Goal: Transaction & Acquisition: Purchase product/service

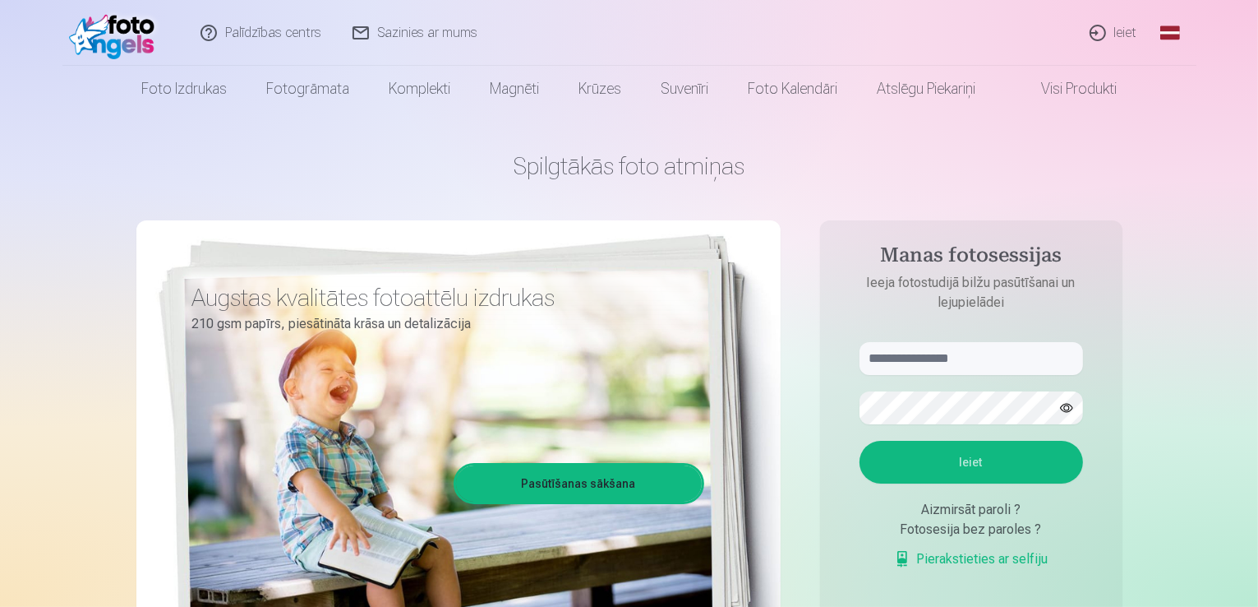
click at [1121, 35] on link "Ieiet" at bounding box center [1114, 33] width 79 height 66
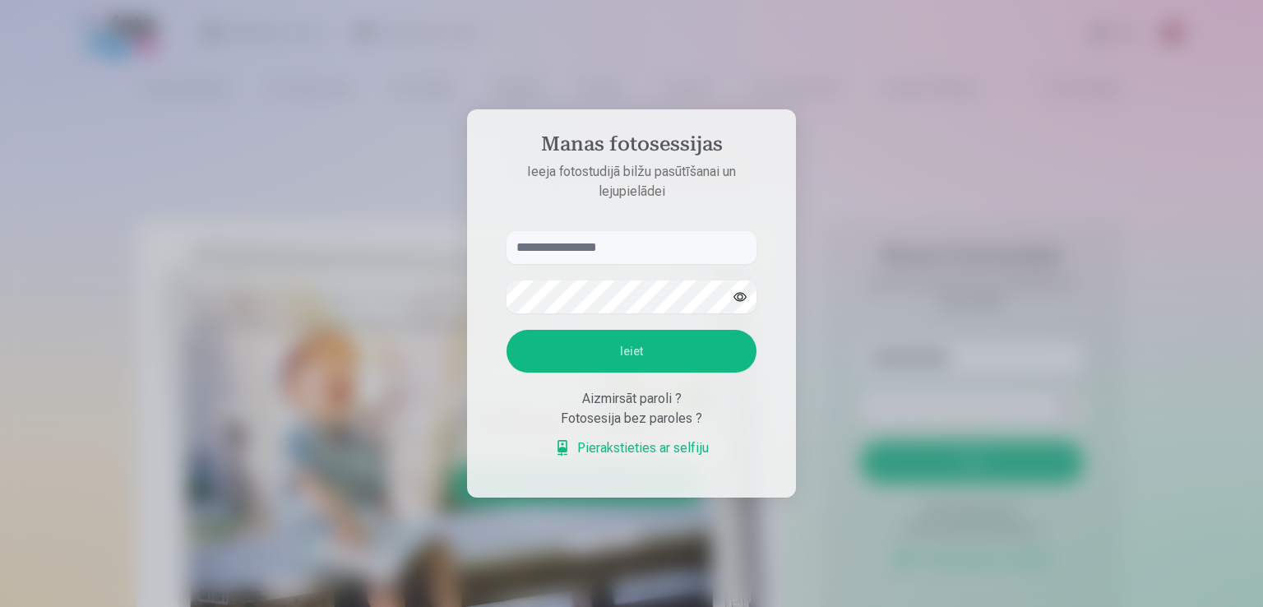
click at [619, 251] on input "text" at bounding box center [631, 247] width 250 height 33
click at [740, 297] on button "button" at bounding box center [739, 296] width 31 height 31
click at [651, 353] on button "Ieiet" at bounding box center [631, 351] width 250 height 43
click at [578, 245] on input "******" at bounding box center [631, 247] width 250 height 33
type input "**********"
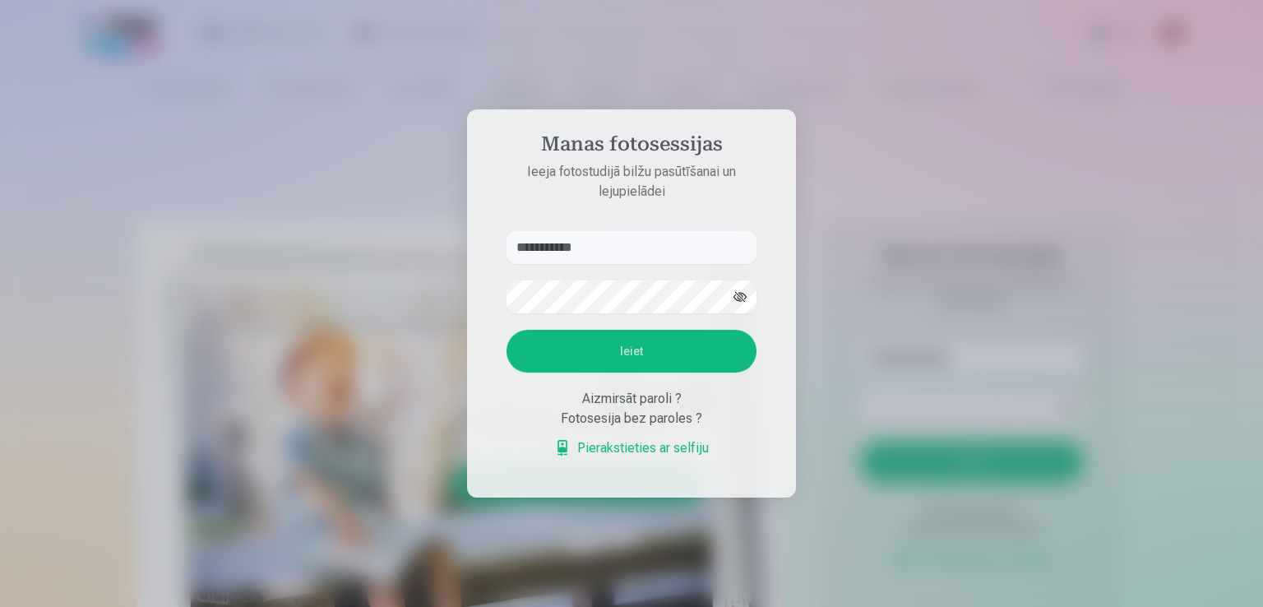
click at [621, 356] on button "Ieiet" at bounding box center [631, 351] width 250 height 43
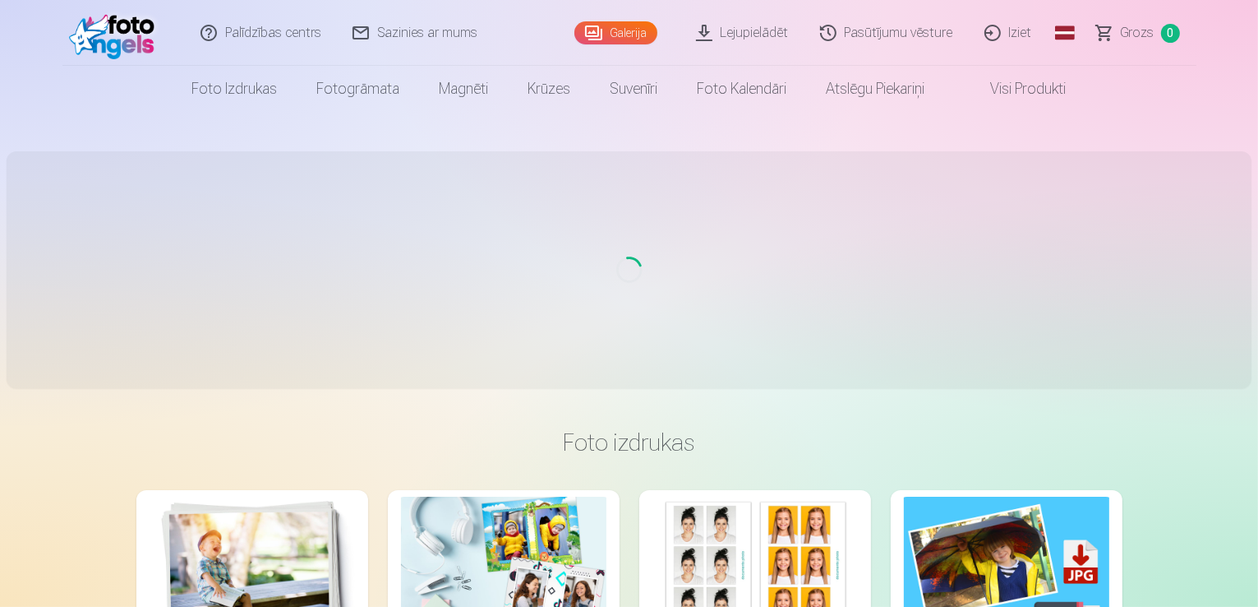
click at [605, 35] on link "Galerija" at bounding box center [616, 32] width 83 height 23
click at [905, 35] on link "Pasūtījumu vēsture" at bounding box center [888, 33] width 164 height 66
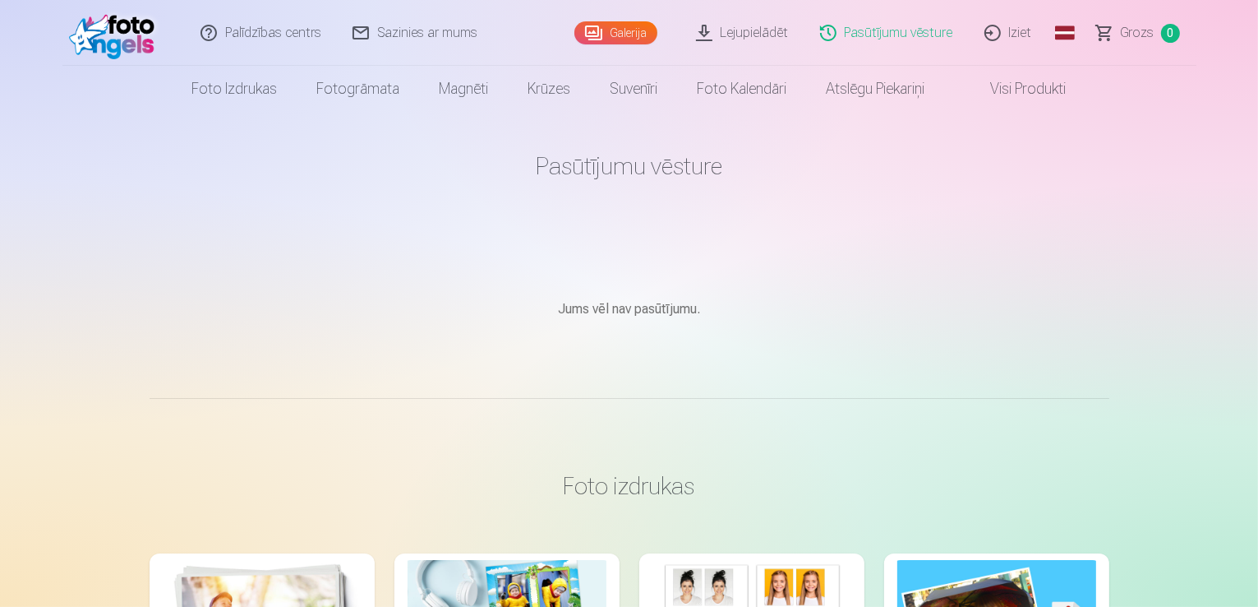
click at [746, 34] on link "Lejupielādēt" at bounding box center [743, 33] width 124 height 66
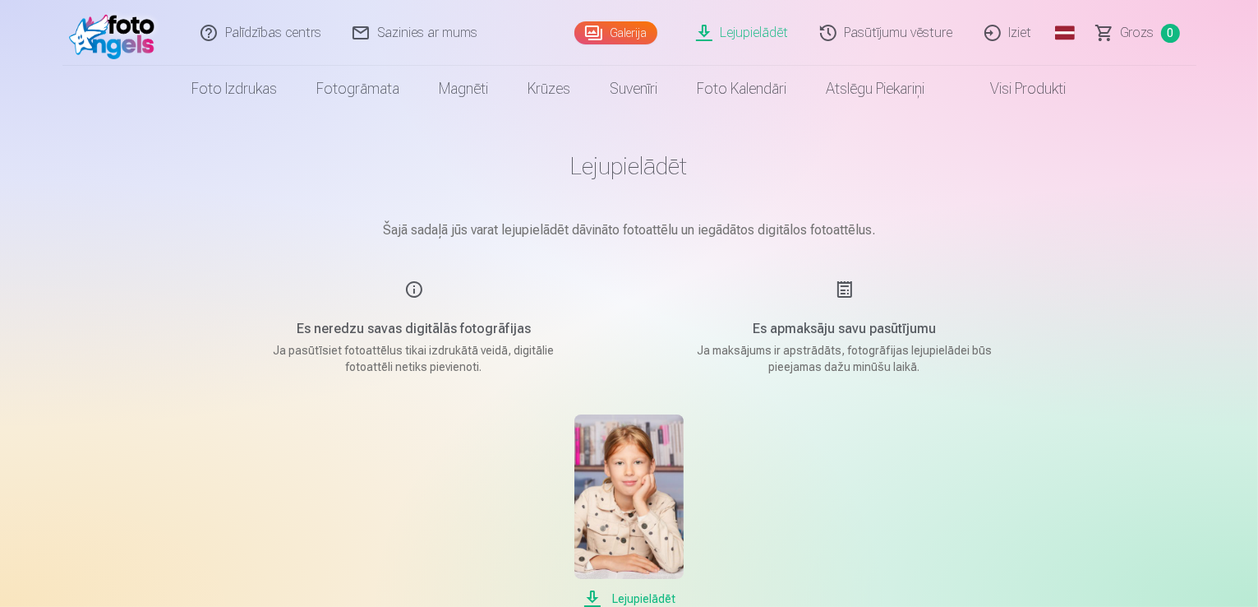
click at [626, 30] on link "Galerija" at bounding box center [616, 32] width 83 height 23
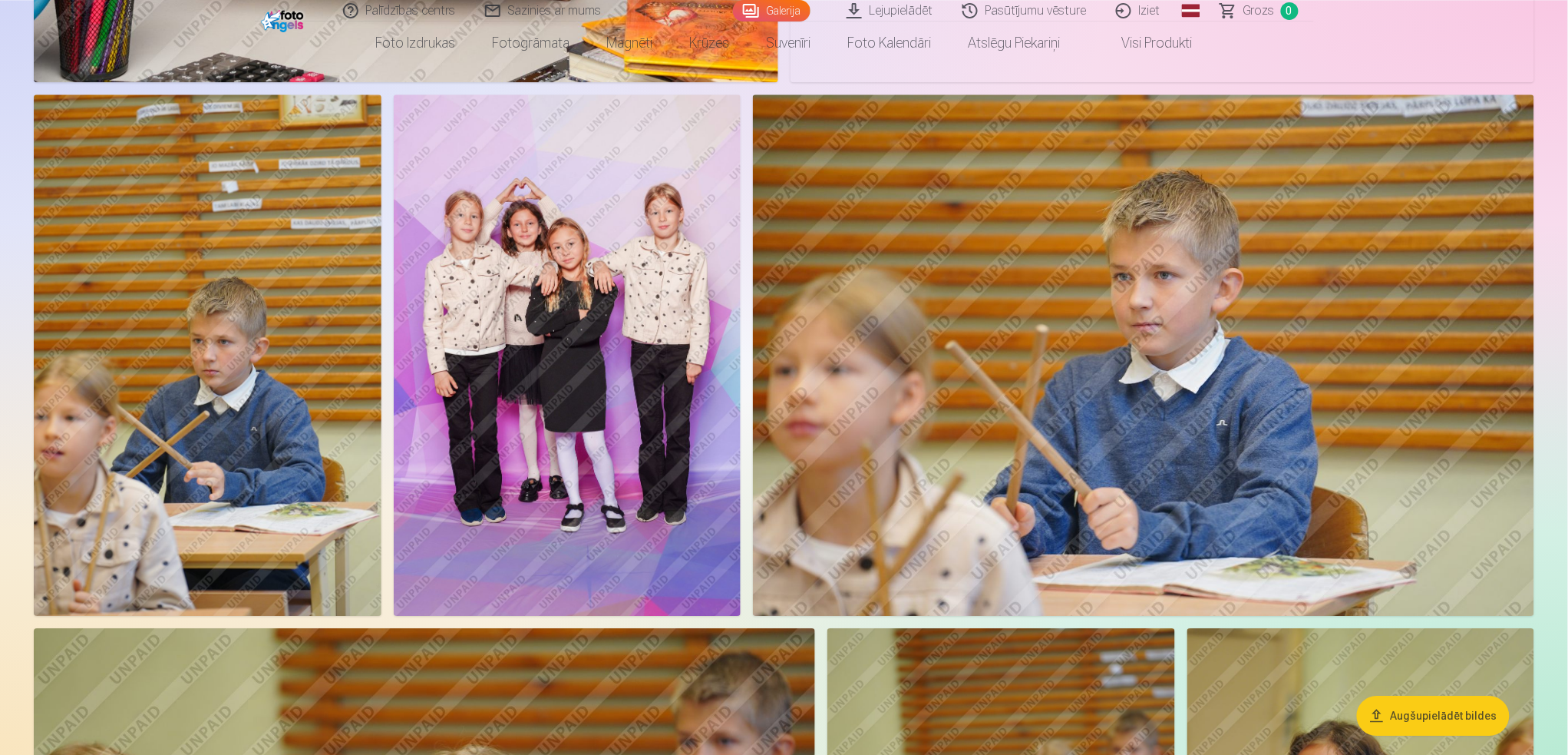
scroll to position [5734, 0]
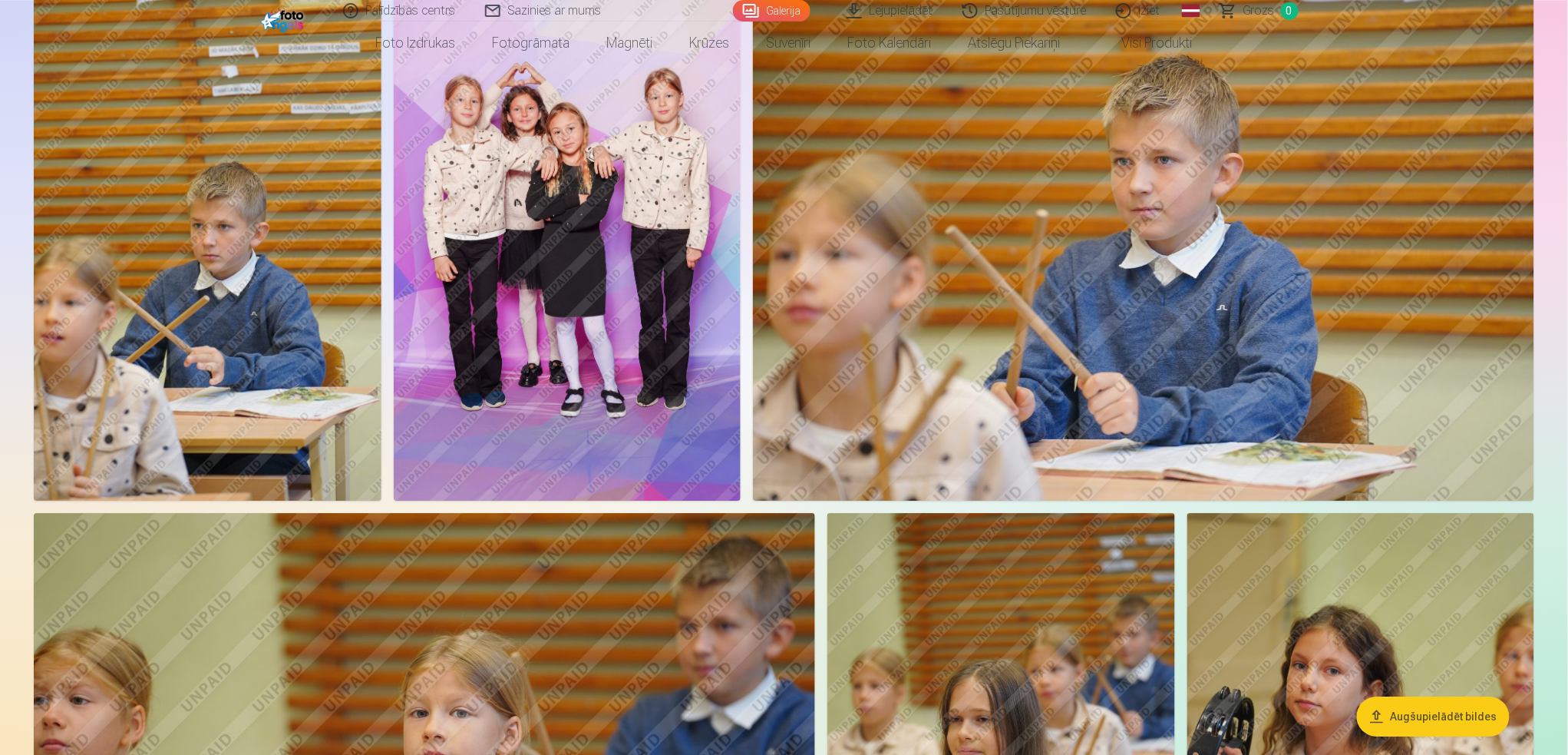
click at [628, 234] on img at bounding box center [568, 240] width 347 height 521
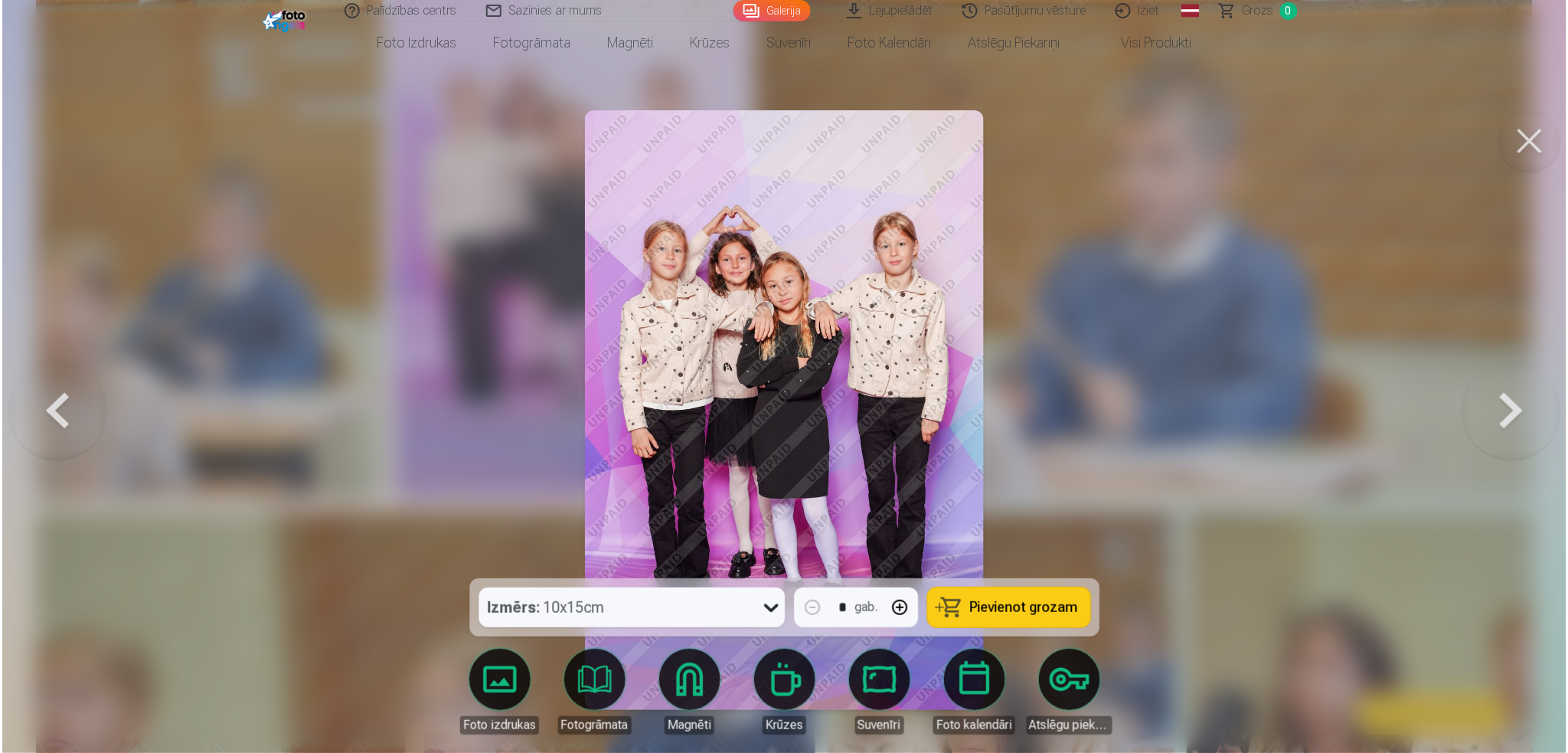
scroll to position [5731, 0]
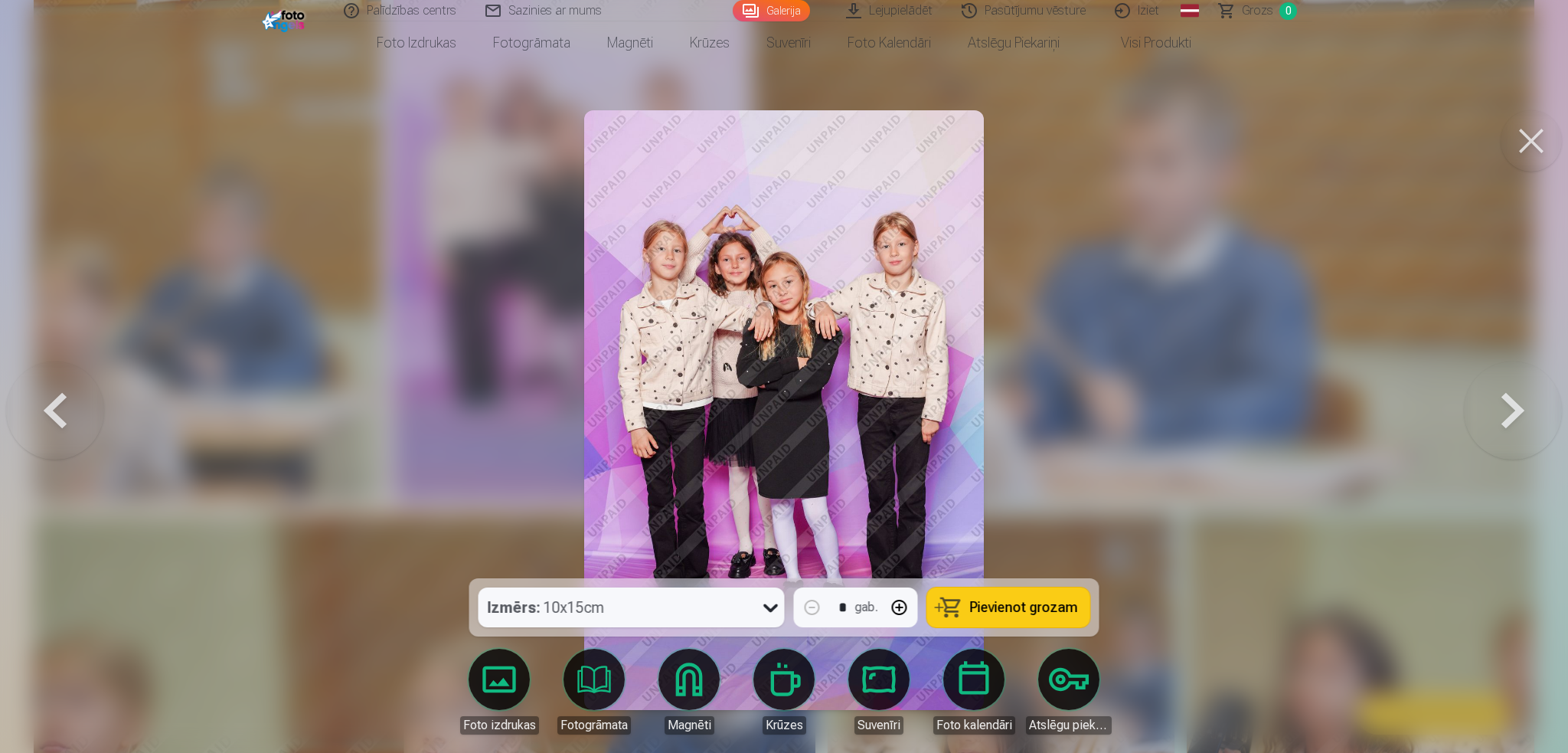
click at [1038, 565] on button "Pievienot grozam" at bounding box center [1008, 607] width 163 height 40
click at [57, 426] on button at bounding box center [55, 410] width 98 height 306
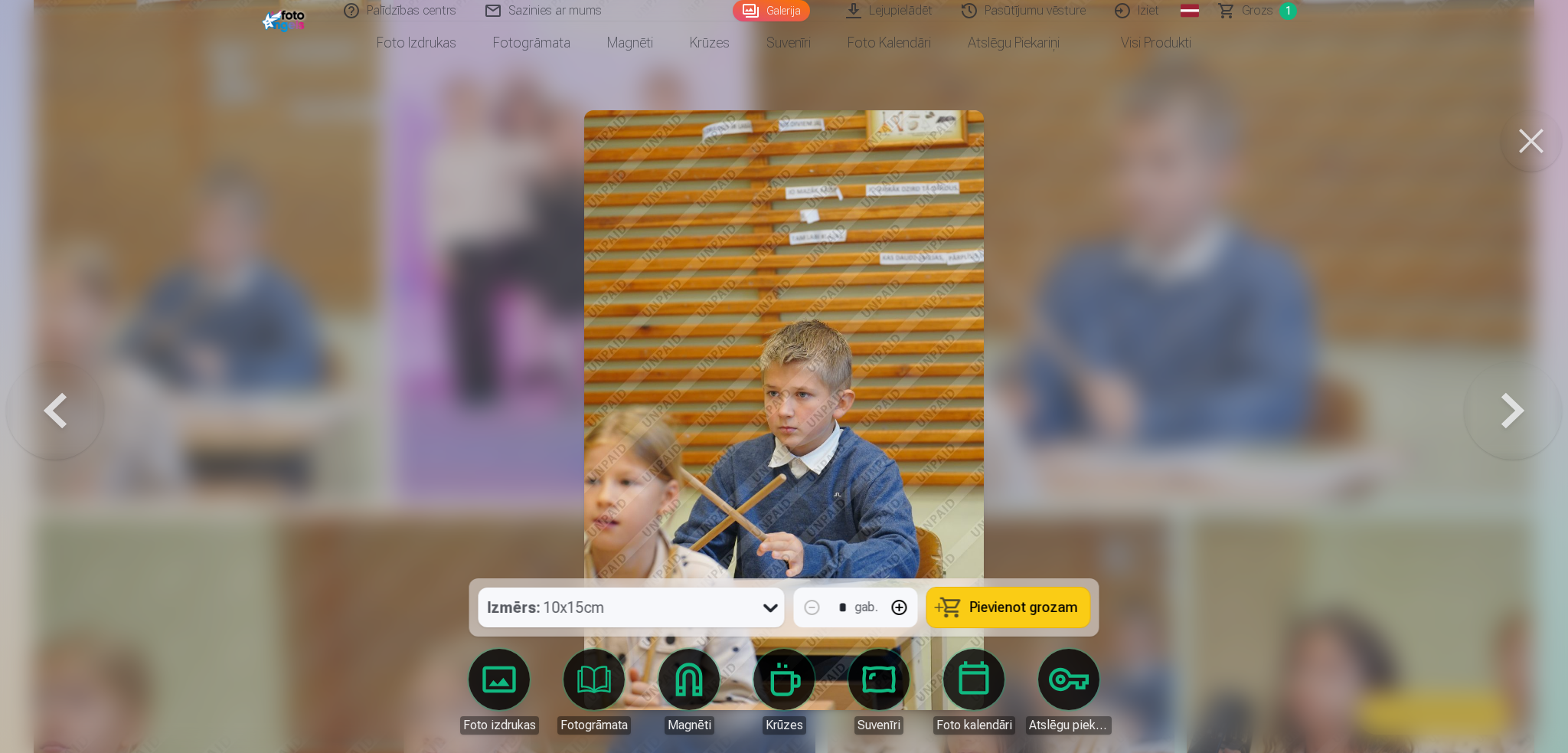
click at [47, 398] on button at bounding box center [55, 410] width 98 height 306
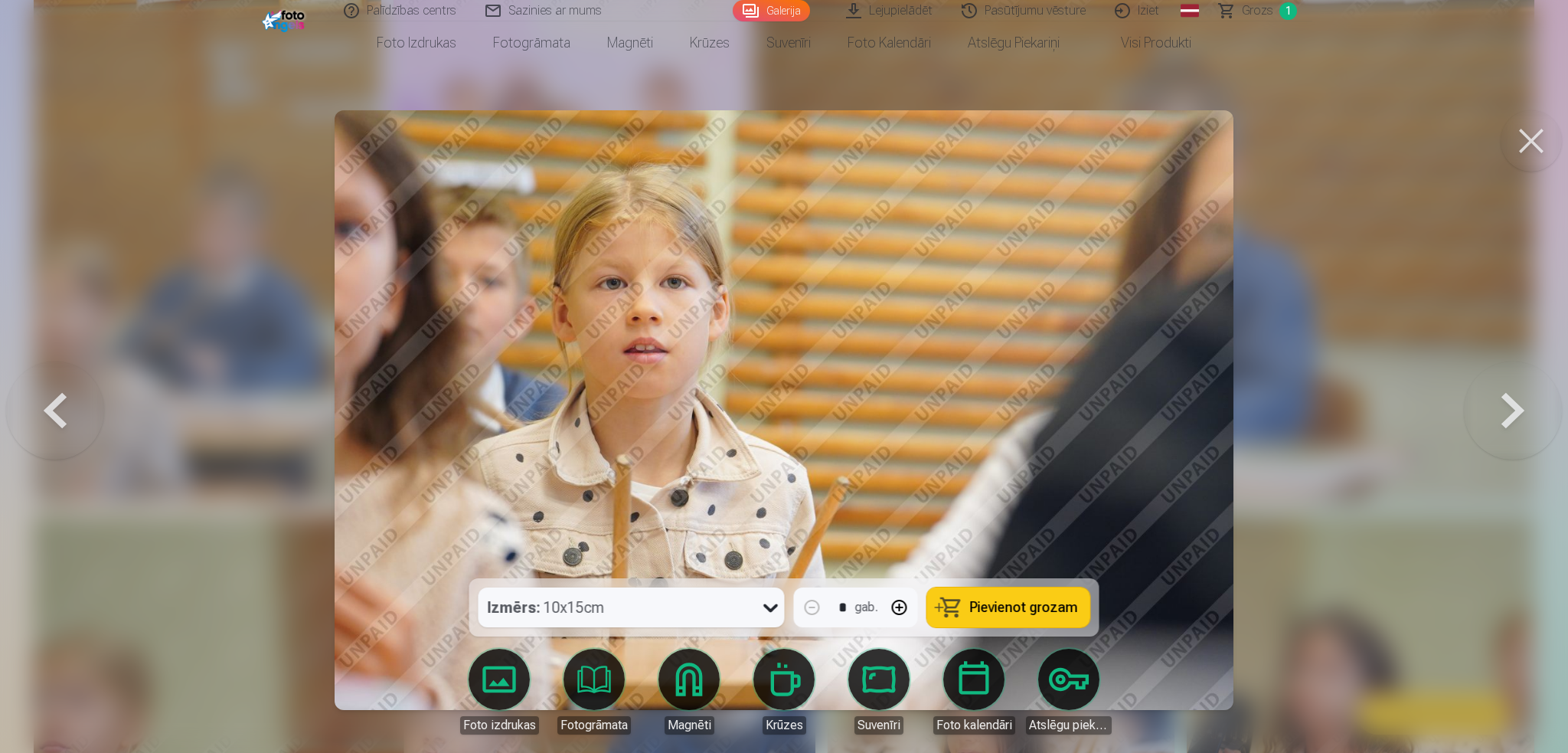
click at [47, 398] on button at bounding box center [55, 410] width 98 height 306
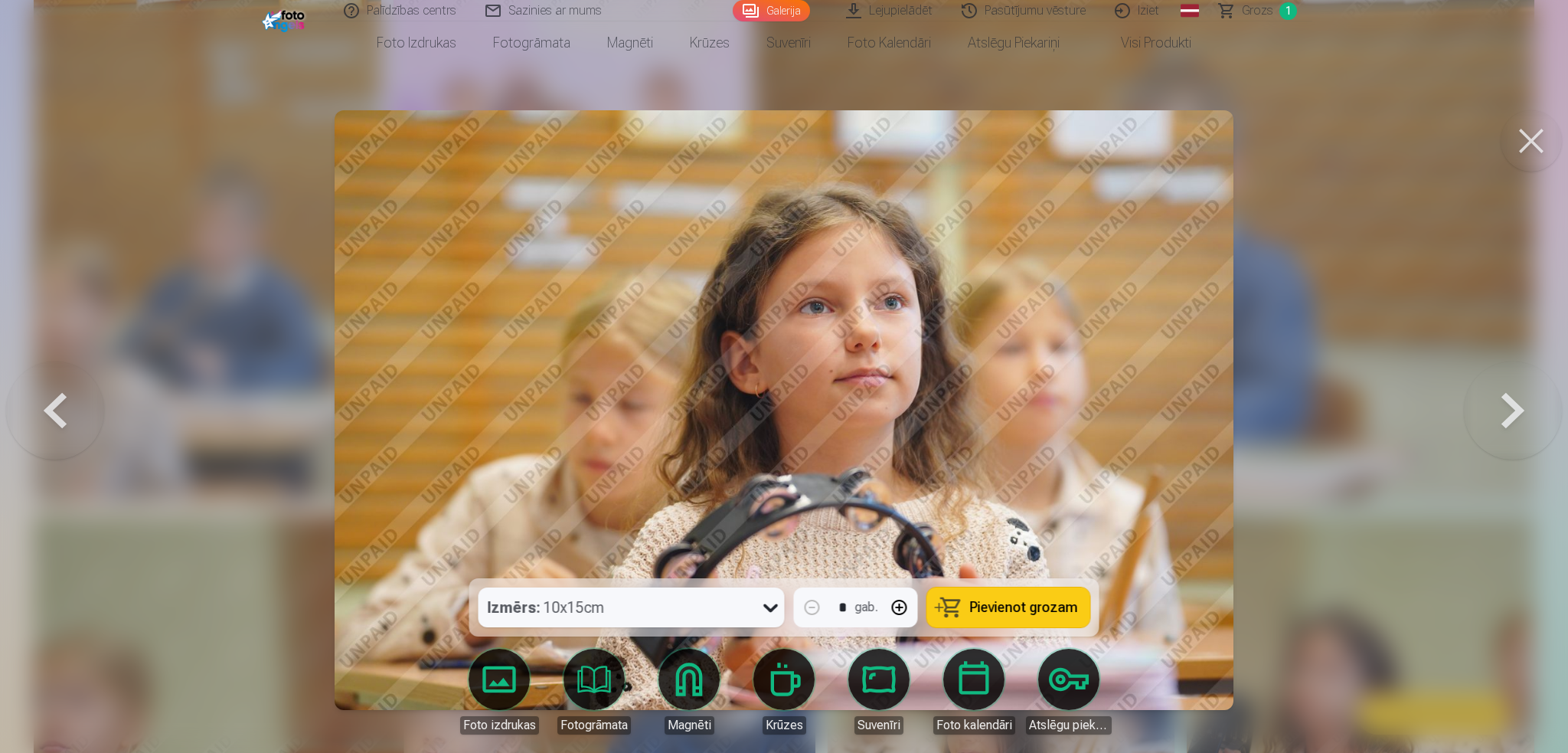
click at [47, 398] on button at bounding box center [55, 410] width 98 height 306
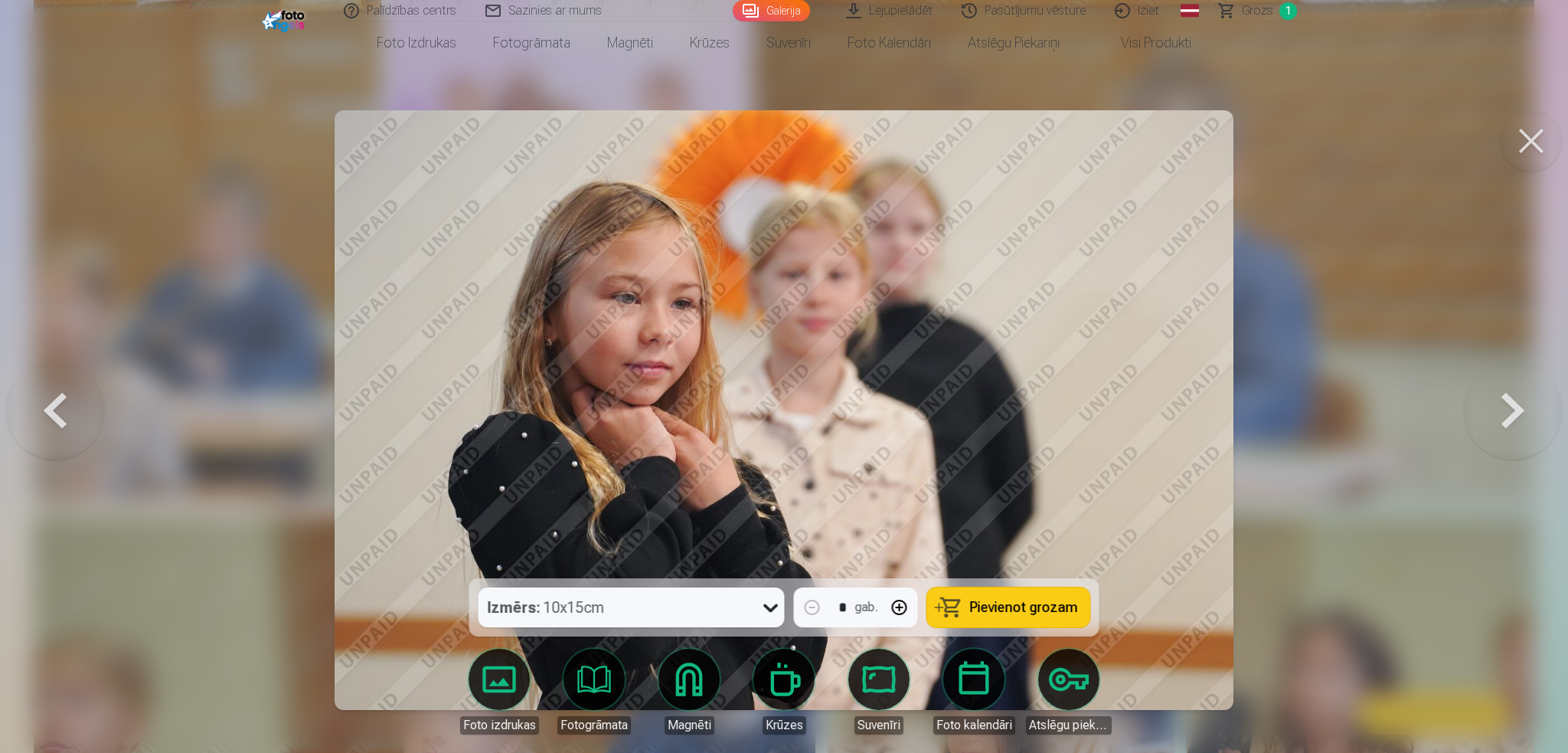
click at [47, 398] on button at bounding box center [55, 410] width 98 height 306
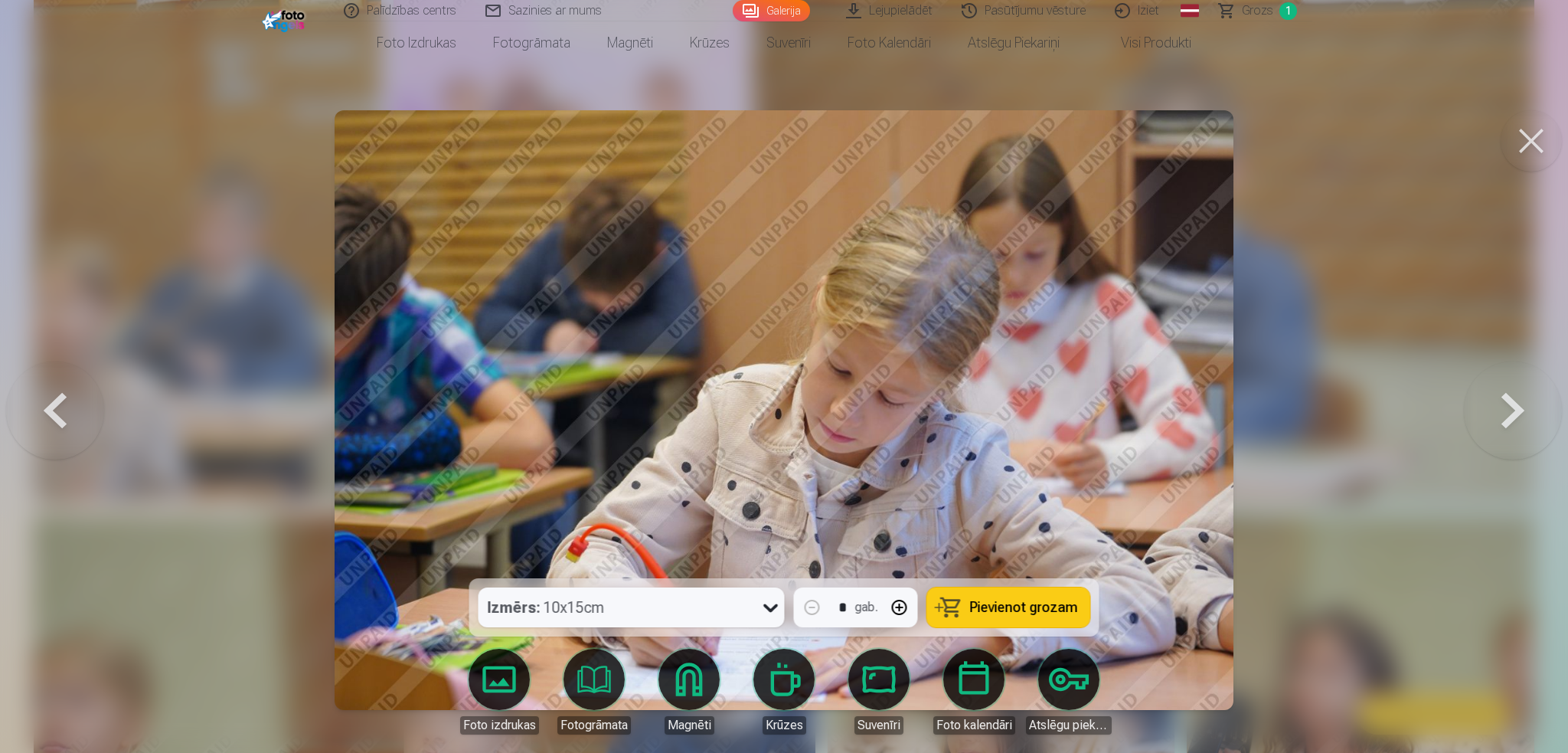
click at [47, 398] on button at bounding box center [55, 410] width 98 height 306
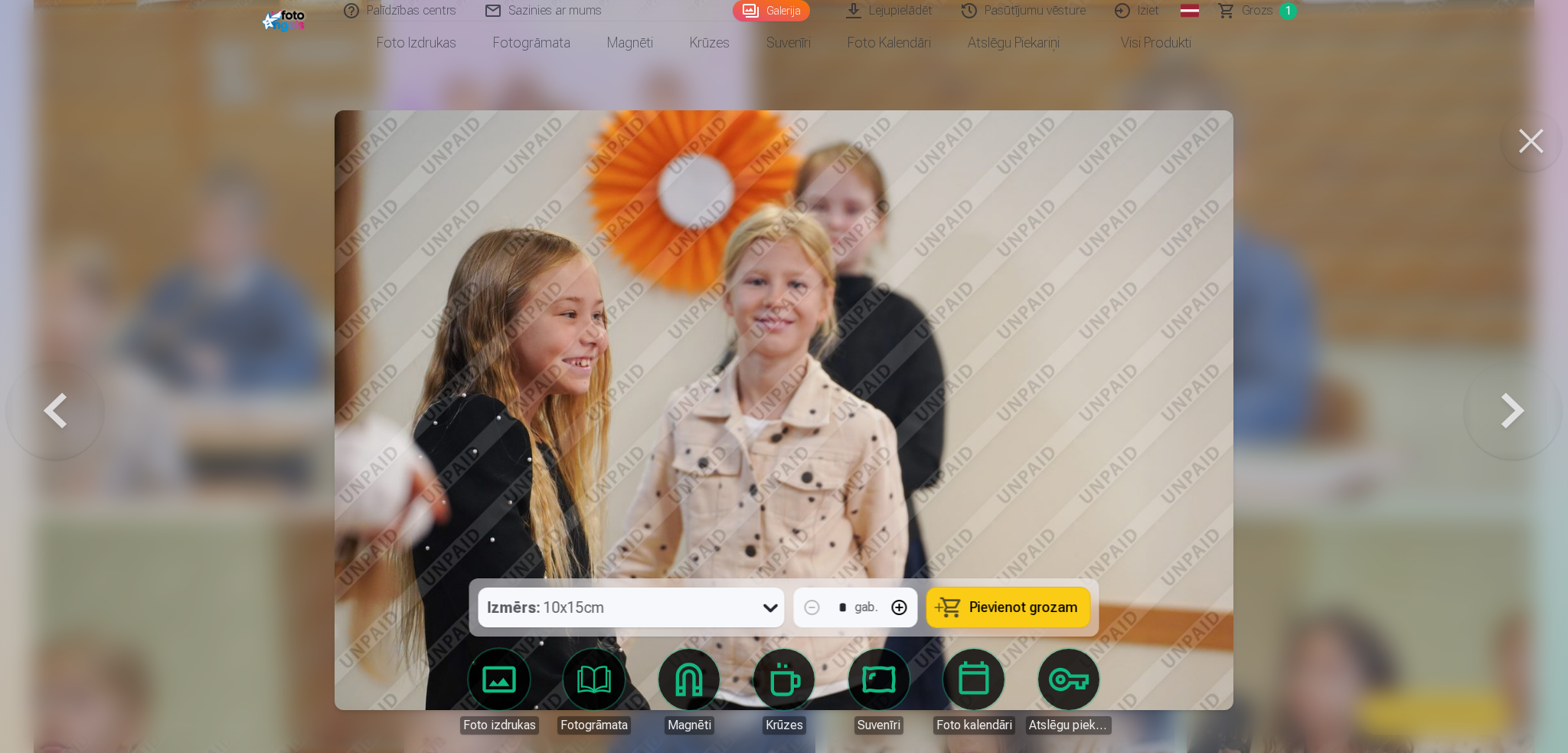
click at [47, 398] on button at bounding box center [55, 410] width 98 height 306
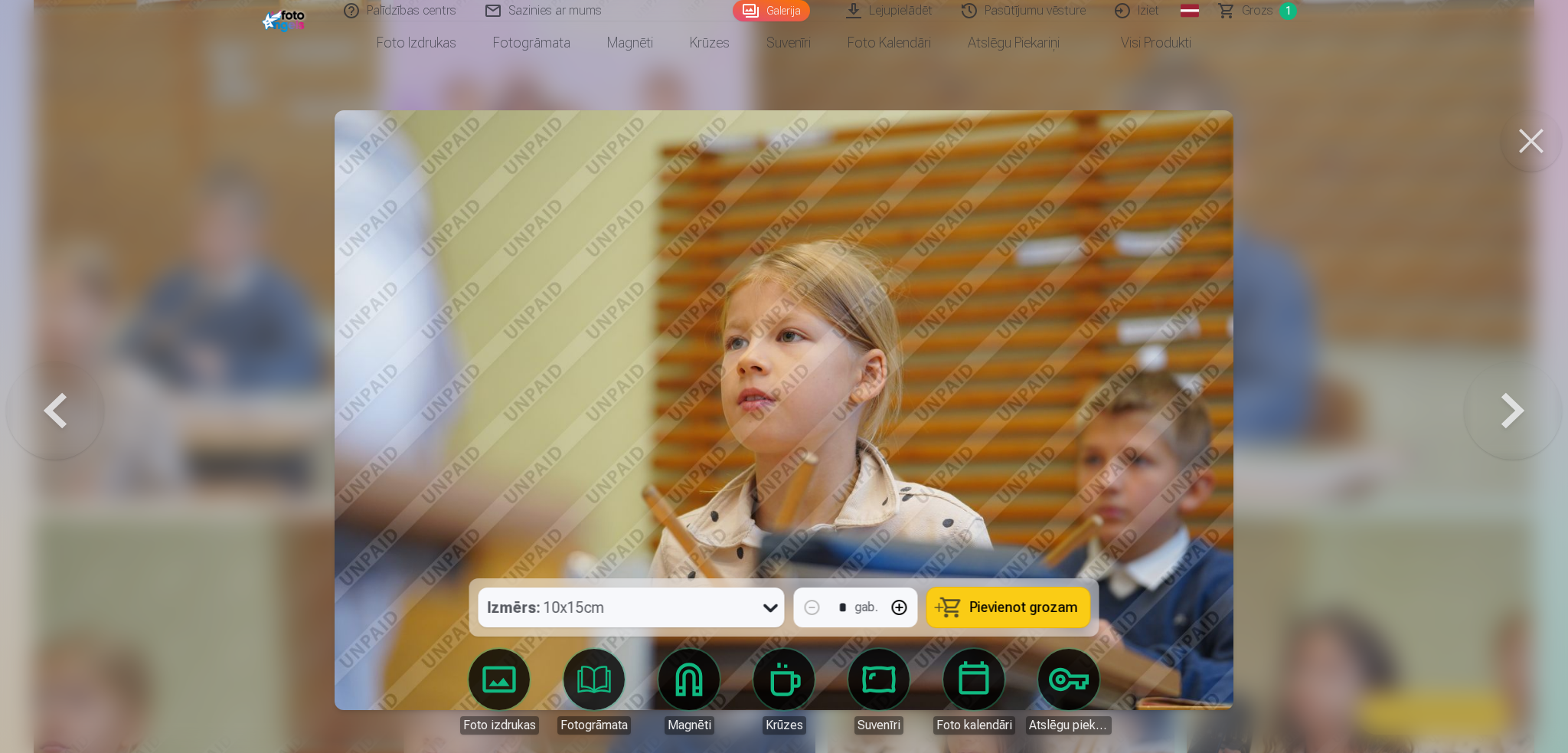
click at [48, 395] on button at bounding box center [55, 410] width 98 height 306
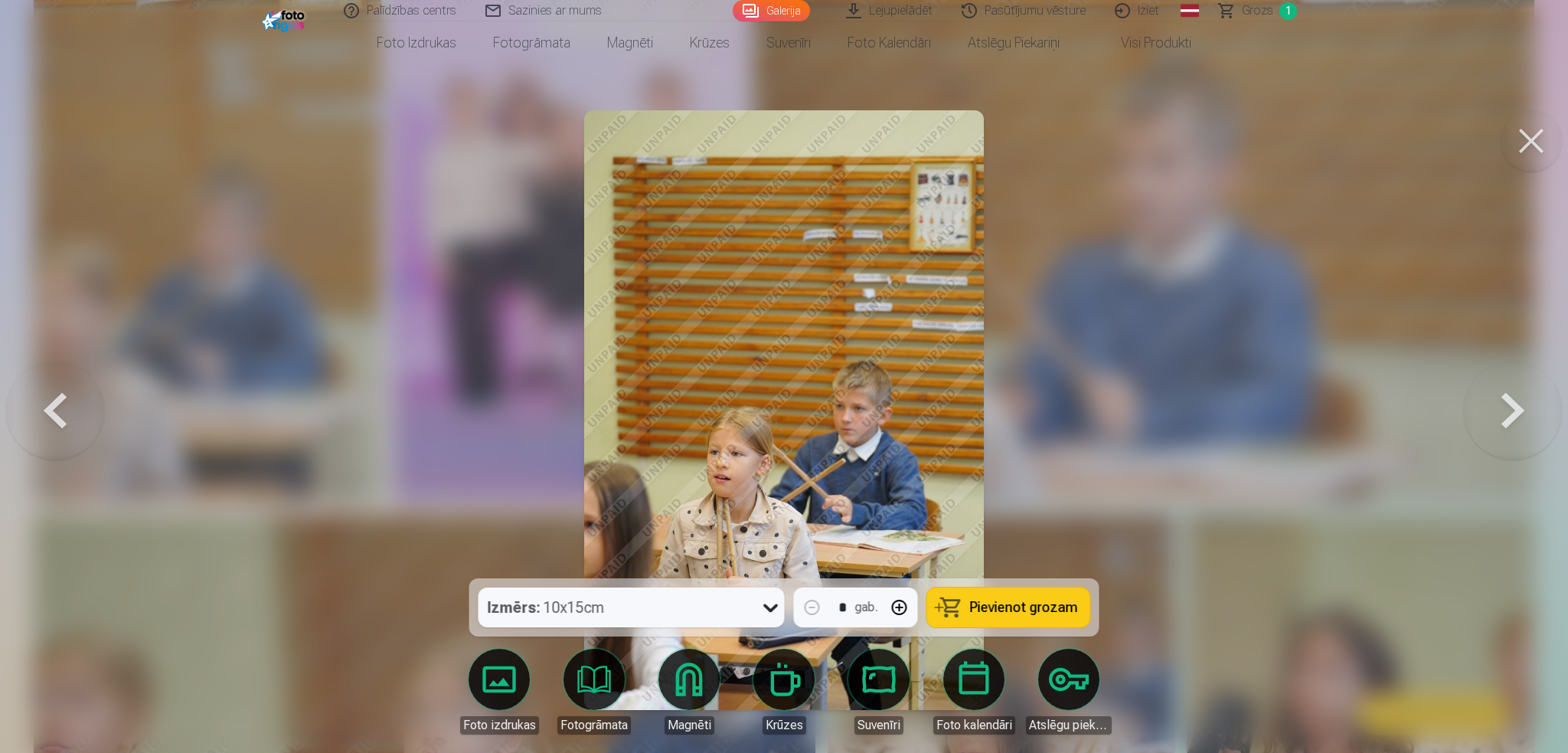
click at [48, 395] on button at bounding box center [55, 410] width 98 height 306
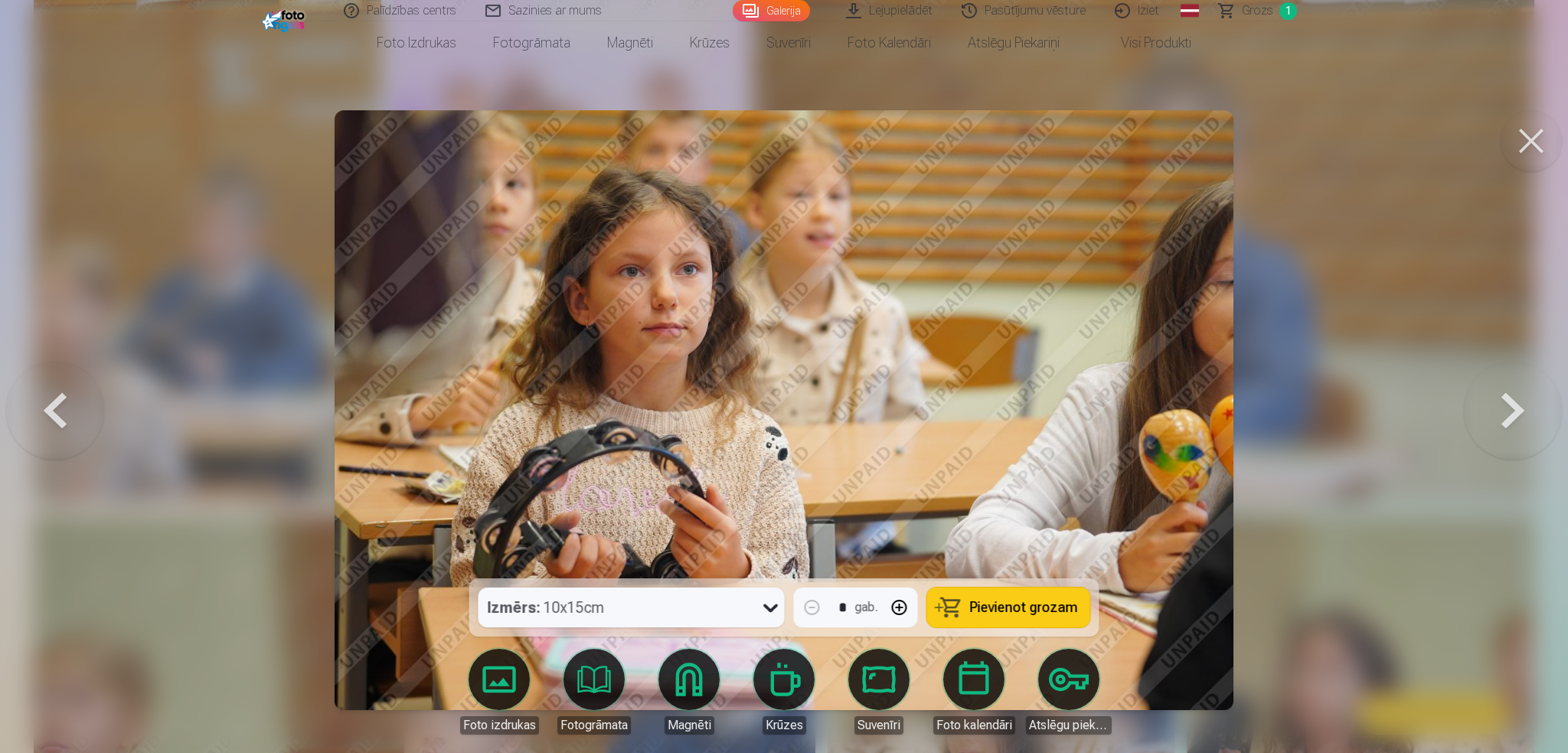
click at [48, 395] on button at bounding box center [55, 410] width 98 height 306
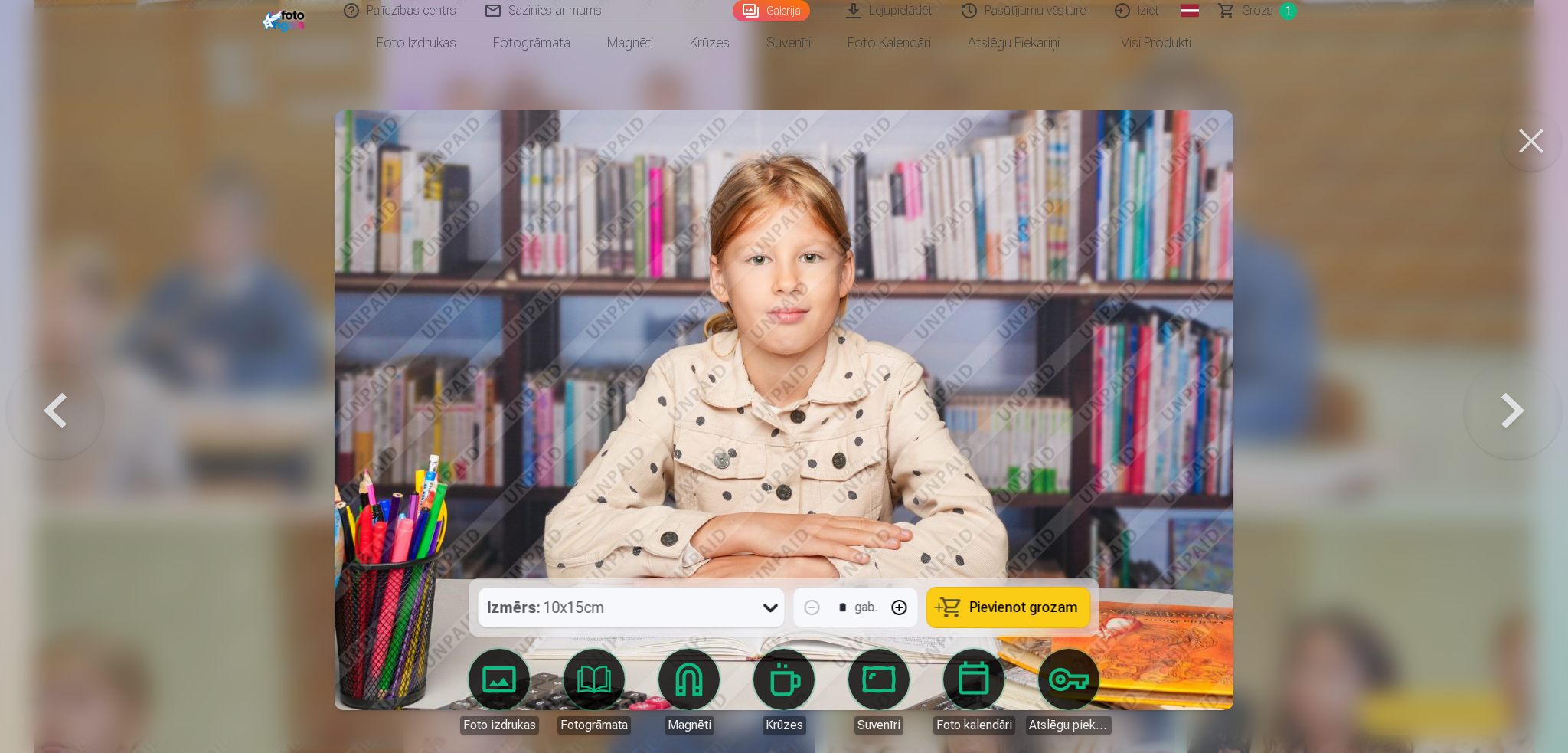
click at [48, 395] on button at bounding box center [55, 410] width 98 height 306
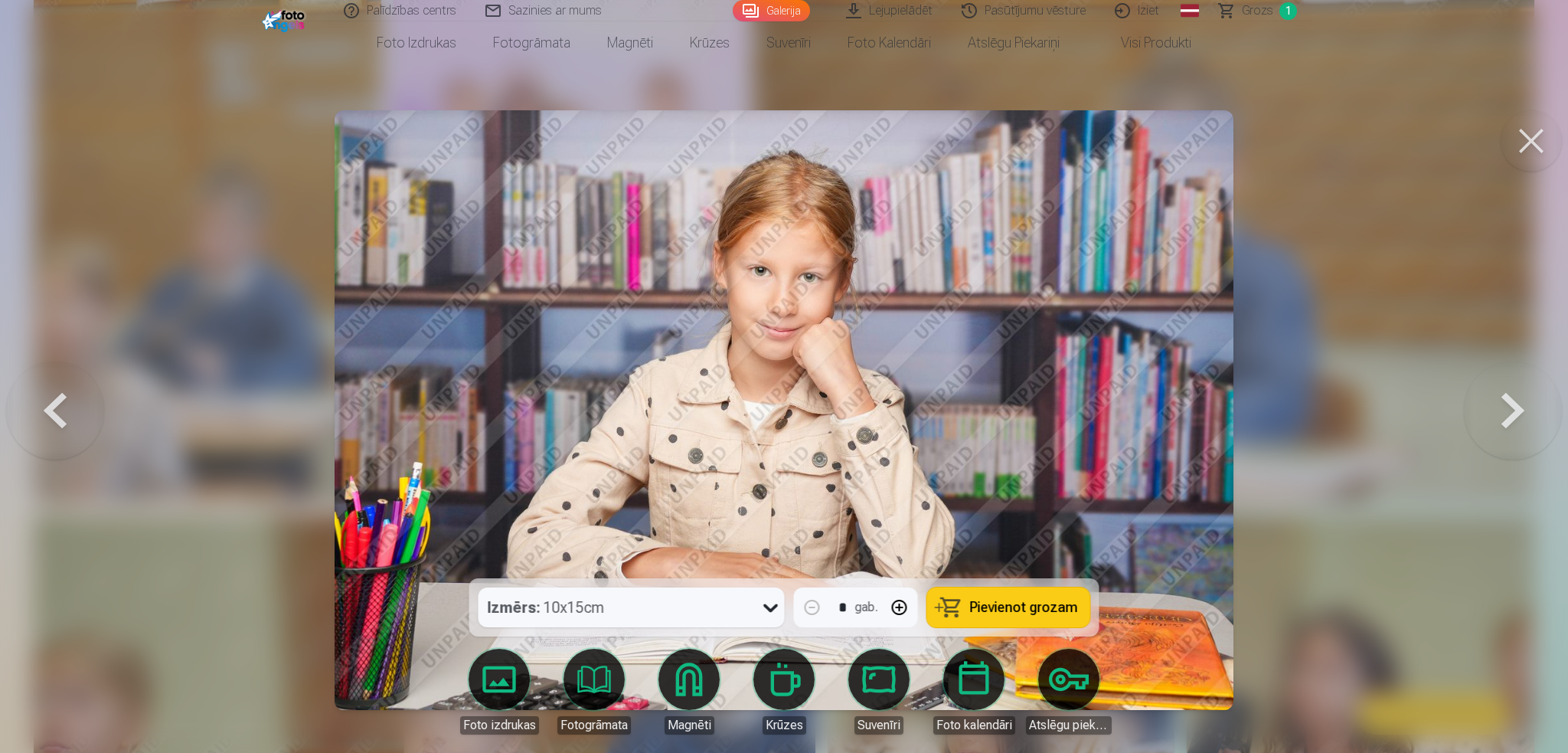
click at [48, 395] on button at bounding box center [55, 410] width 98 height 306
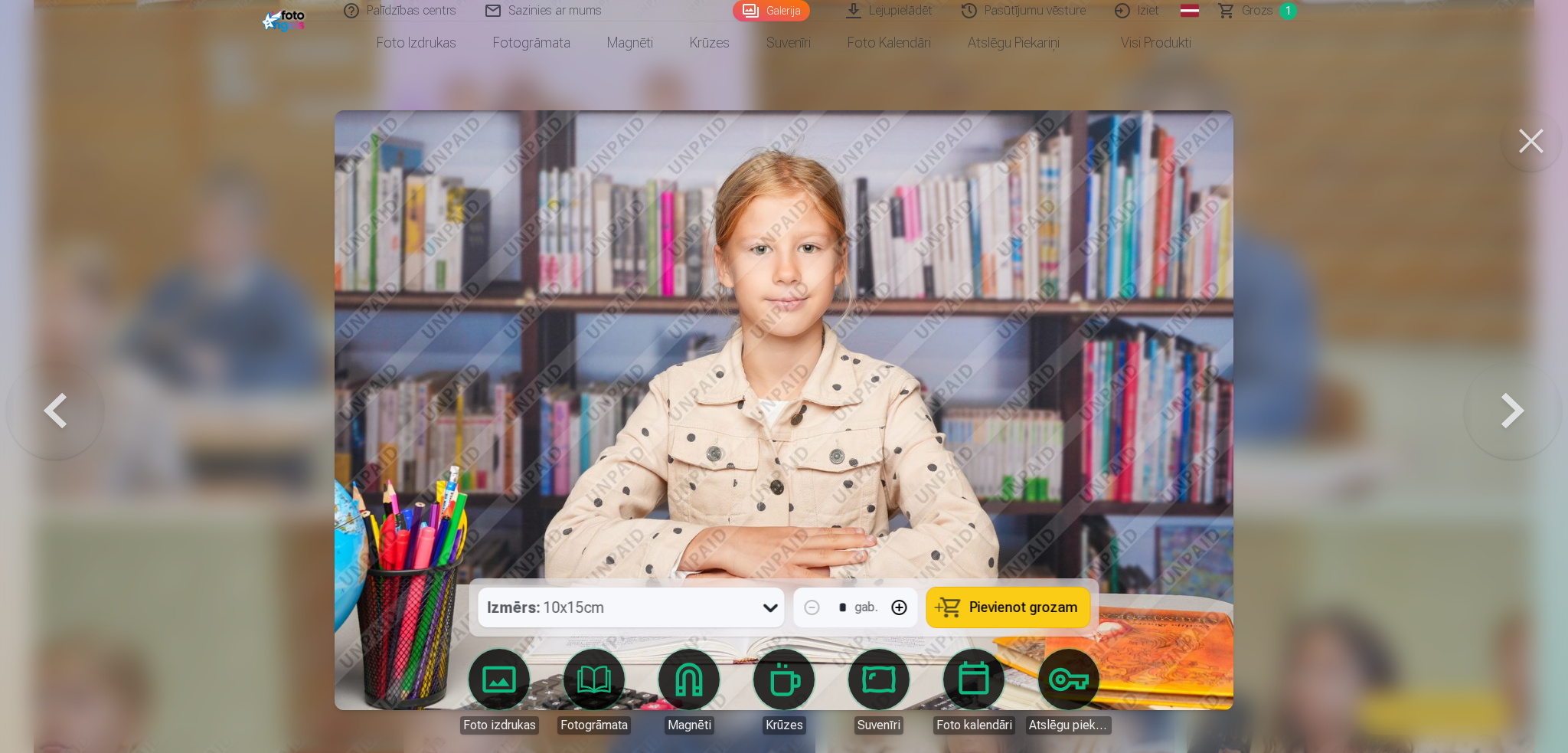
click at [48, 395] on button at bounding box center [55, 410] width 98 height 306
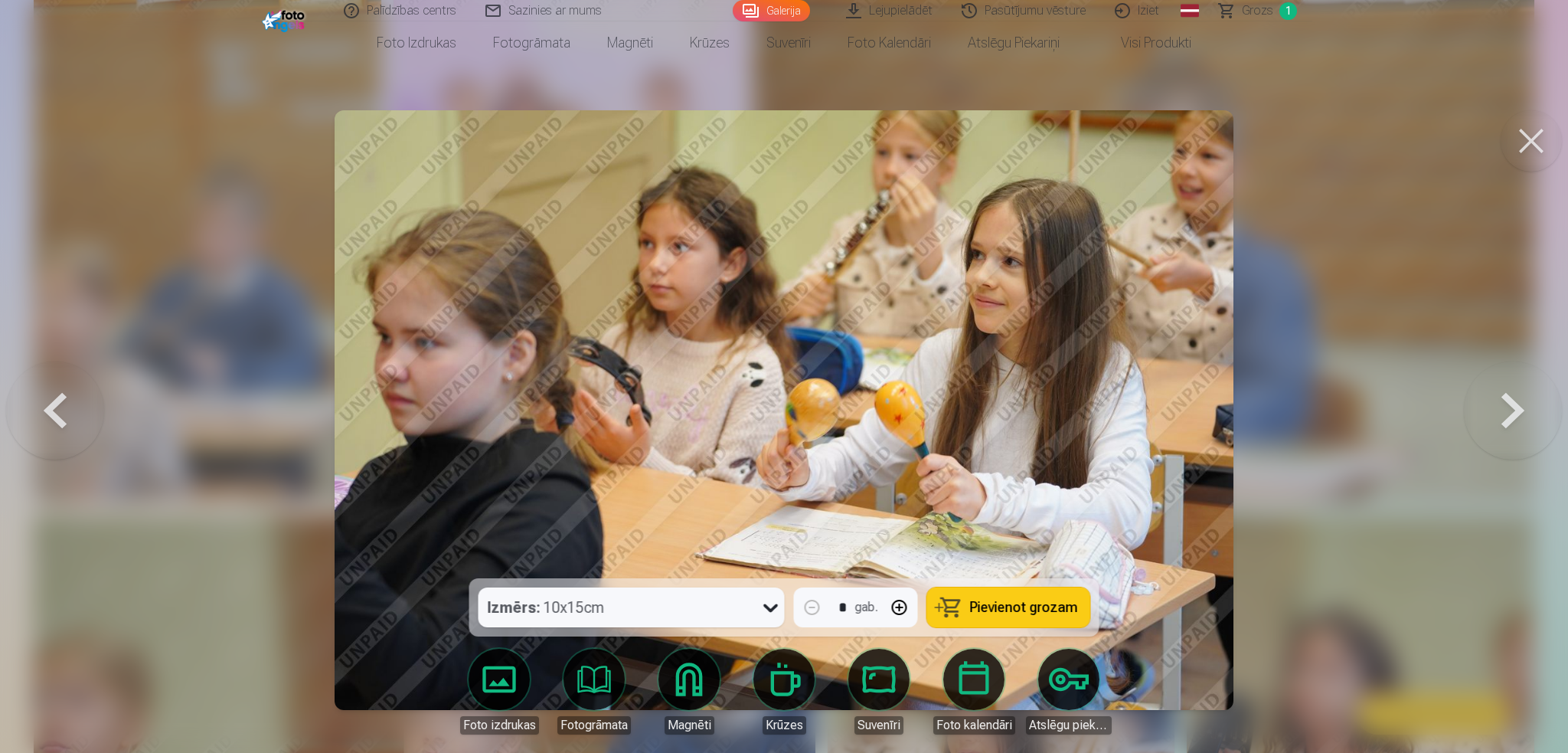
click at [48, 395] on button at bounding box center [55, 410] width 98 height 306
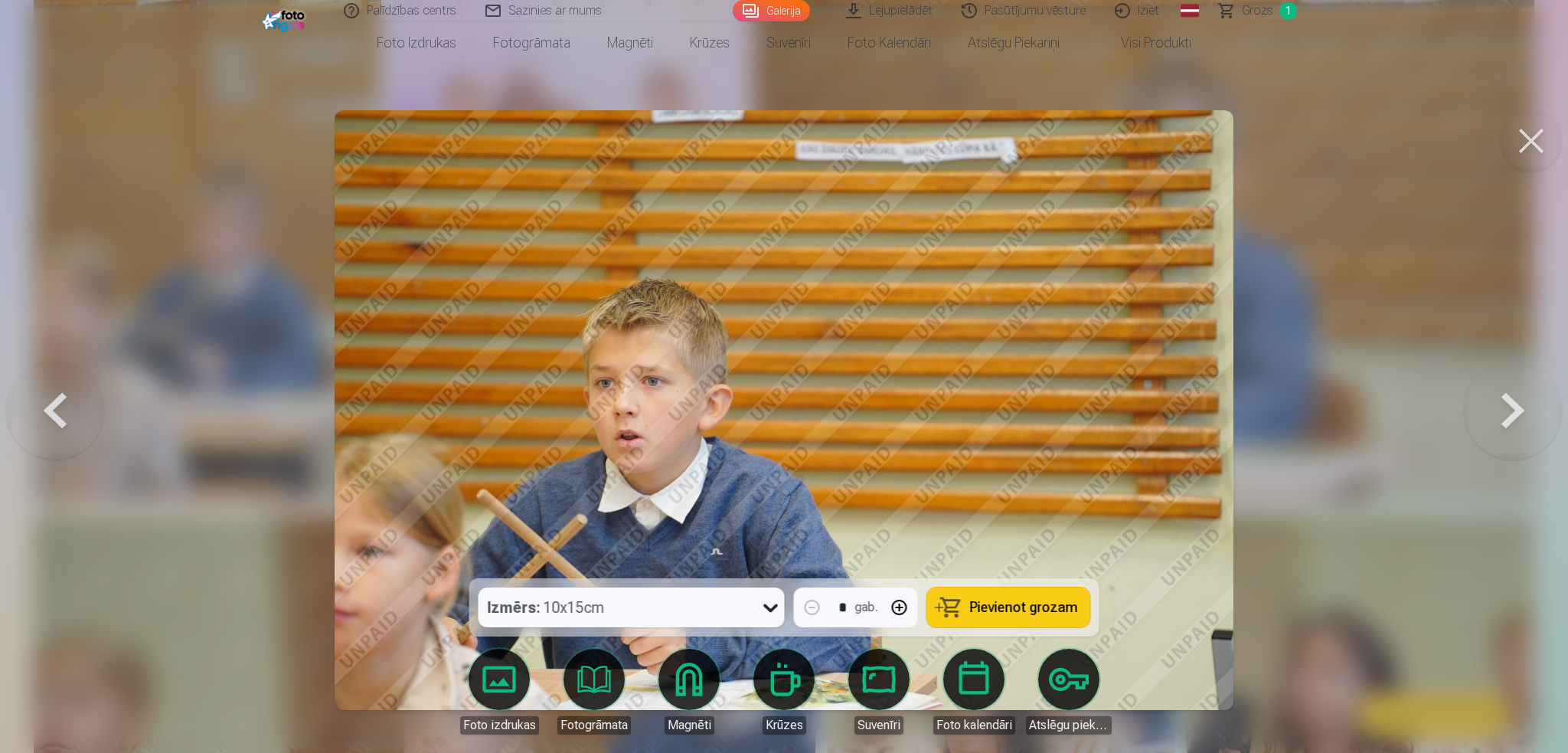
click at [48, 395] on button at bounding box center [55, 410] width 98 height 306
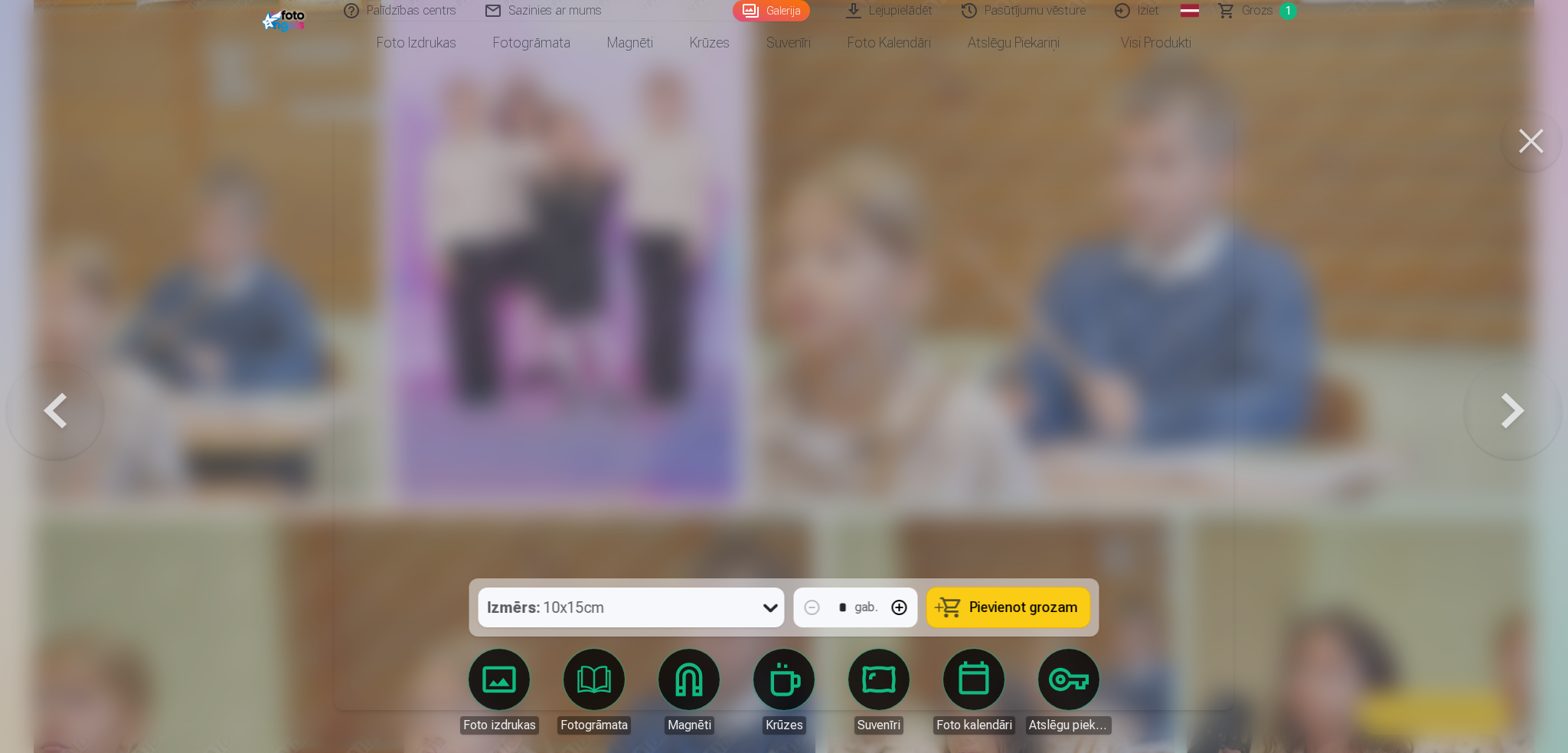
click at [48, 395] on button at bounding box center [55, 410] width 98 height 306
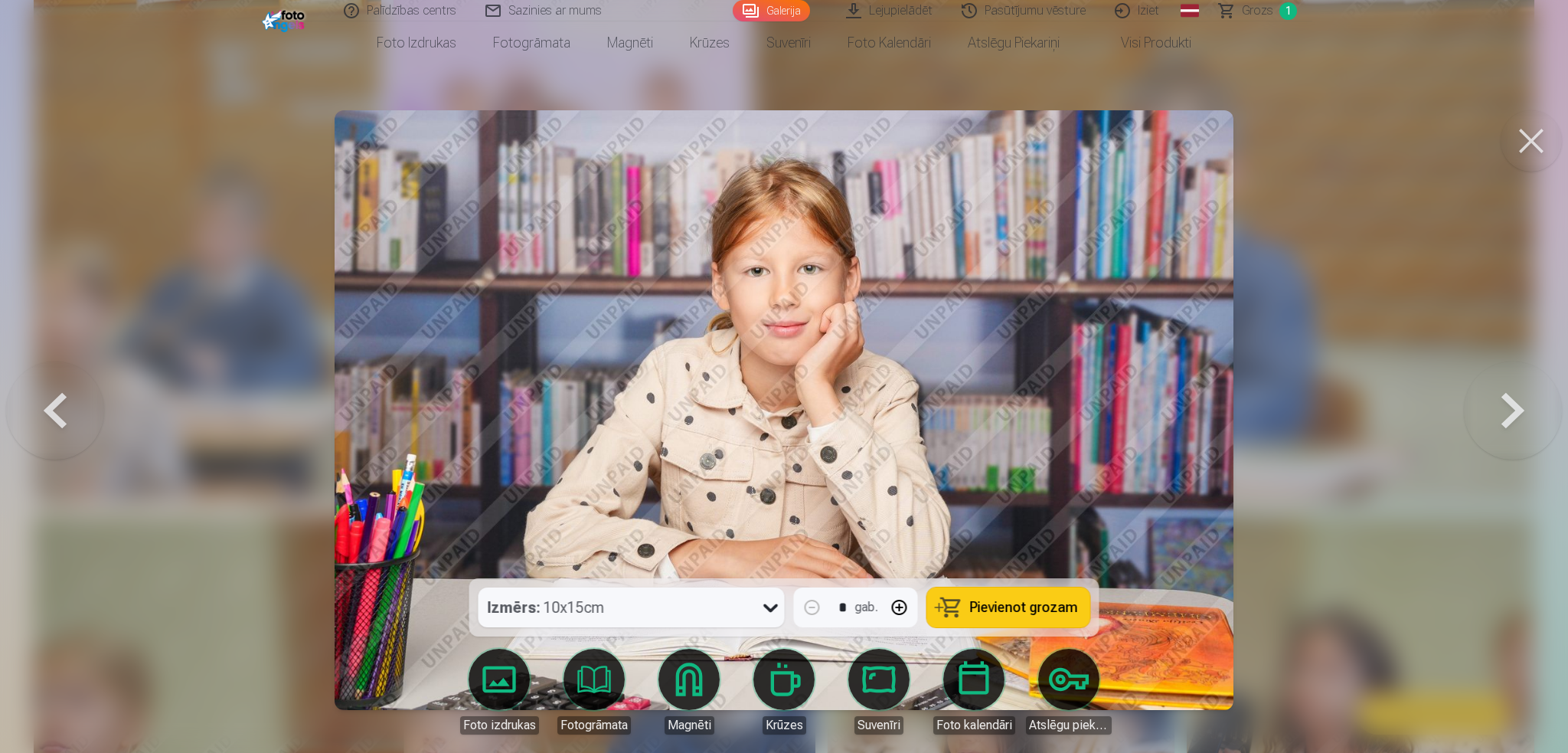
click at [39, 430] on button at bounding box center [55, 410] width 98 height 306
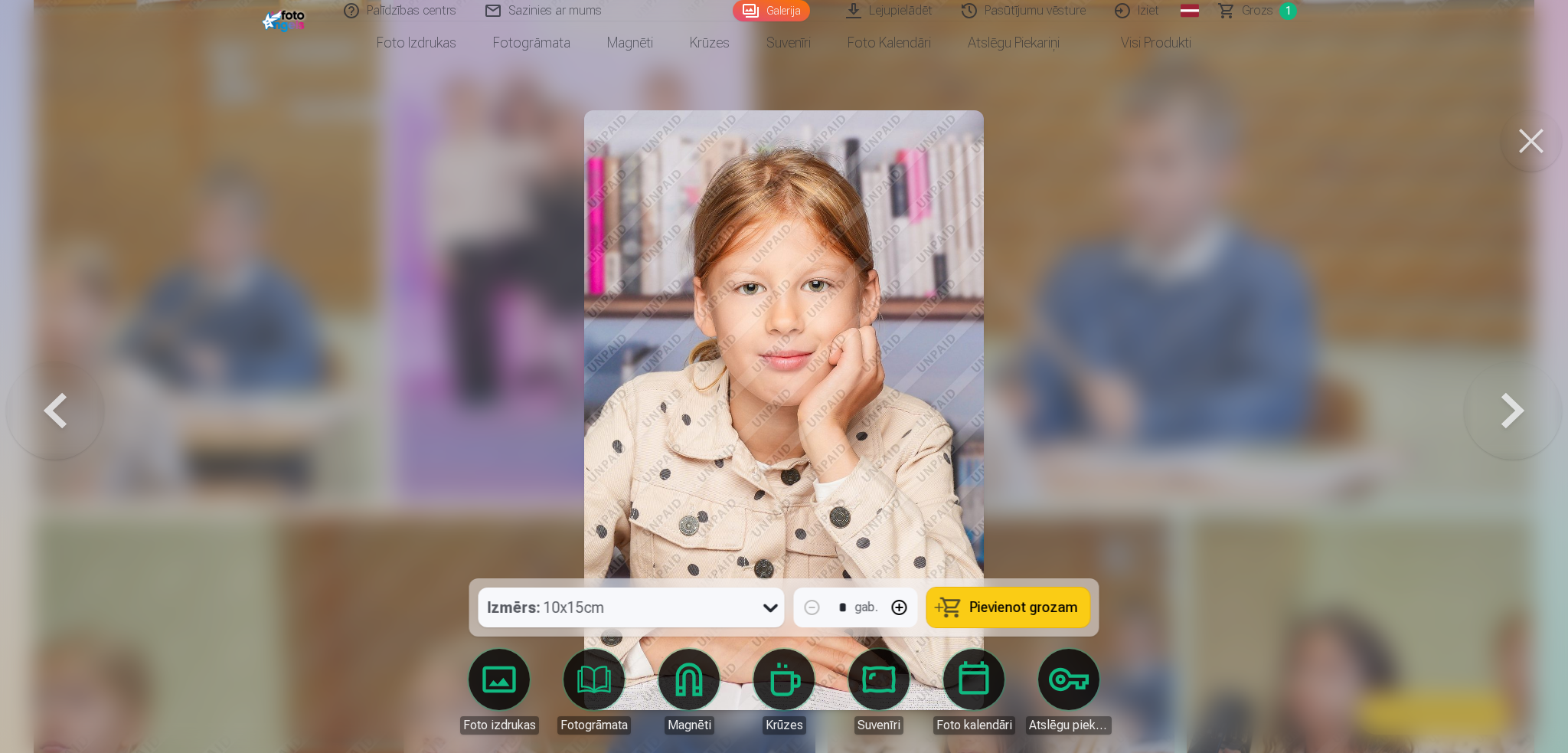
click at [49, 419] on button at bounding box center [55, 410] width 98 height 306
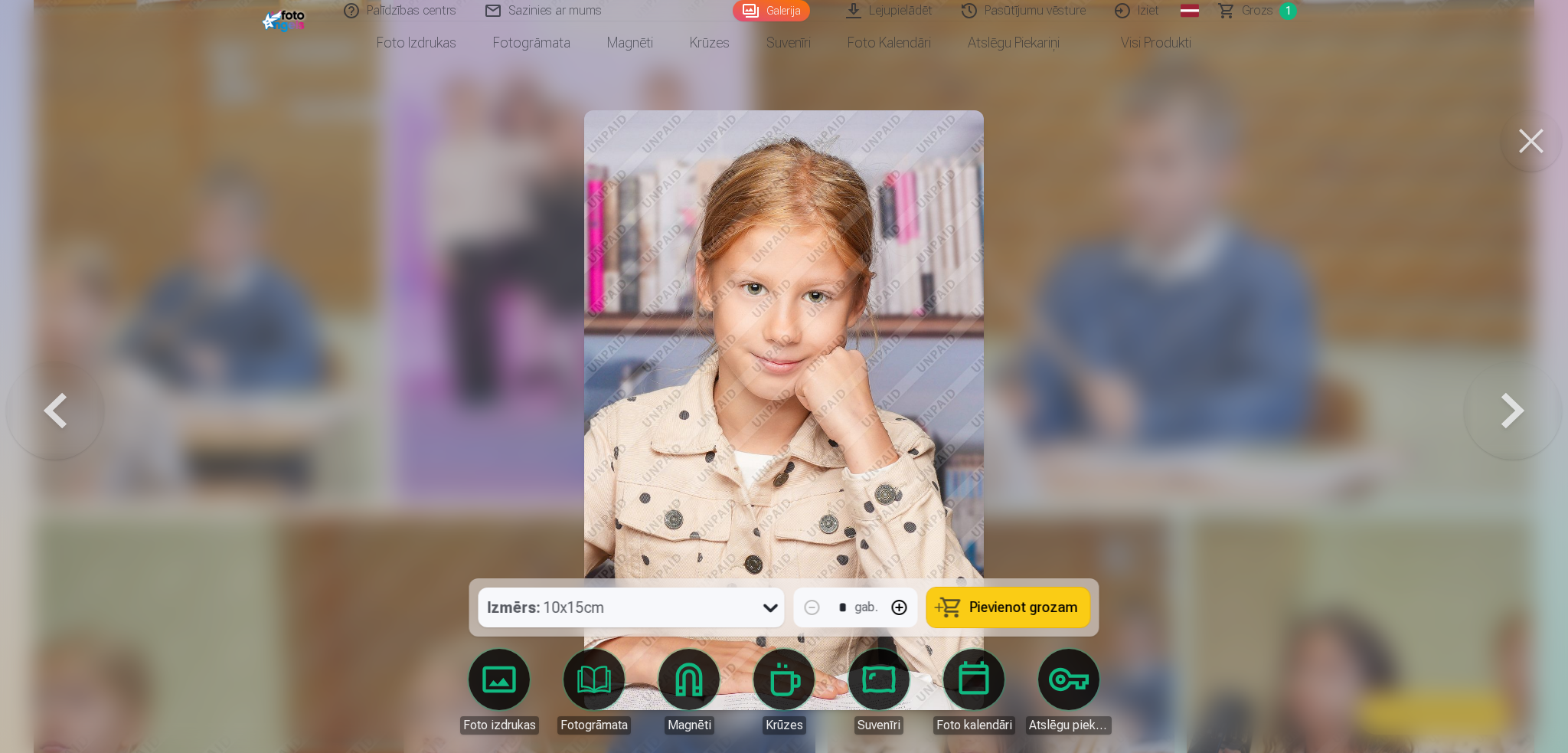
click at [1172, 410] on button at bounding box center [1513, 410] width 98 height 306
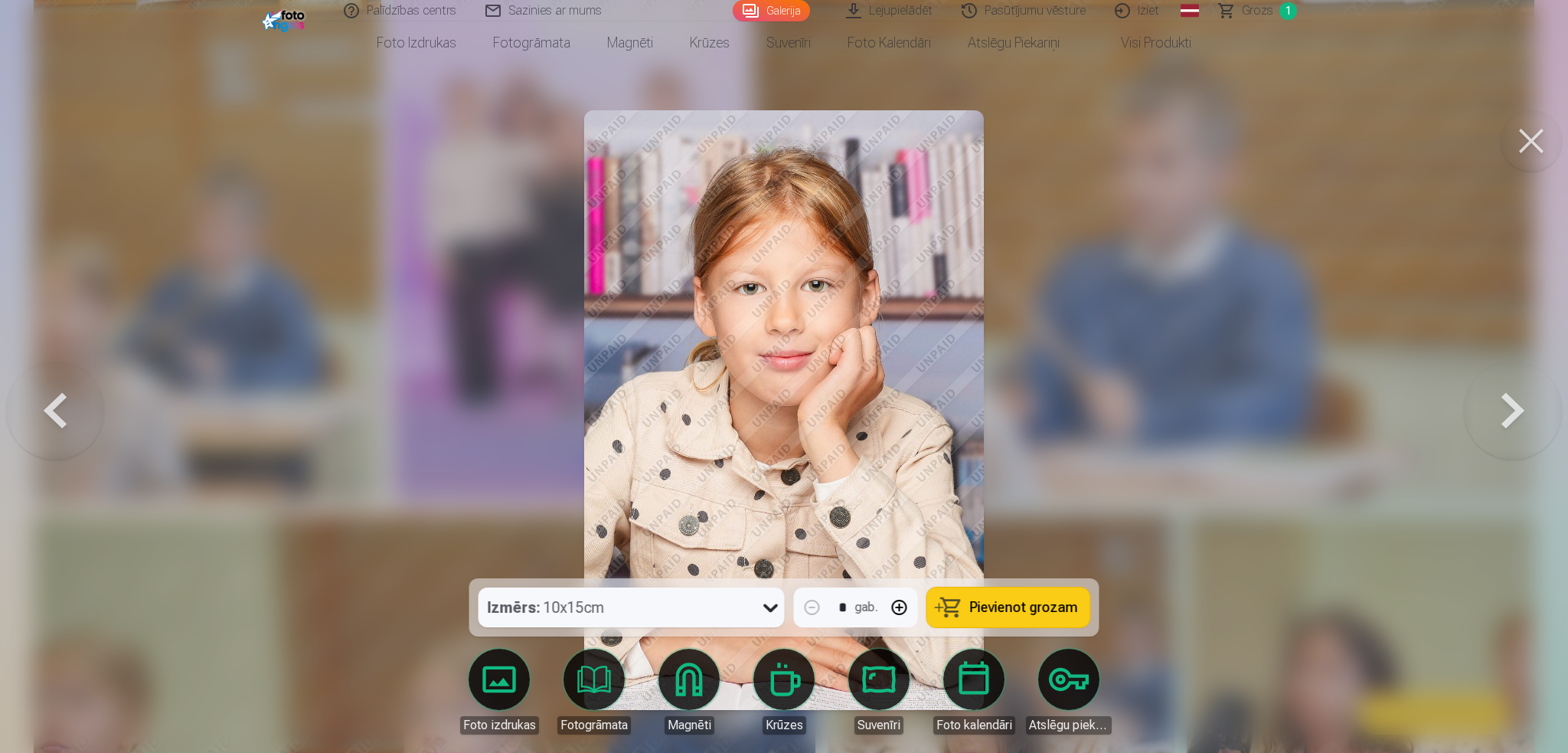
click at [54, 419] on button at bounding box center [55, 410] width 98 height 306
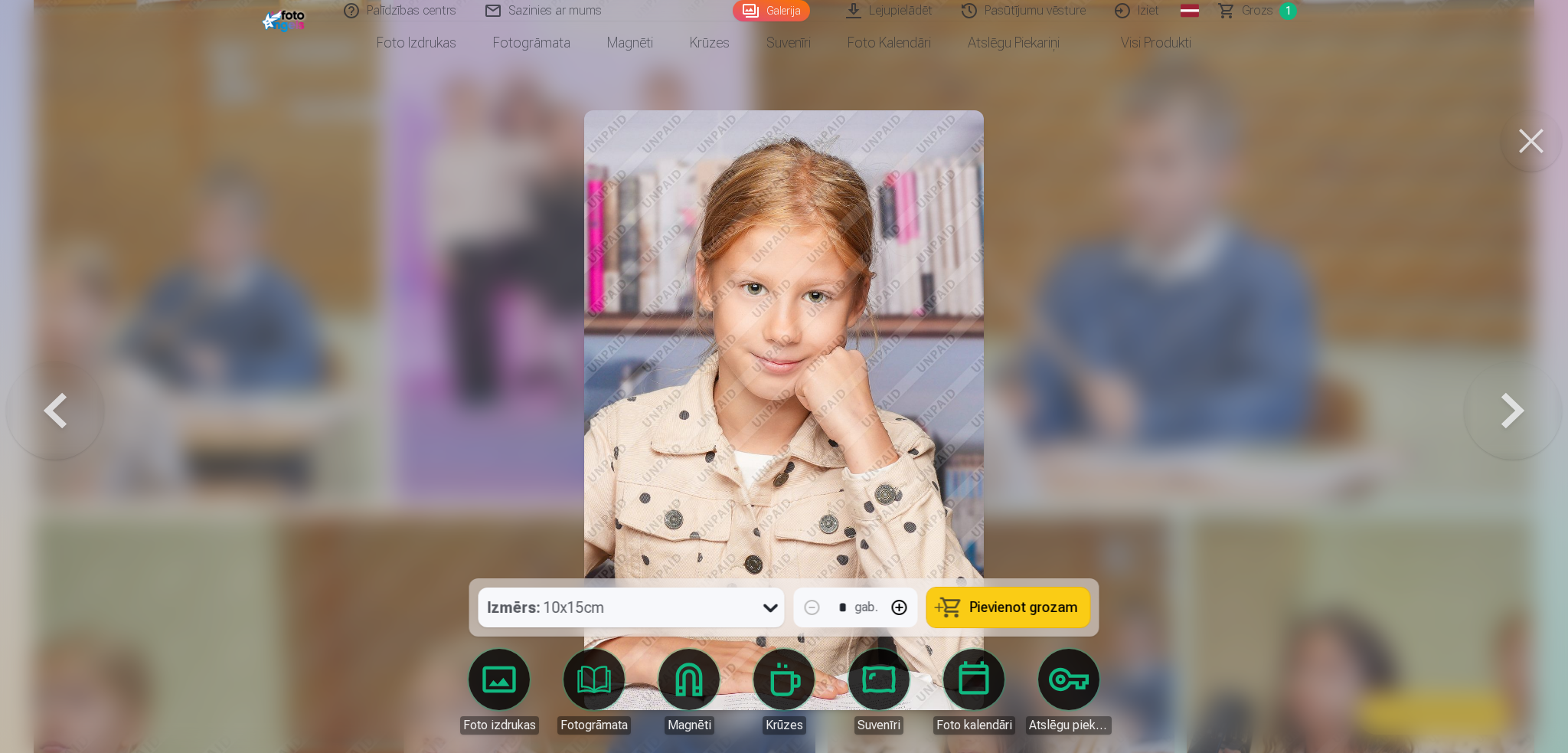
click at [54, 418] on button at bounding box center [55, 410] width 98 height 306
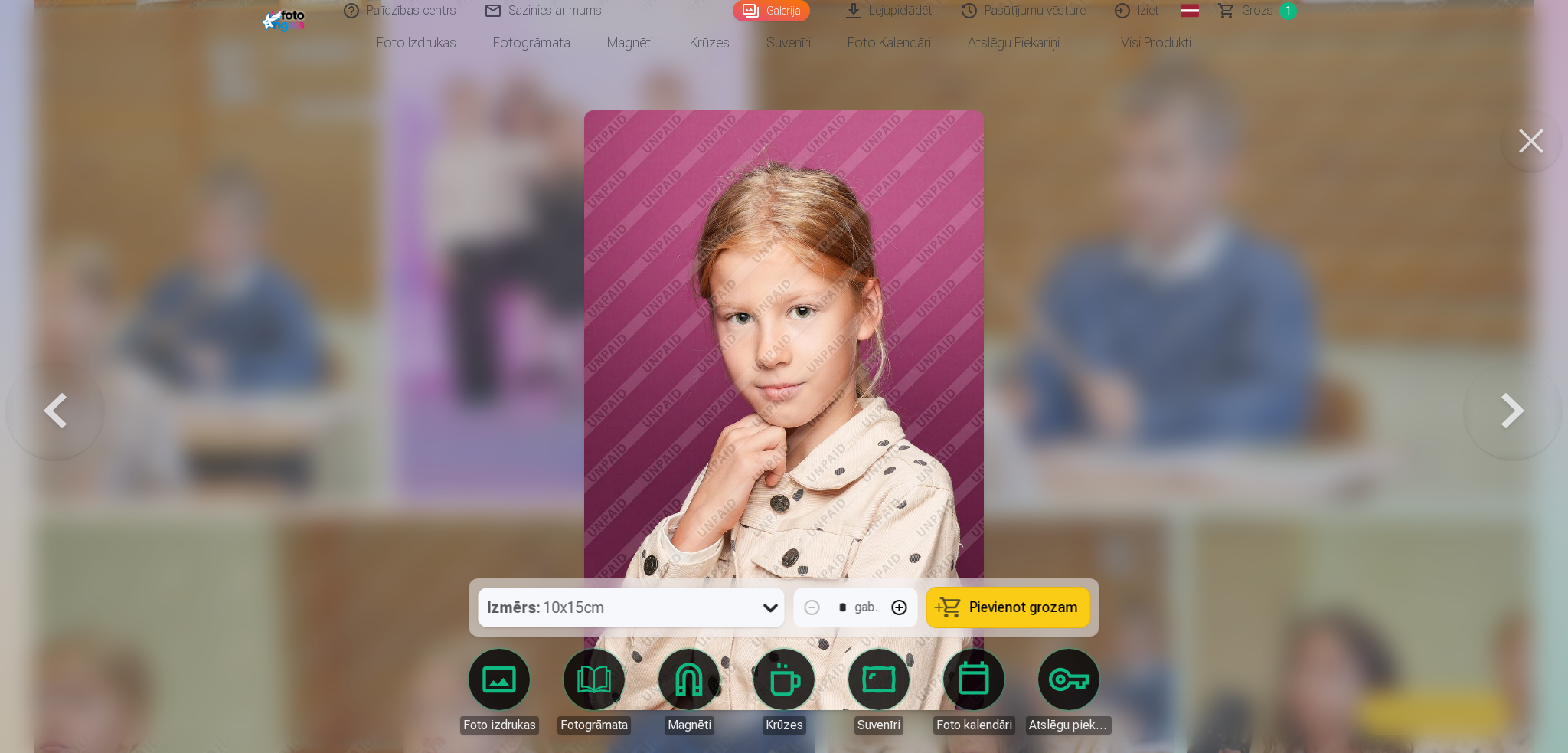
click at [54, 418] on button at bounding box center [55, 410] width 98 height 306
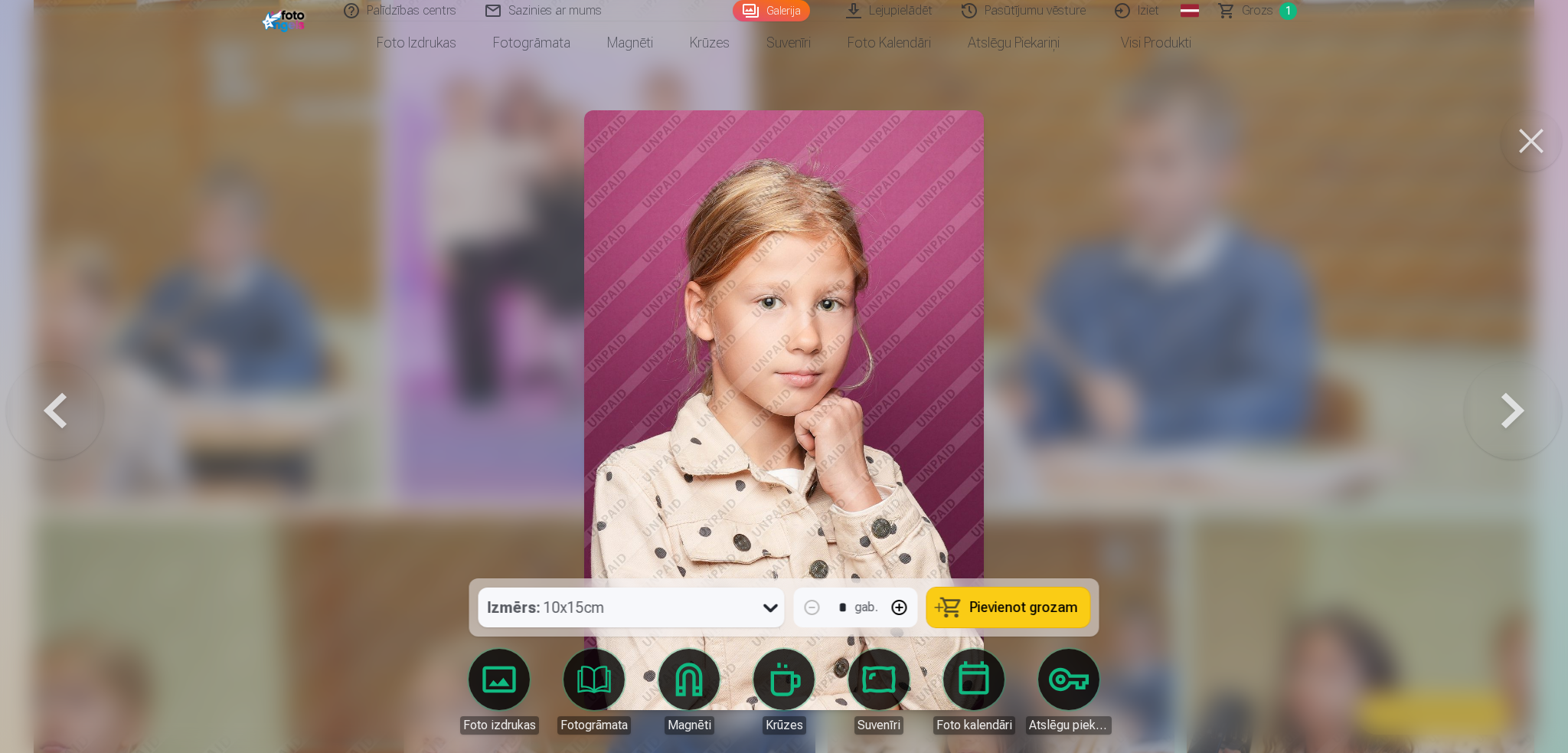
click at [43, 422] on button at bounding box center [55, 410] width 98 height 306
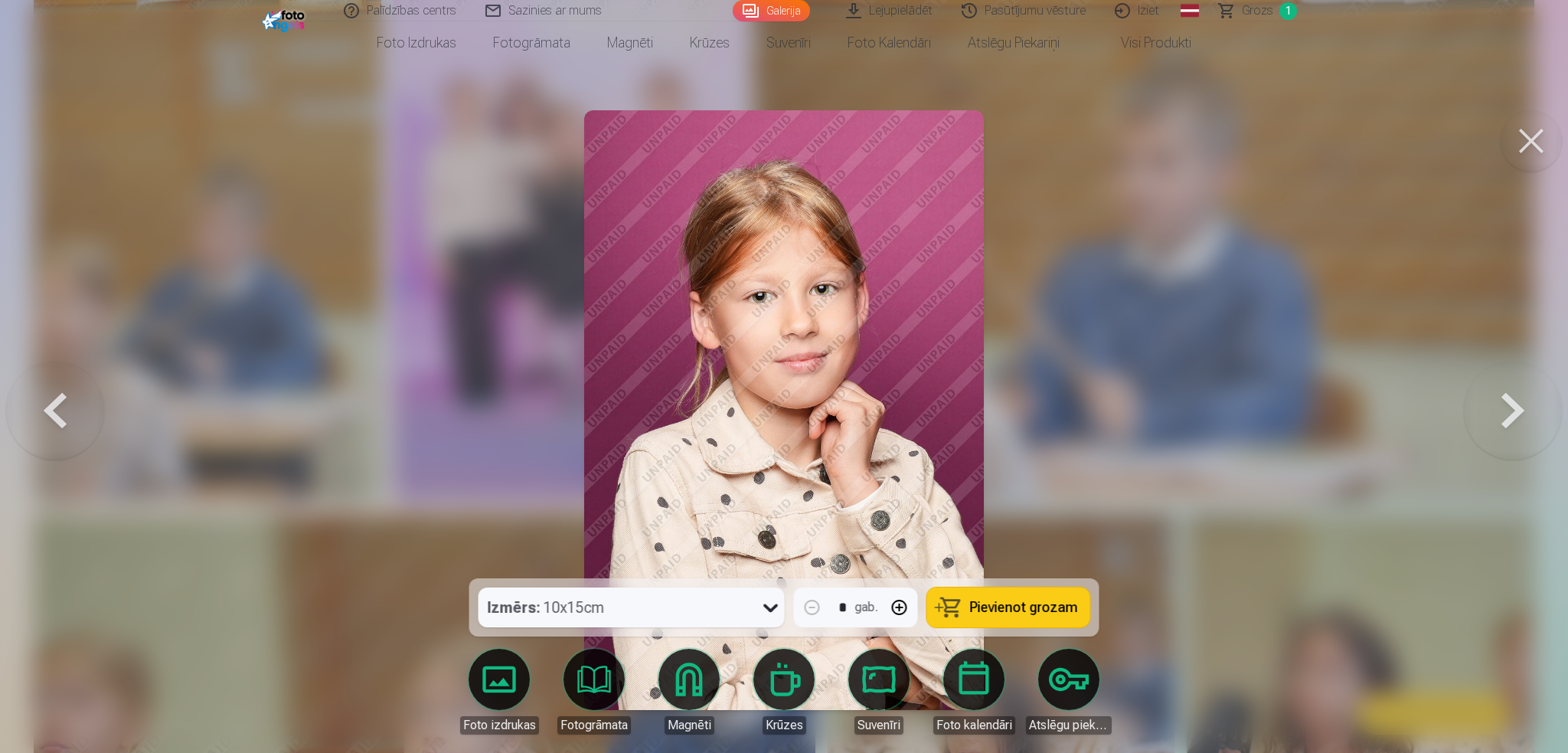
click at [1172, 403] on button at bounding box center [1513, 410] width 98 height 306
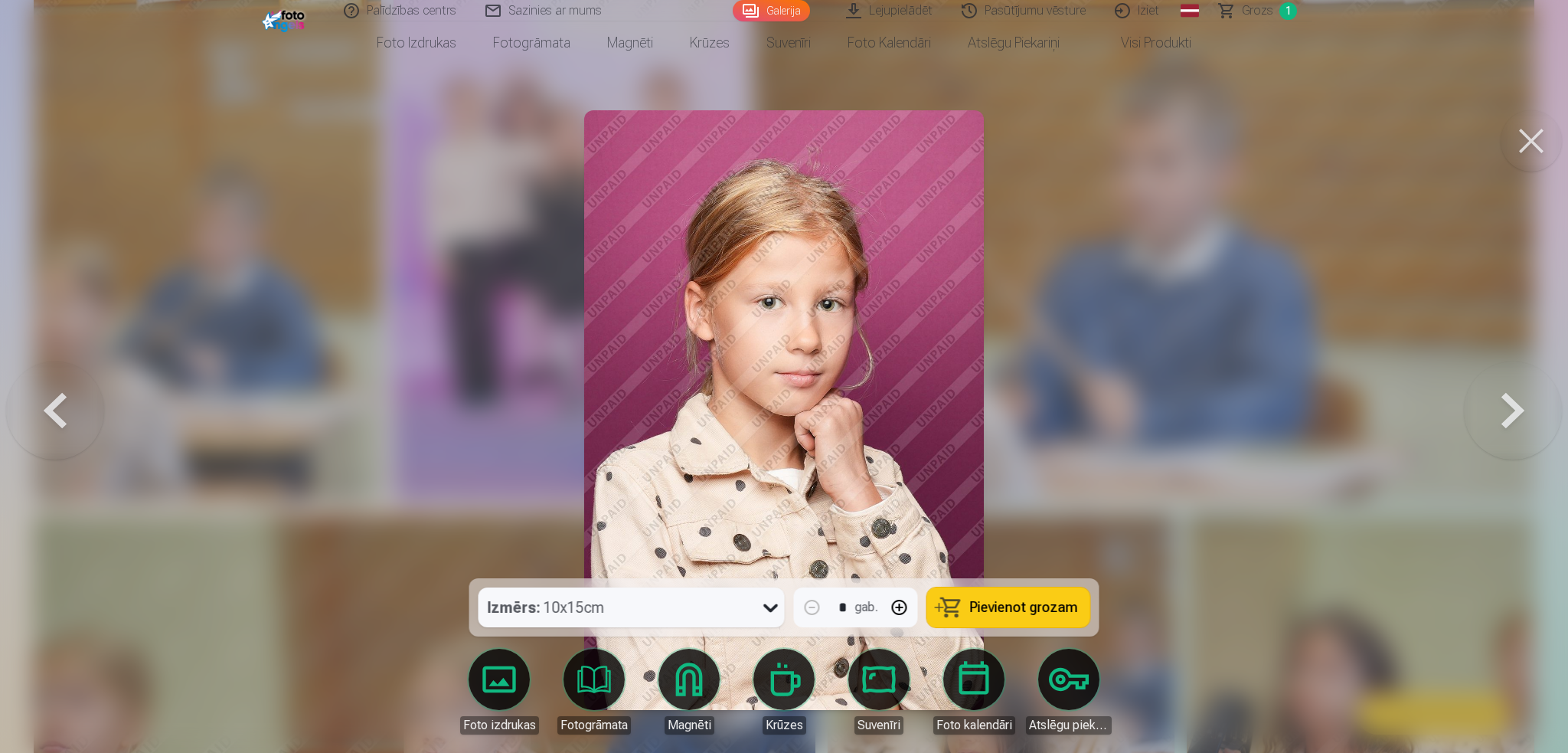
click at [976, 565] on span "Pievienot grozam" at bounding box center [1024, 607] width 108 height 14
click at [51, 410] on button at bounding box center [55, 410] width 98 height 306
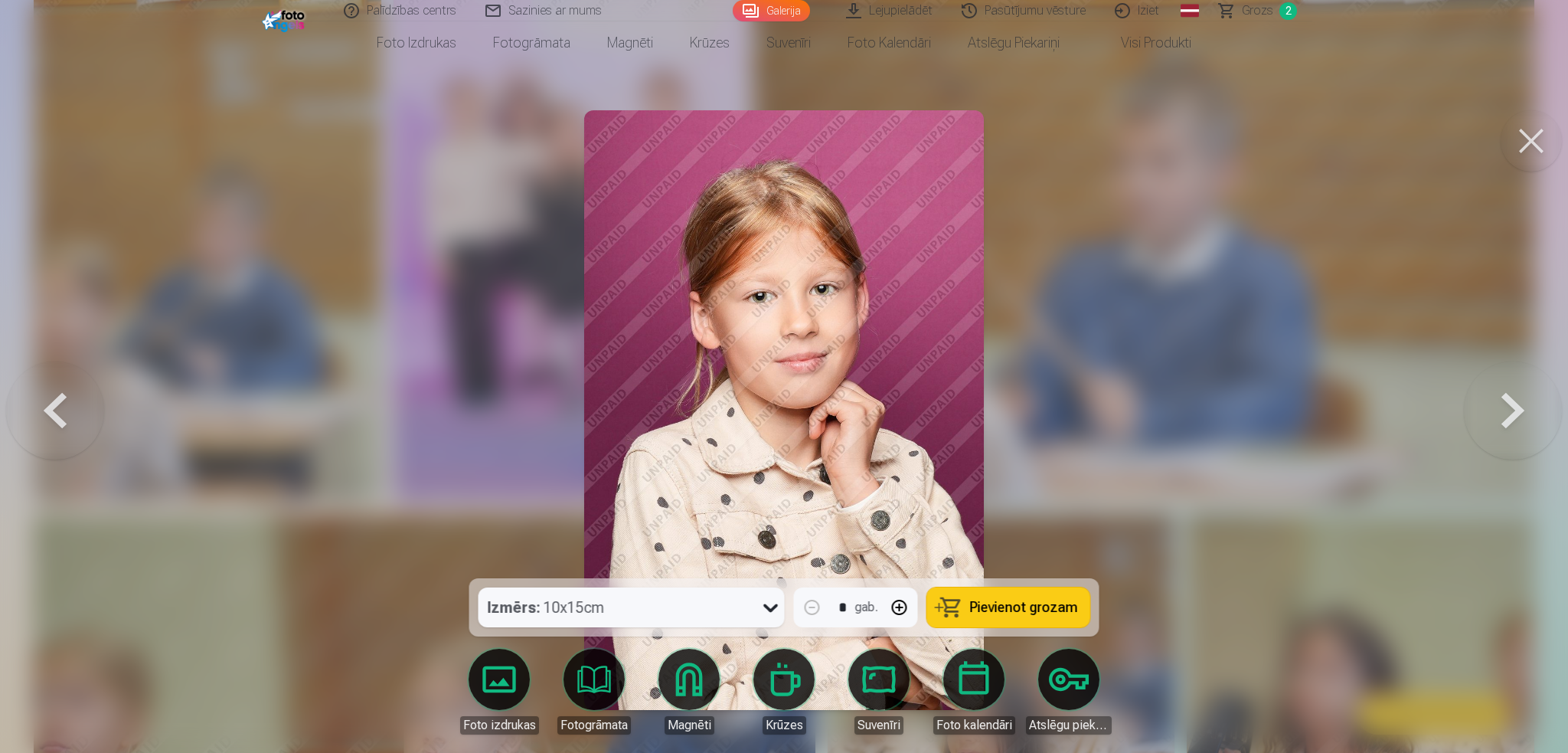
click at [50, 404] on button at bounding box center [55, 410] width 98 height 306
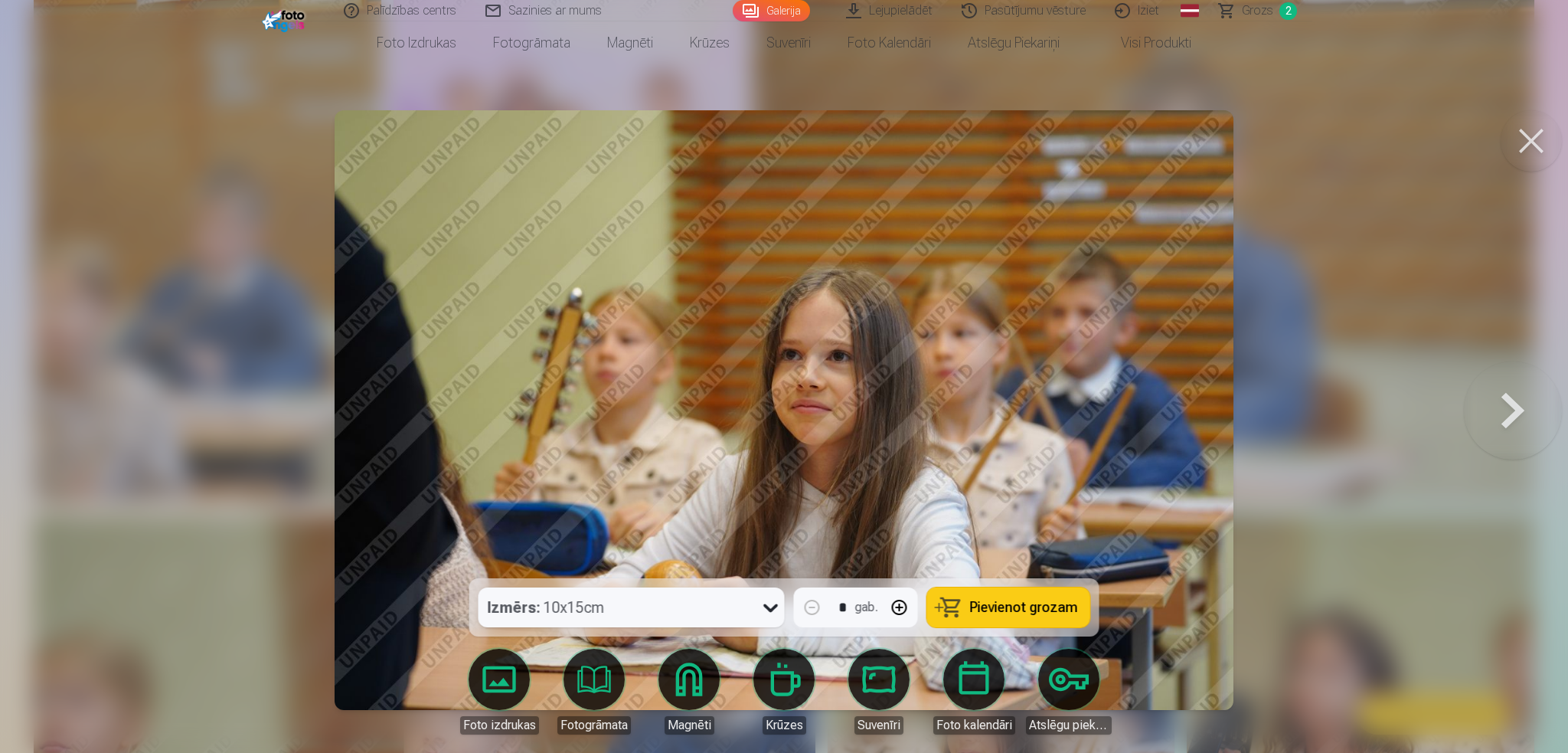
click at [1172, 417] on button at bounding box center [1513, 410] width 98 height 306
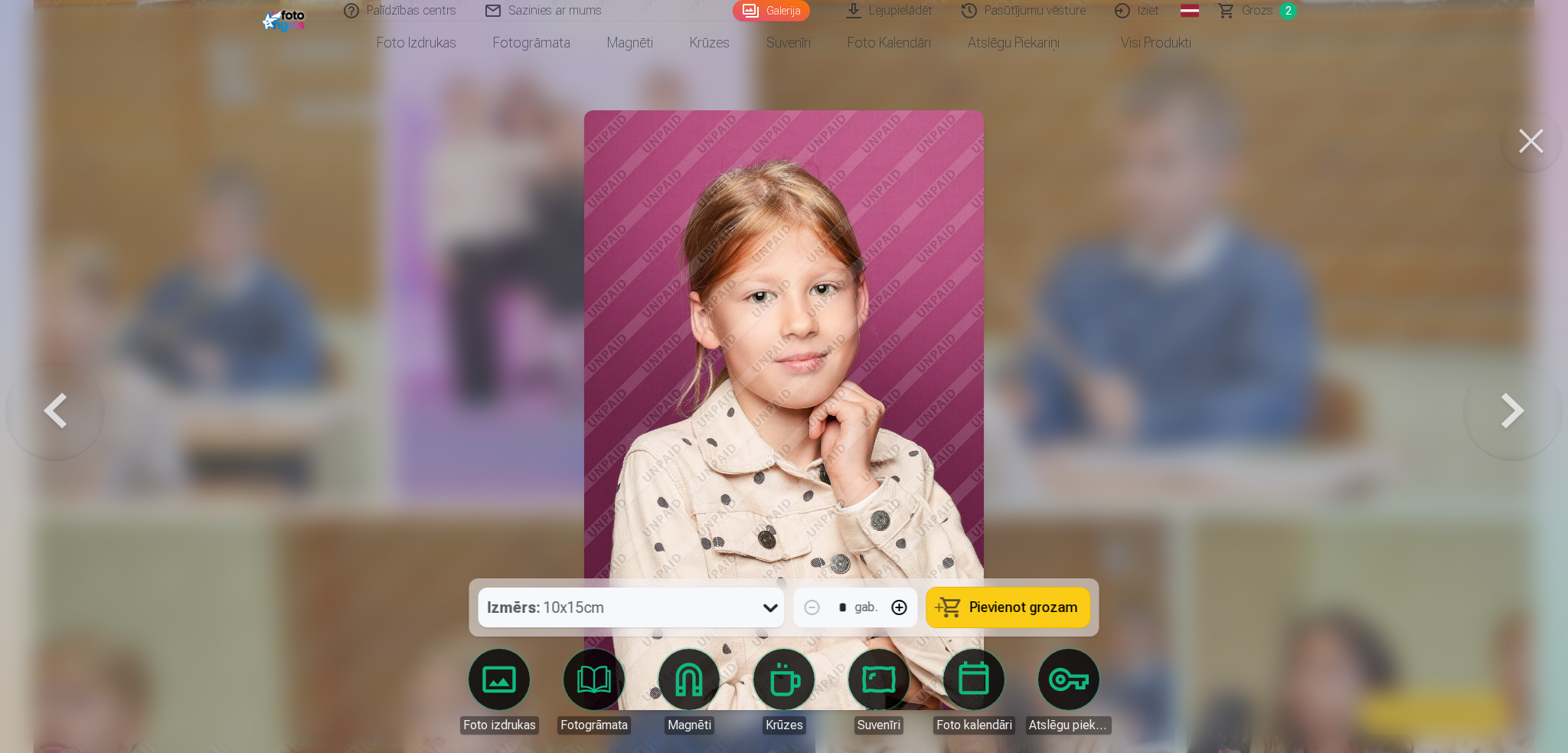
click at [1047, 565] on span "Pievienot grozam" at bounding box center [1024, 607] width 108 height 14
click at [1172, 423] on button at bounding box center [1513, 410] width 98 height 306
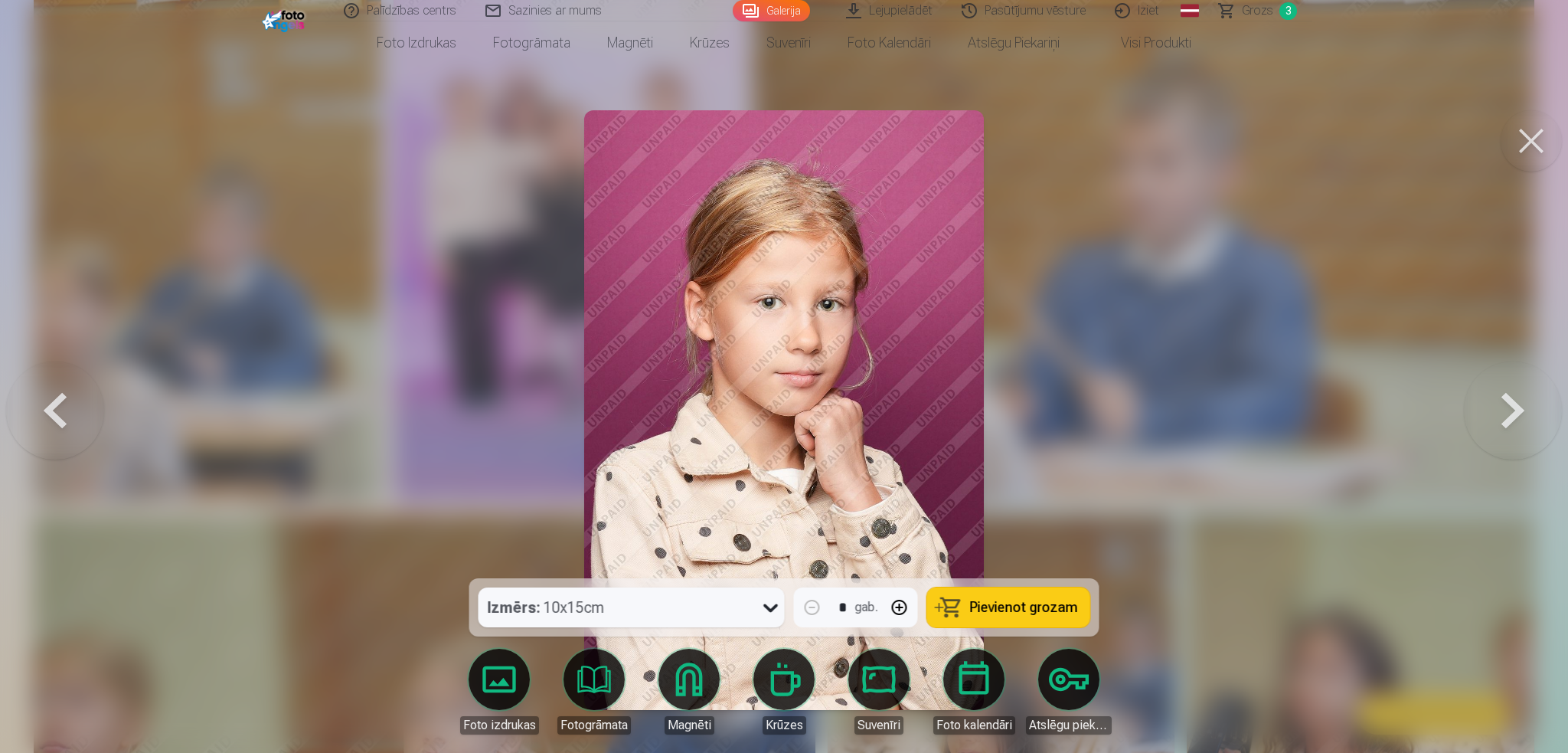
click at [1172, 423] on button at bounding box center [1513, 410] width 98 height 306
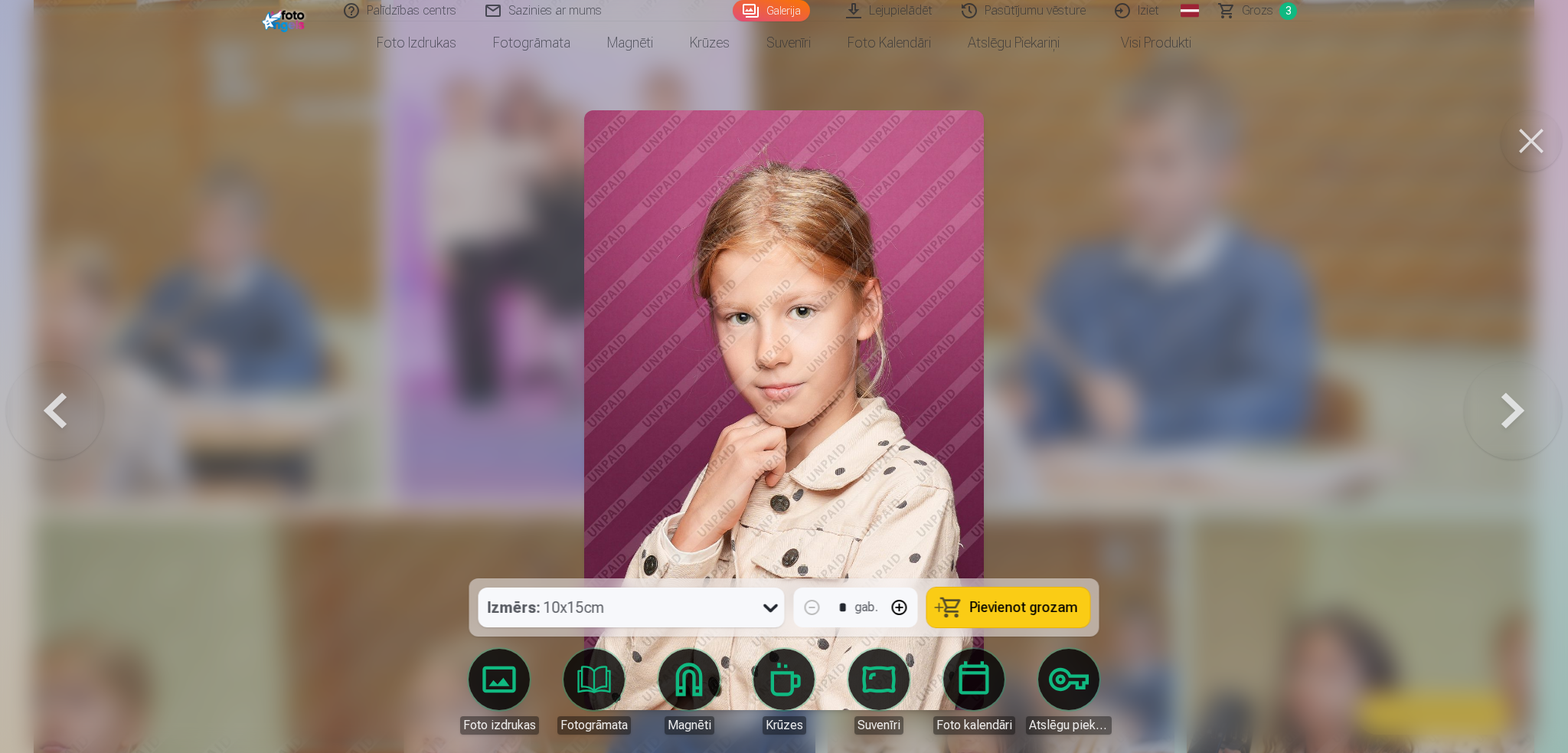
click at [49, 415] on button at bounding box center [55, 410] width 98 height 306
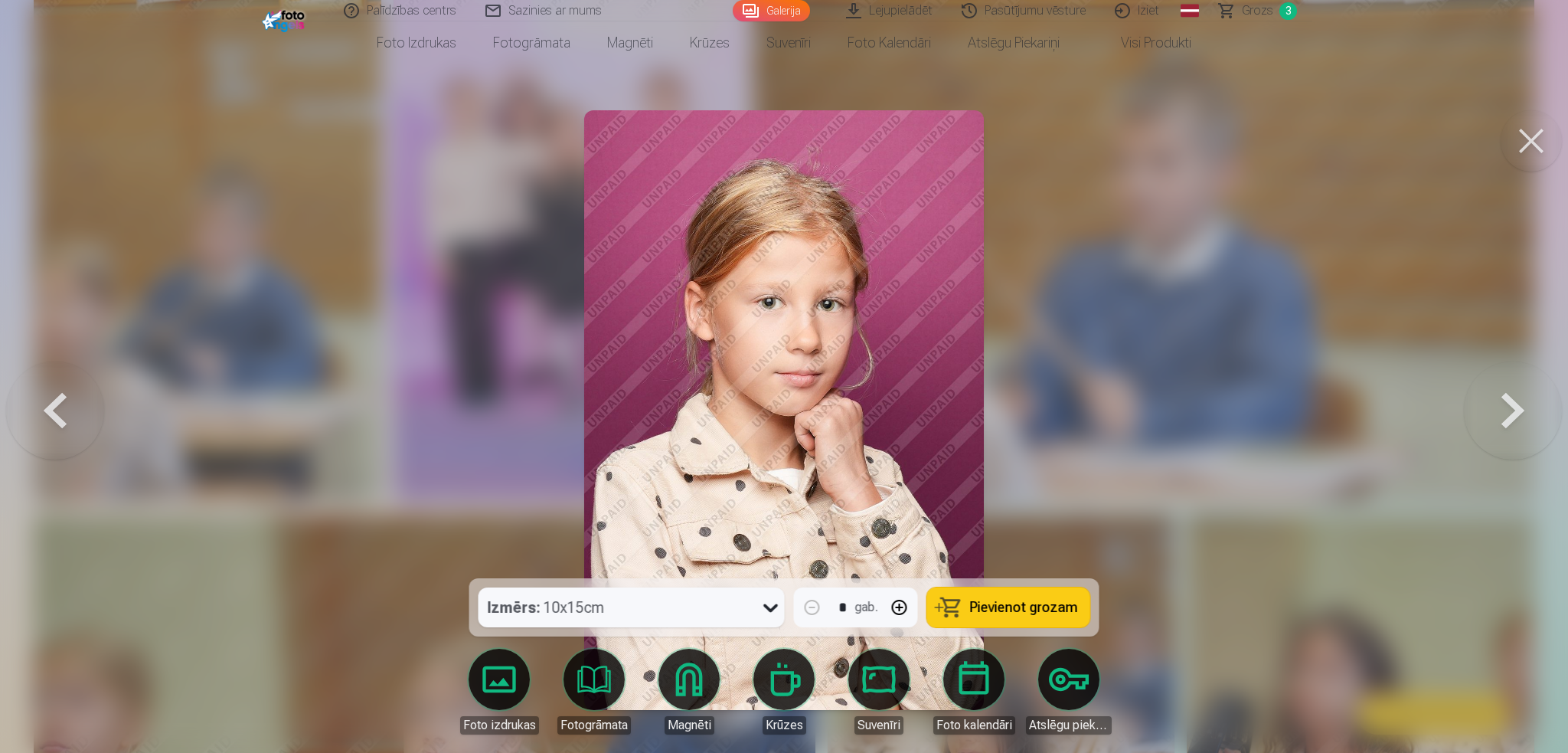
click at [1172, 428] on button at bounding box center [1513, 410] width 98 height 306
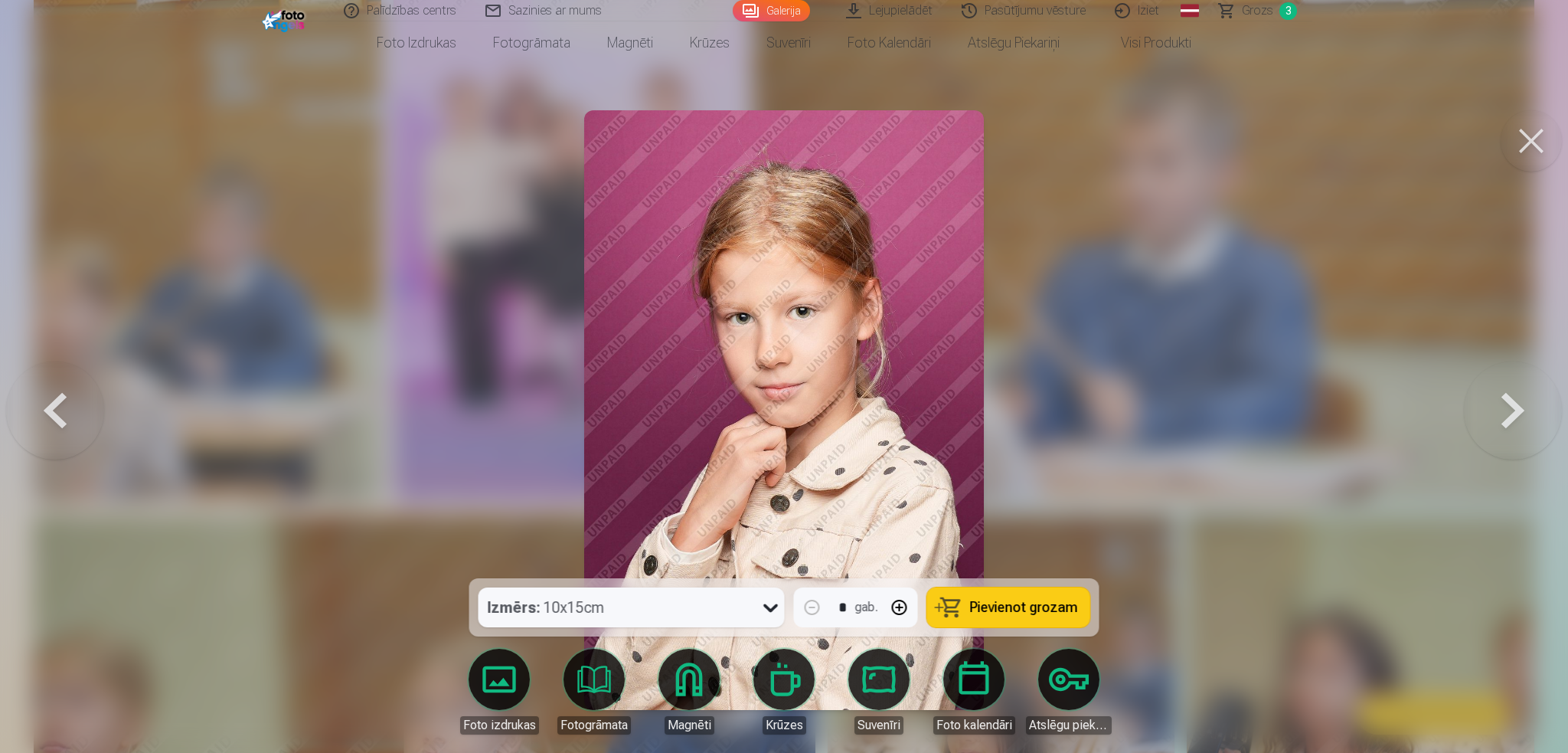
click at [1172, 422] on button at bounding box center [1513, 410] width 98 height 306
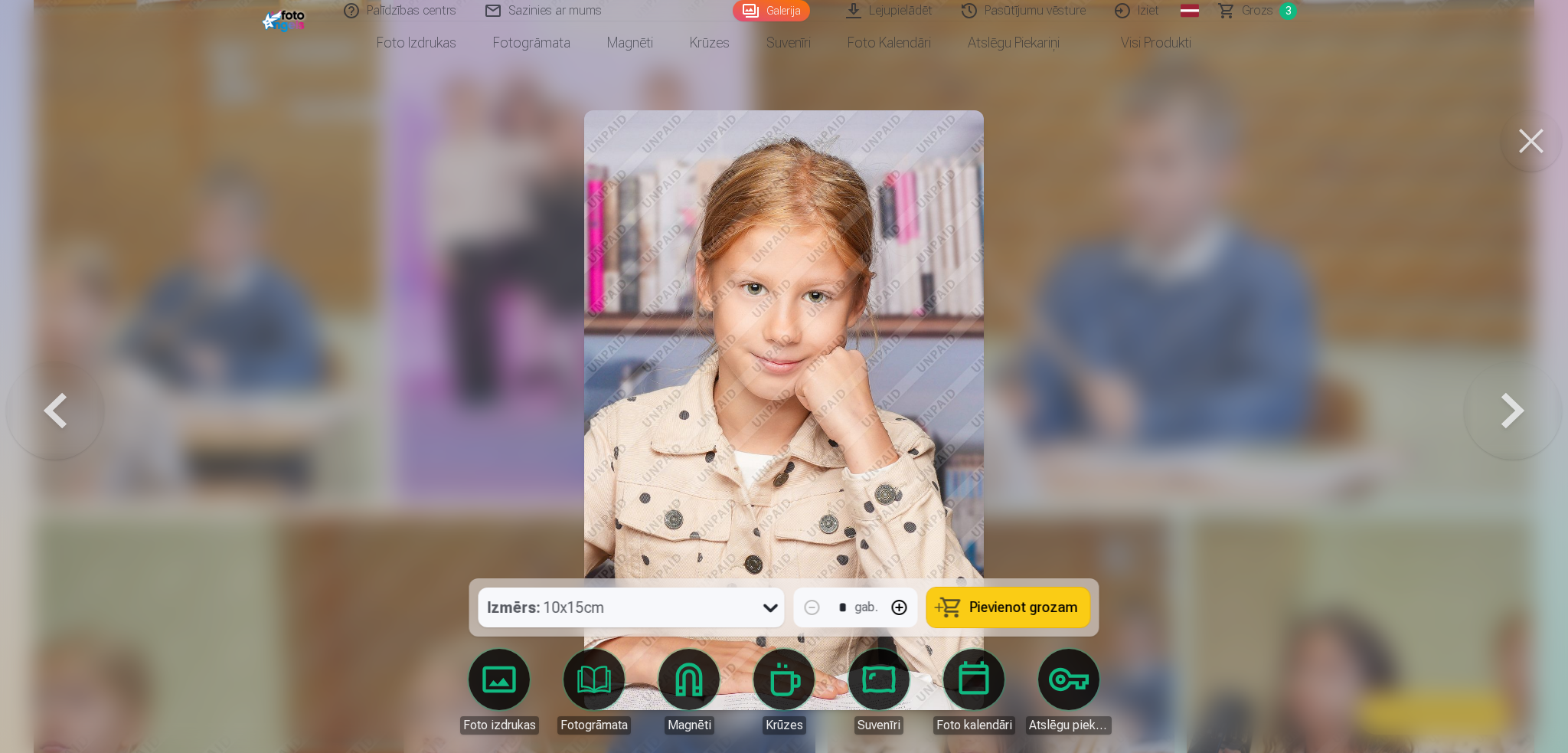
click at [1172, 422] on button at bounding box center [1513, 410] width 98 height 306
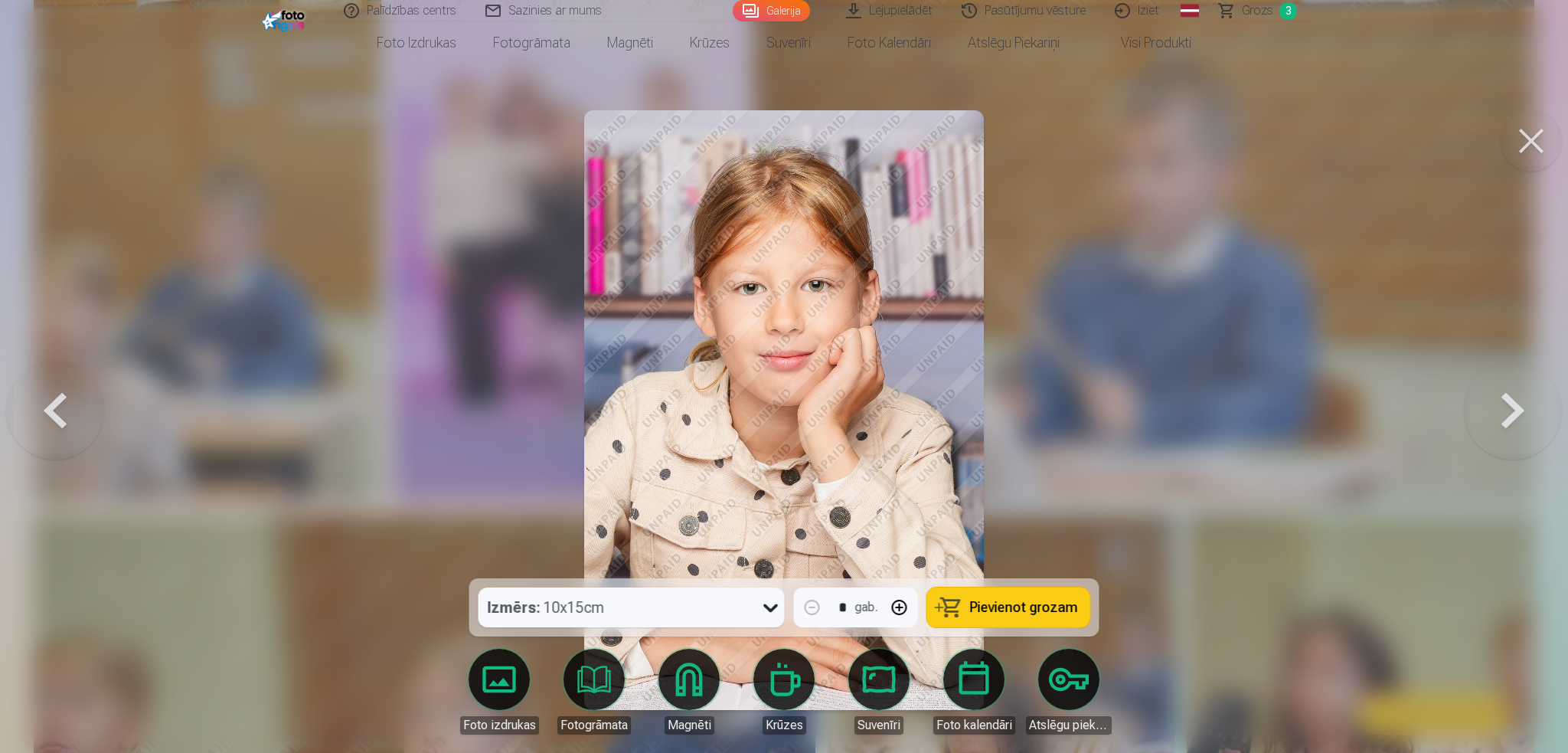
click at [68, 411] on button at bounding box center [55, 410] width 98 height 306
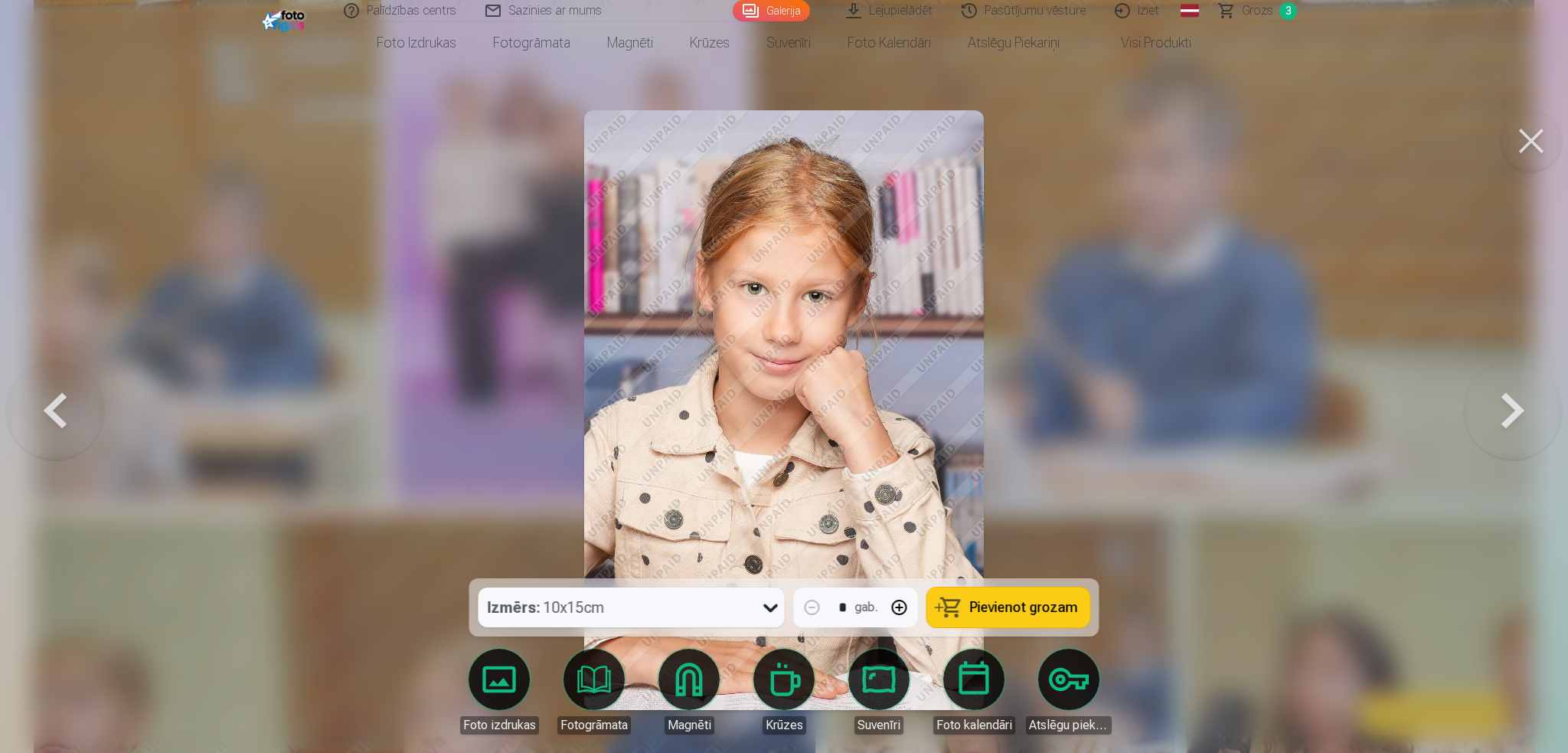
click at [68, 411] on button at bounding box center [55, 410] width 98 height 306
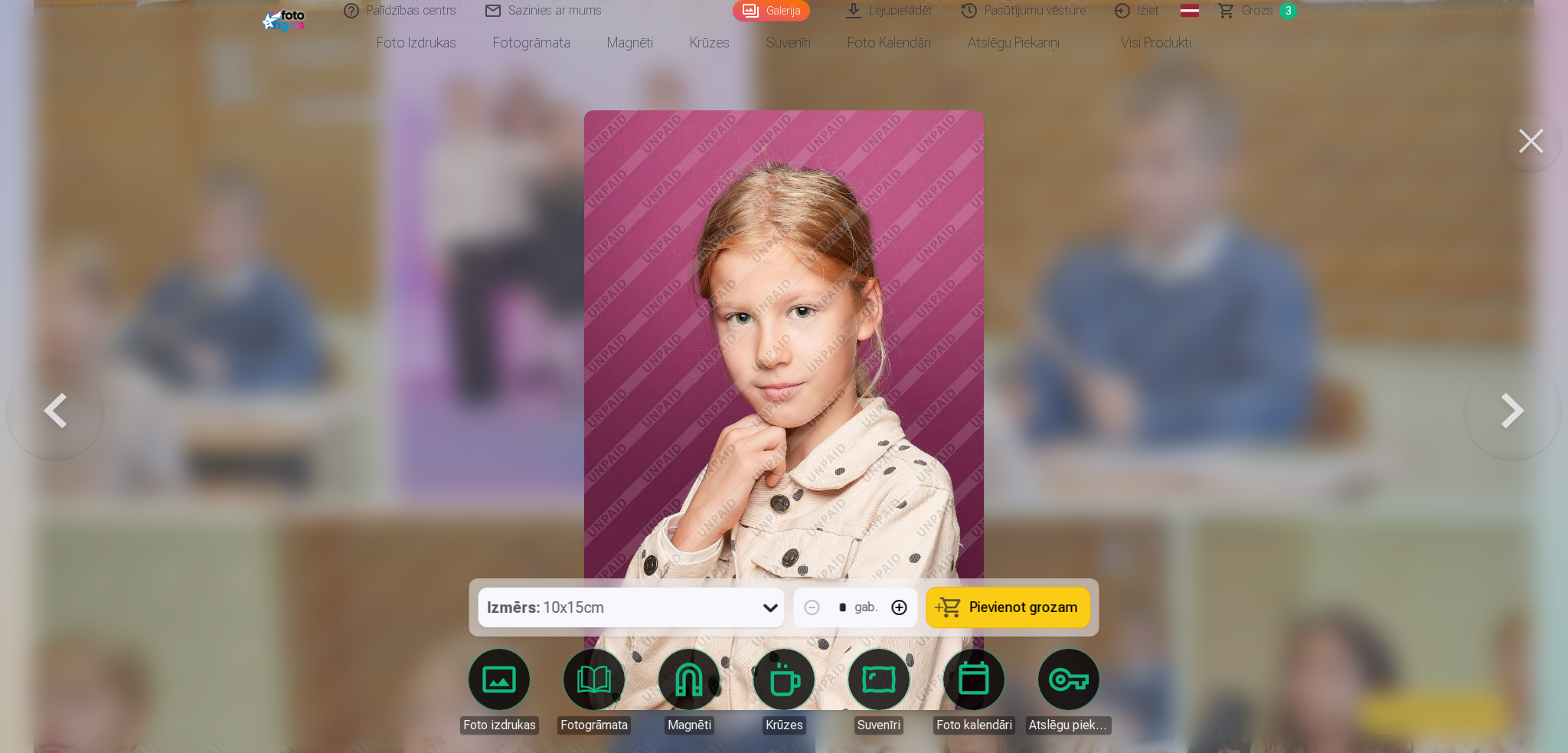
click at [992, 565] on span "Pievienot grozam" at bounding box center [1024, 607] width 108 height 14
click at [1172, 20] on link "Grozs 4" at bounding box center [1259, 10] width 107 height 21
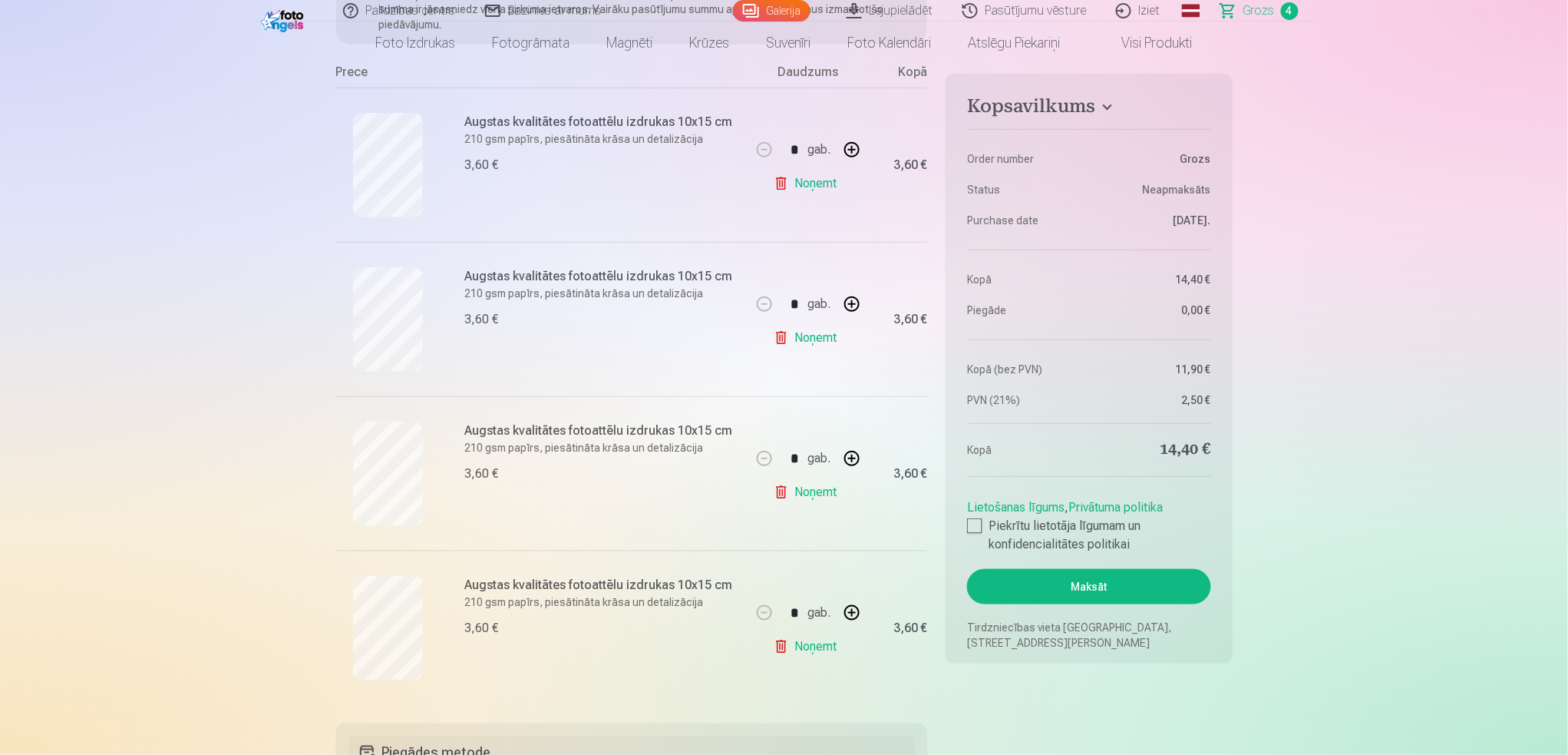
scroll to position [307, 0]
click at [821, 339] on link "Noņemt" at bounding box center [809, 336] width 70 height 31
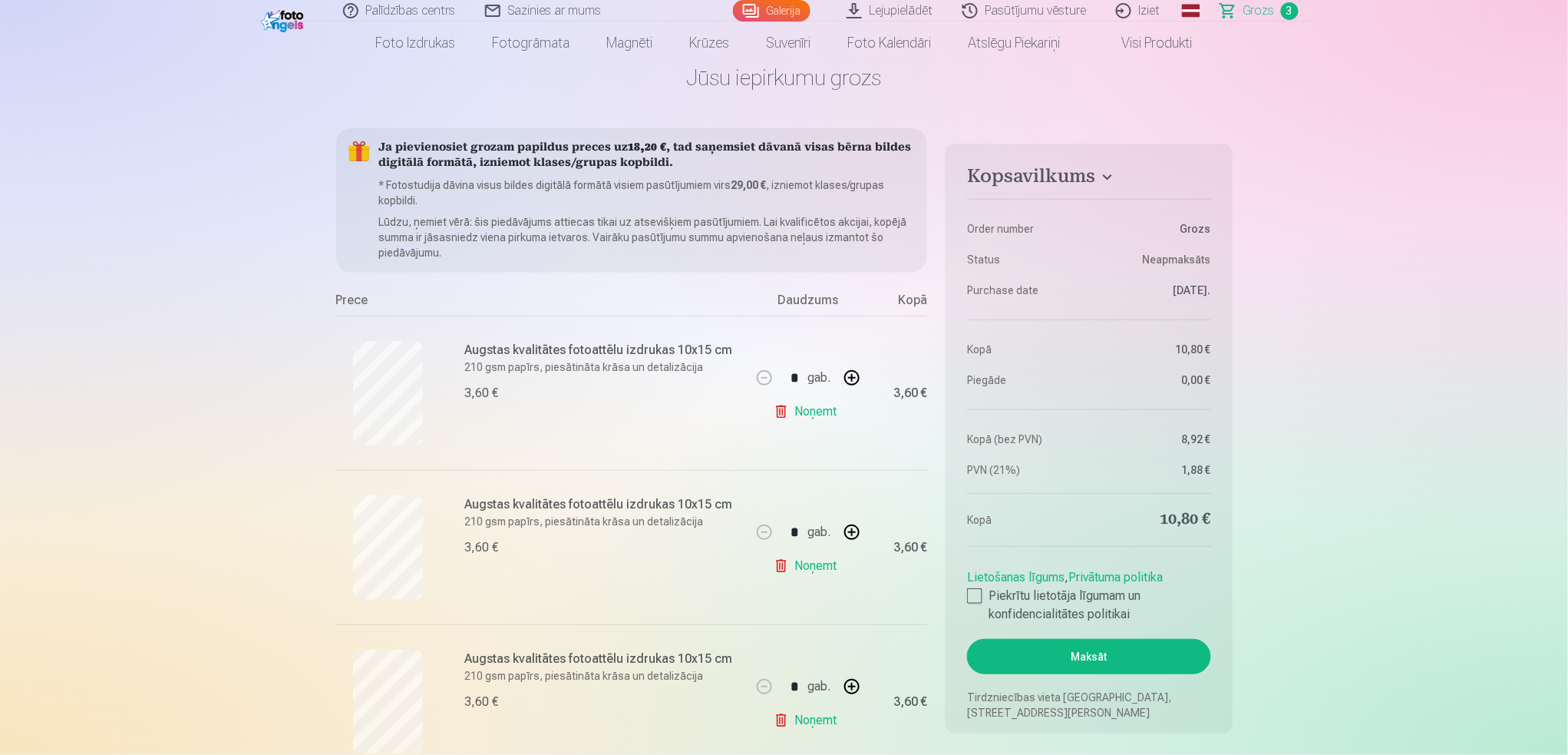
scroll to position [0, 0]
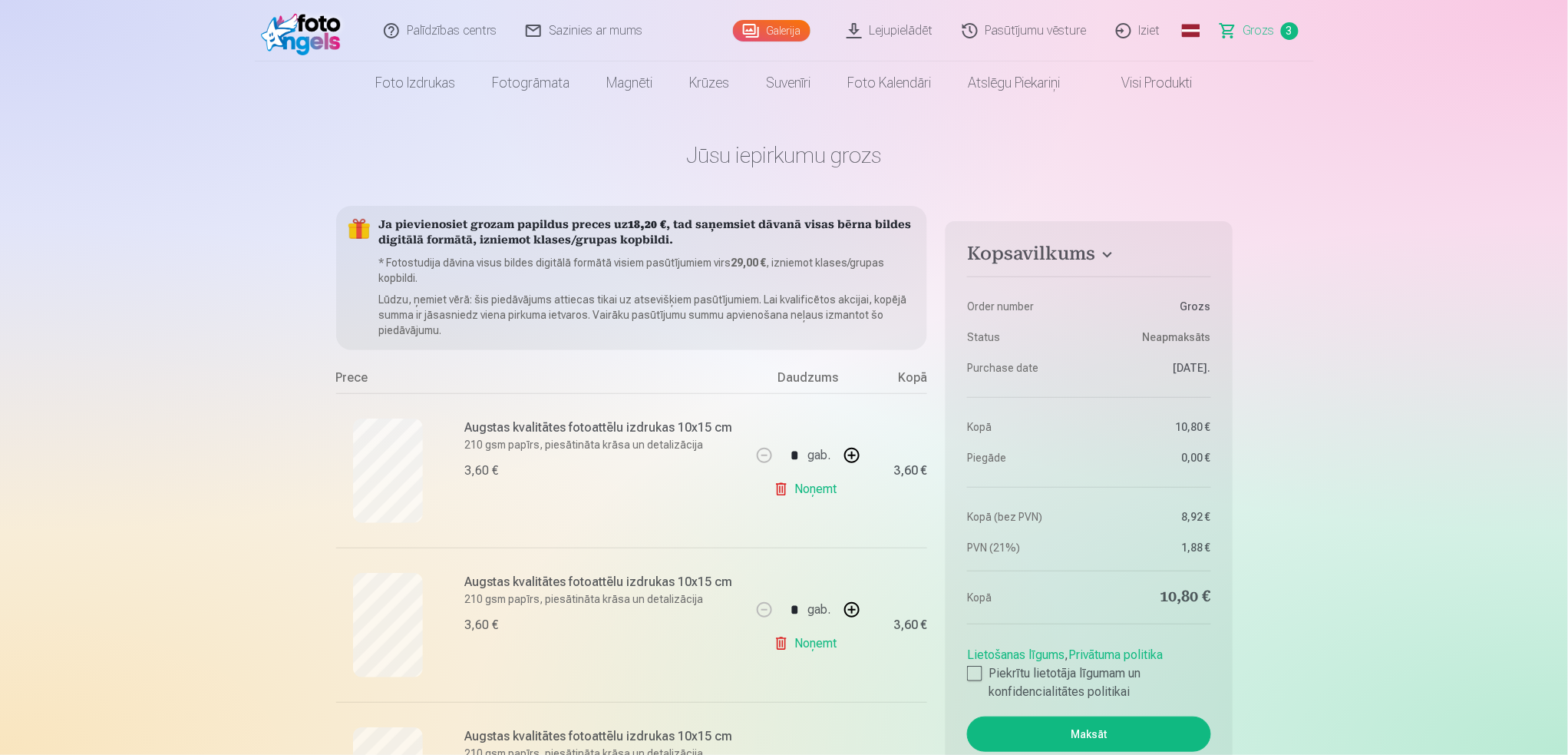
click at [769, 37] on link "Galerija" at bounding box center [771, 30] width 78 height 21
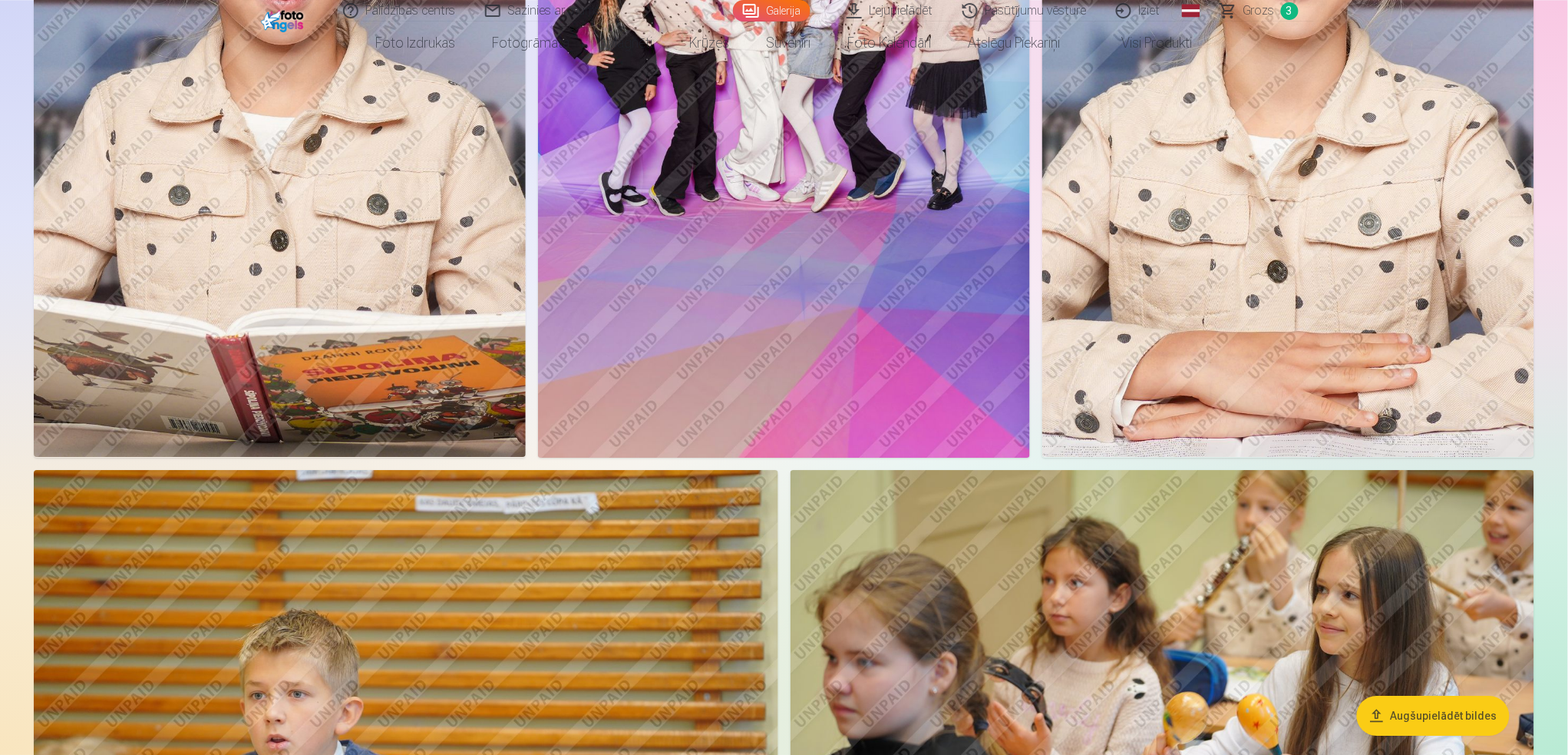
scroll to position [3380, 0]
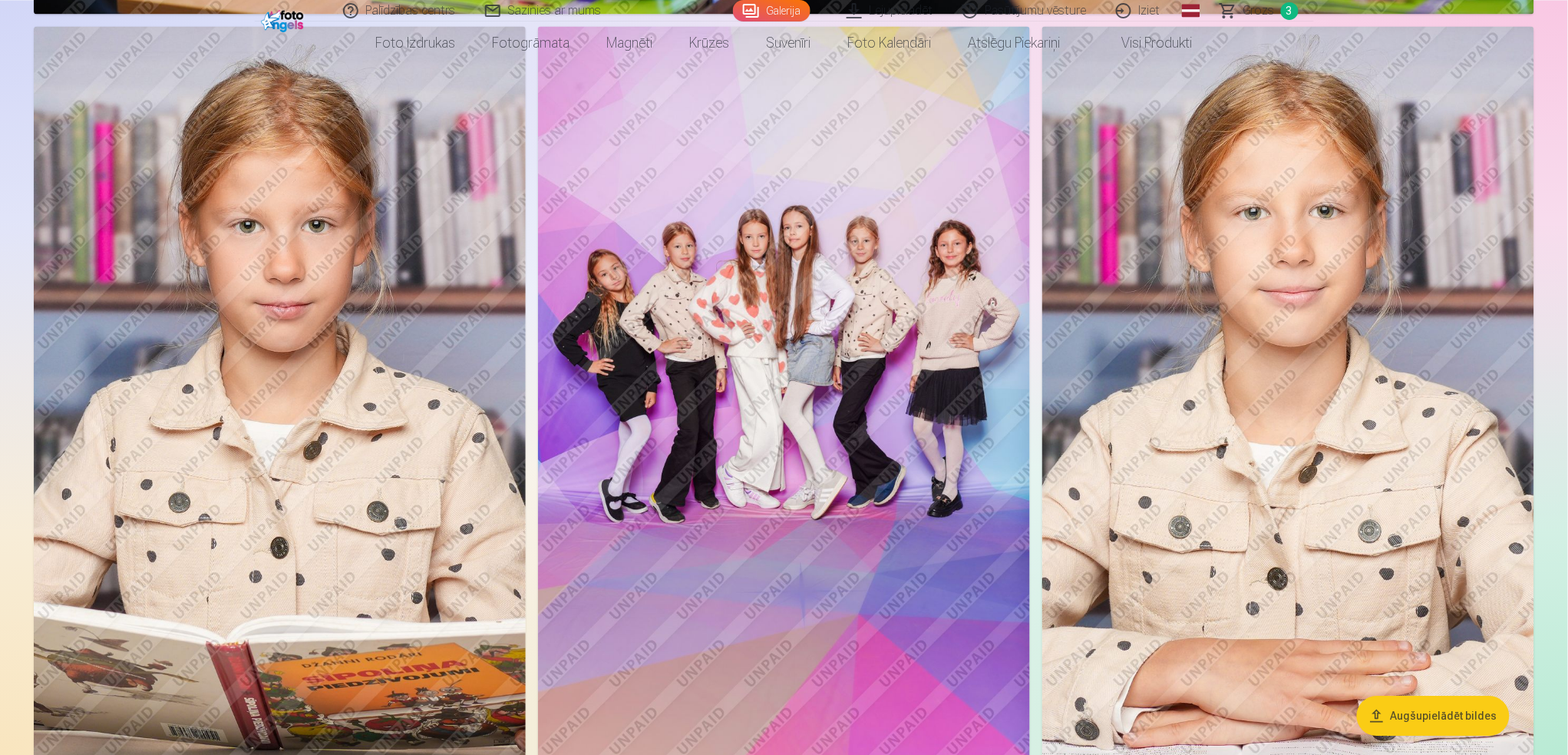
click at [727, 330] on img at bounding box center [784, 395] width 492 height 739
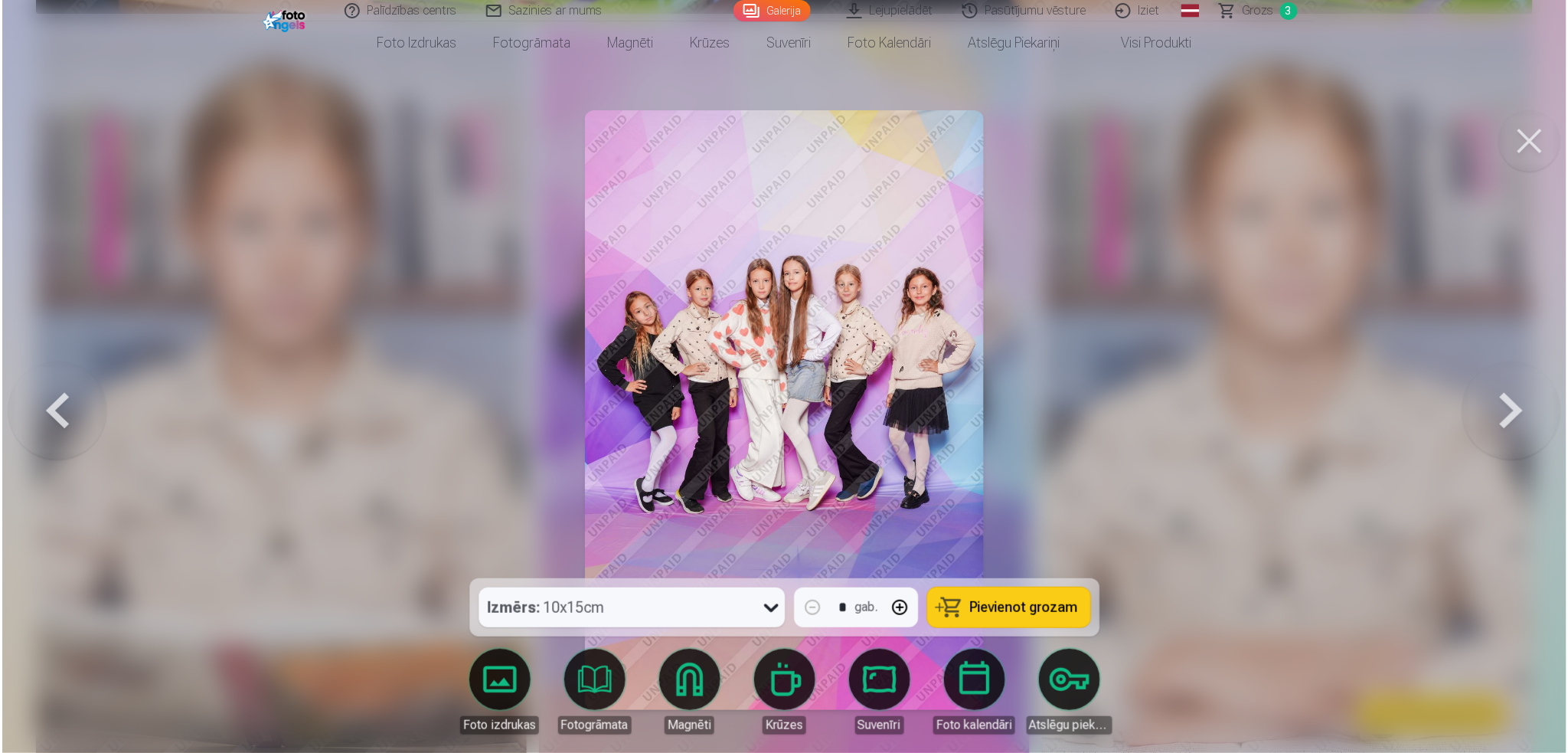
scroll to position [3376, 0]
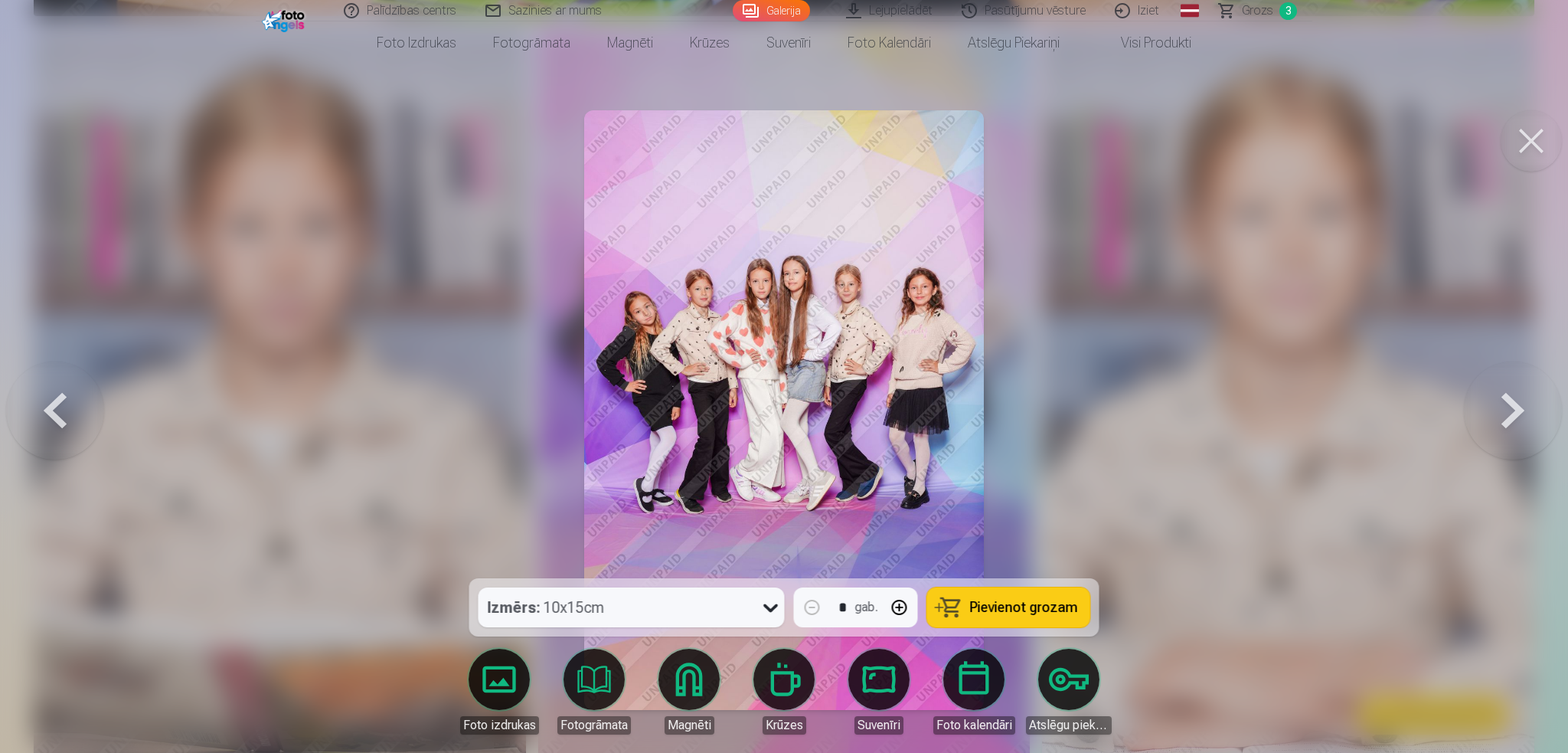
drag, startPoint x: 1059, startPoint y: 613, endPoint x: 1043, endPoint y: 603, distance: 18.9
click at [1058, 565] on span "Pievienot grozam" at bounding box center [1024, 607] width 108 height 14
click at [280, 486] on div at bounding box center [784, 376] width 1568 height 753
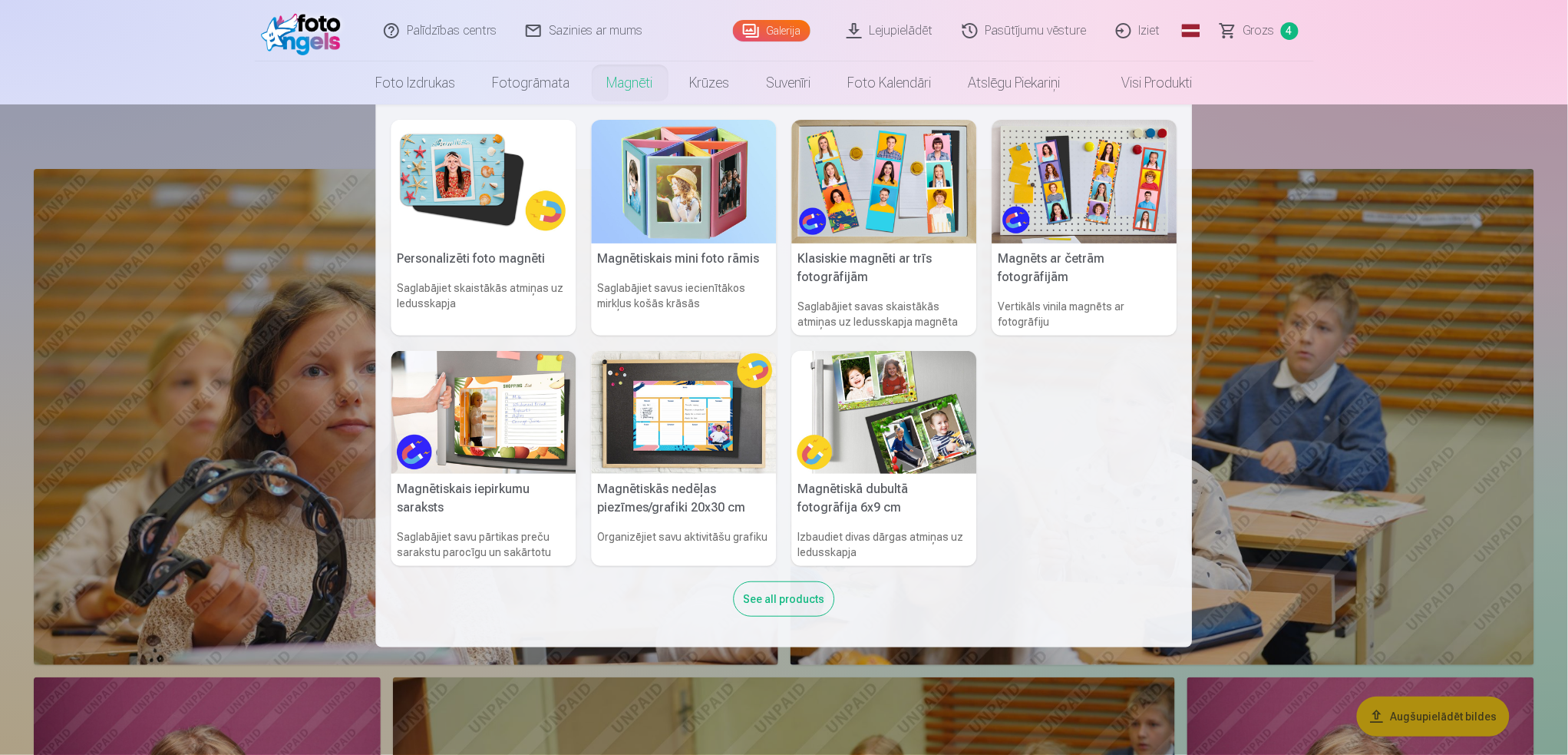
click at [609, 80] on link "Magnēti" at bounding box center [629, 83] width 83 height 43
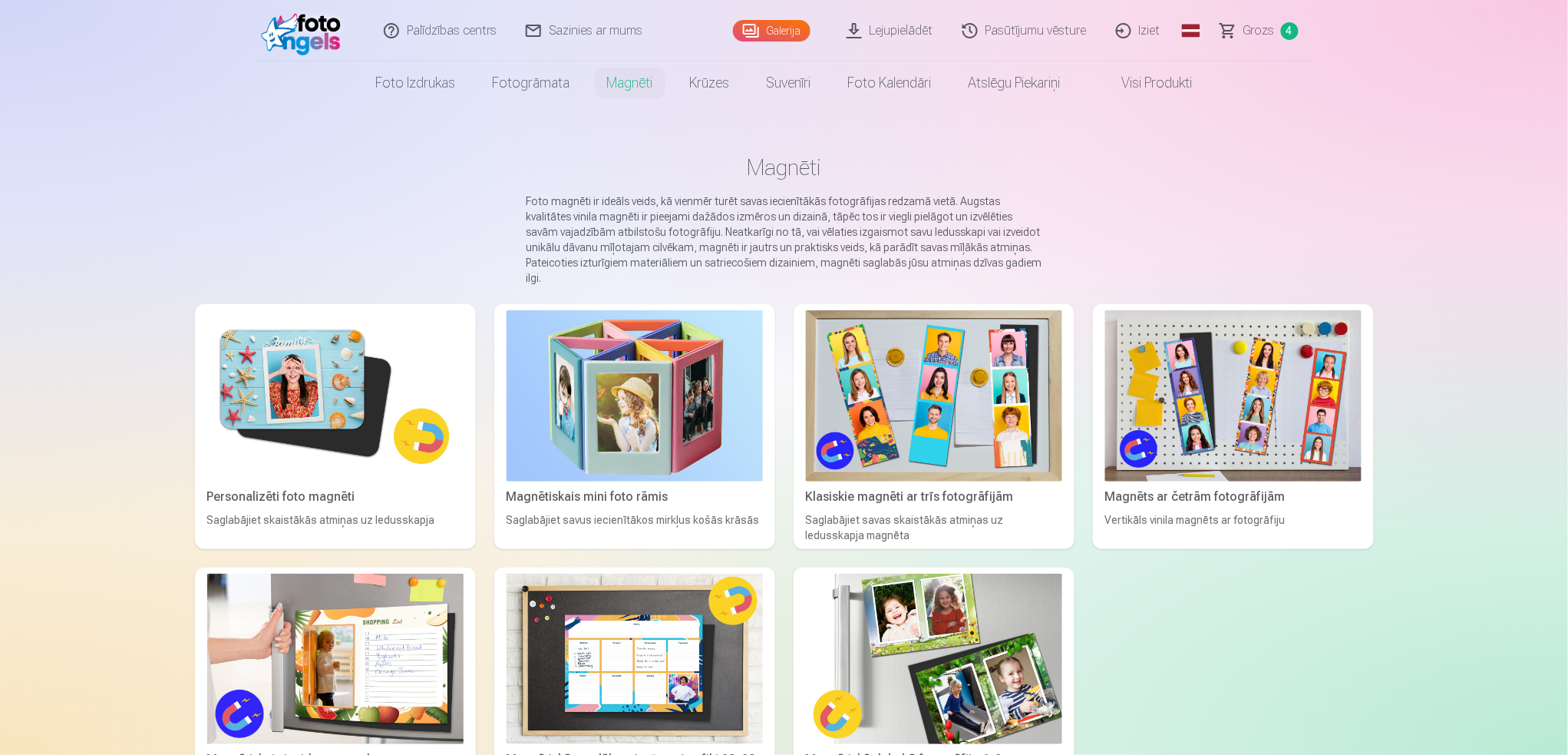
click at [326, 361] on img at bounding box center [335, 395] width 257 height 171
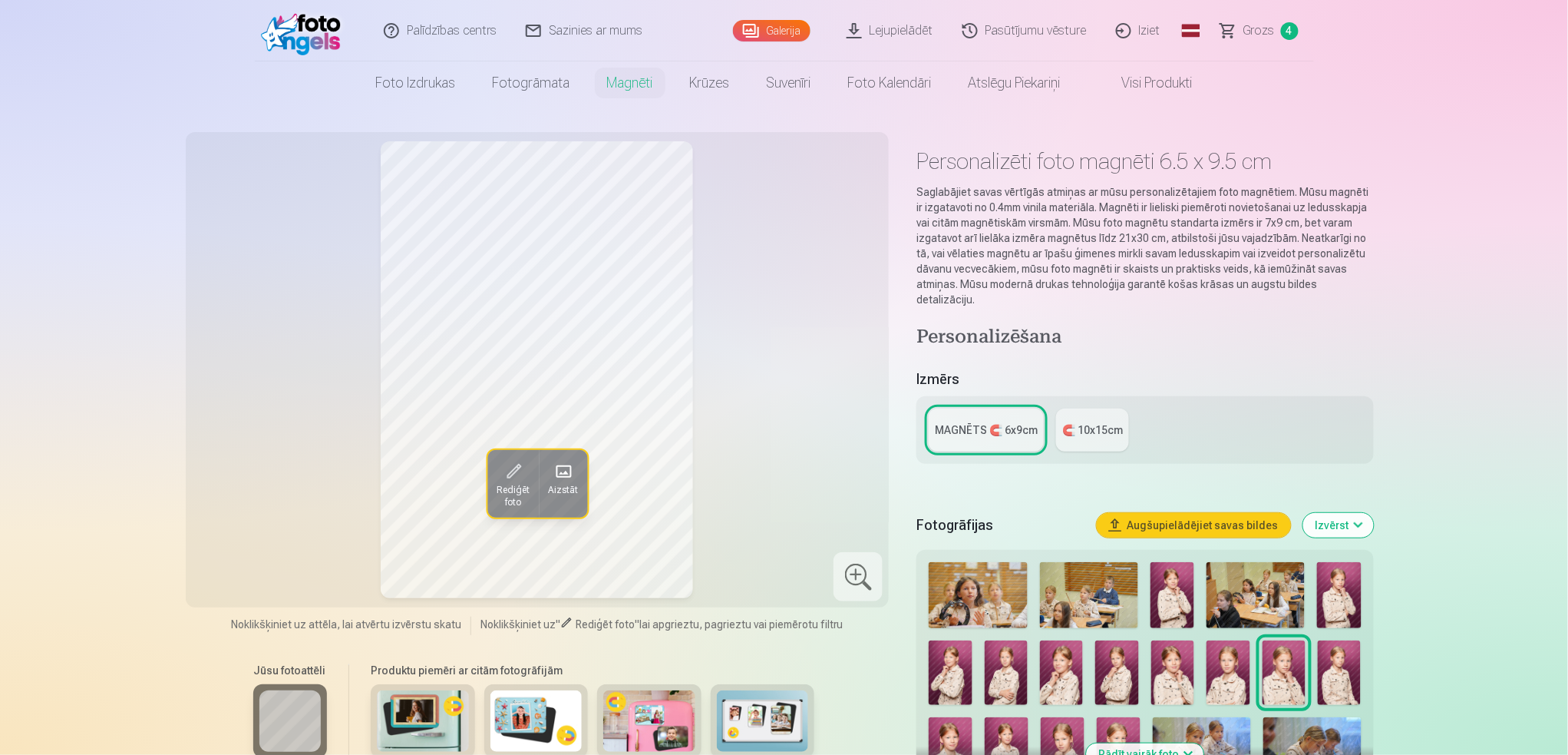
click at [990, 422] on div "MAGNĒTS 🧲 6x9cm" at bounding box center [986, 430] width 103 height 15
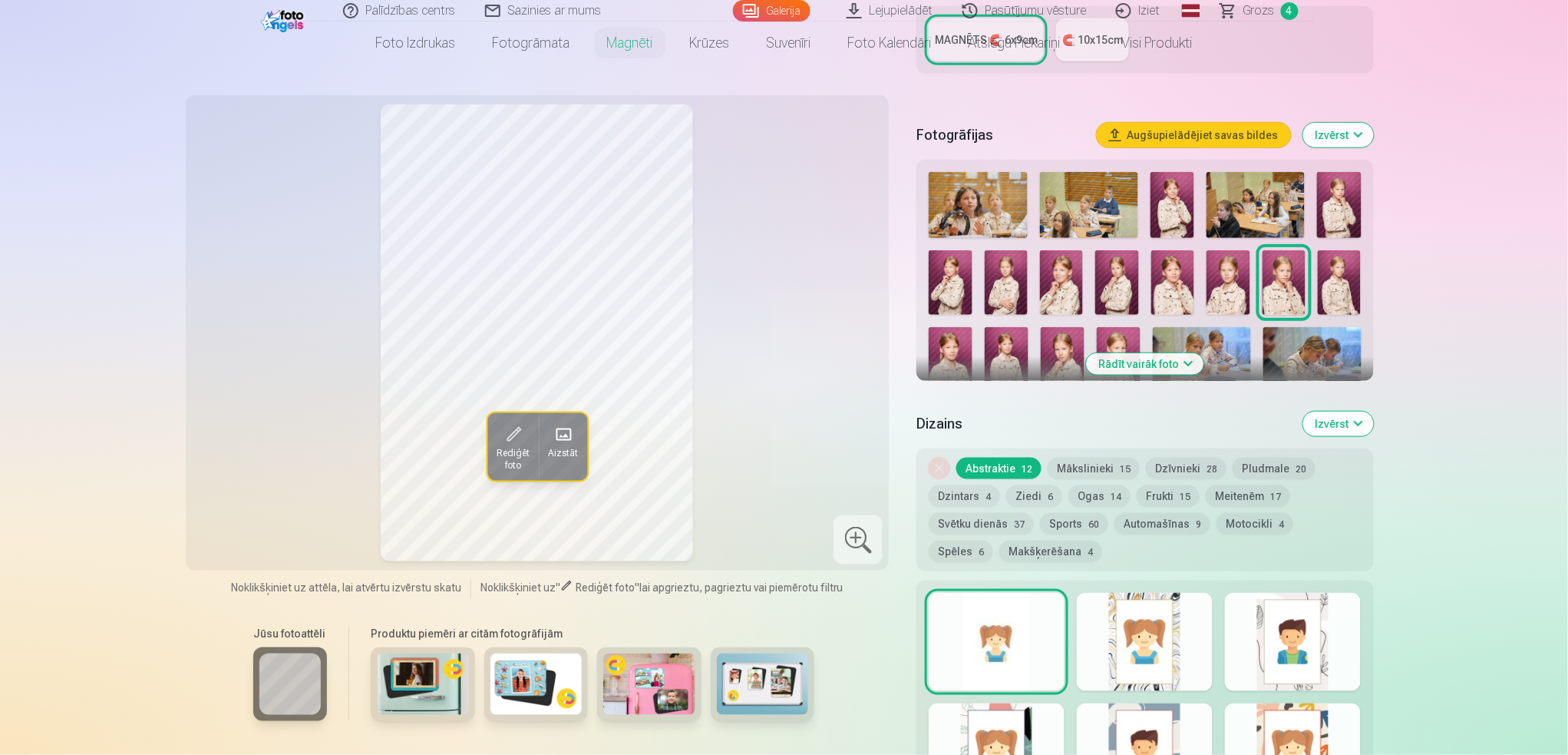
scroll to position [409, 0]
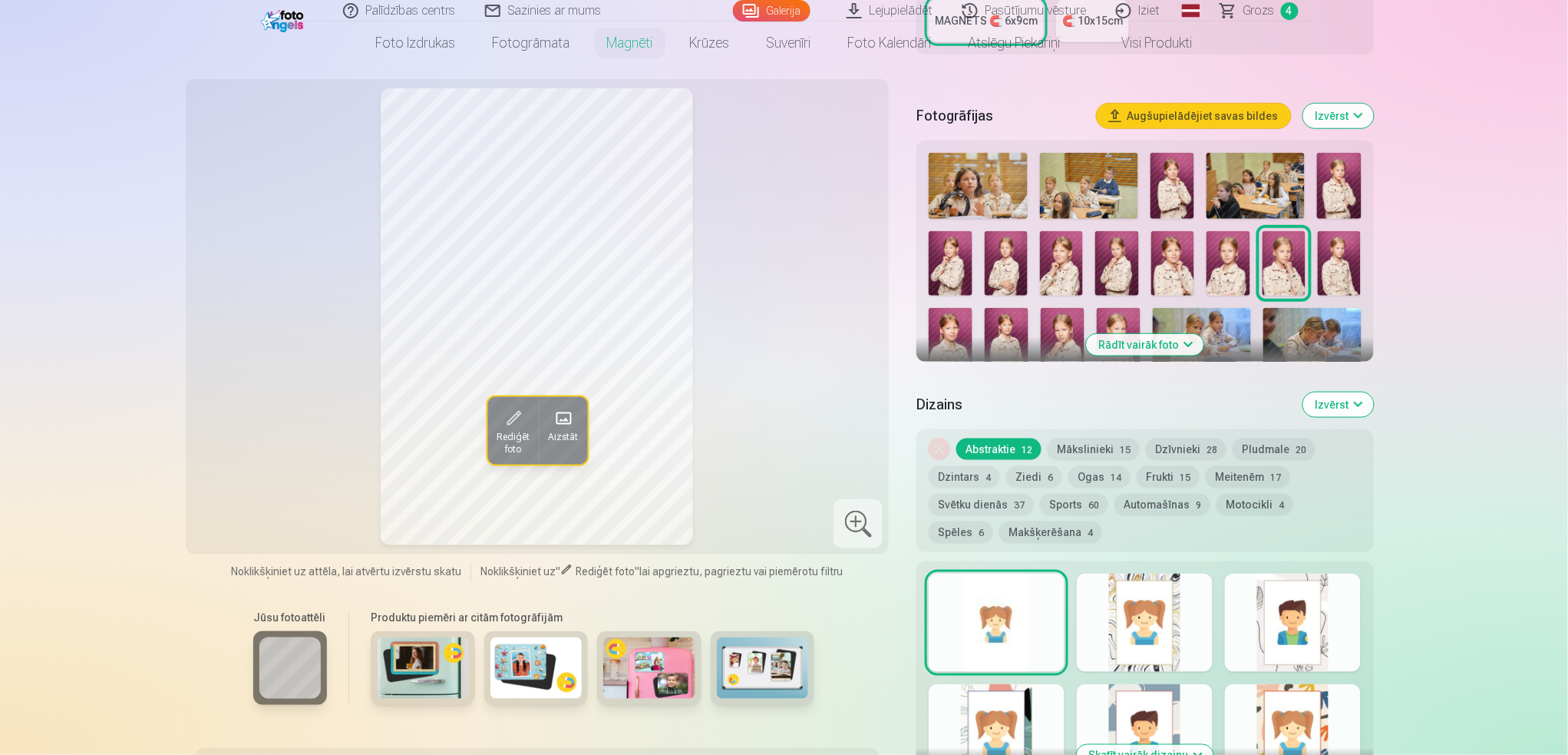
click at [1087, 439] on button "Mākslinieki 15" at bounding box center [1094, 449] width 92 height 21
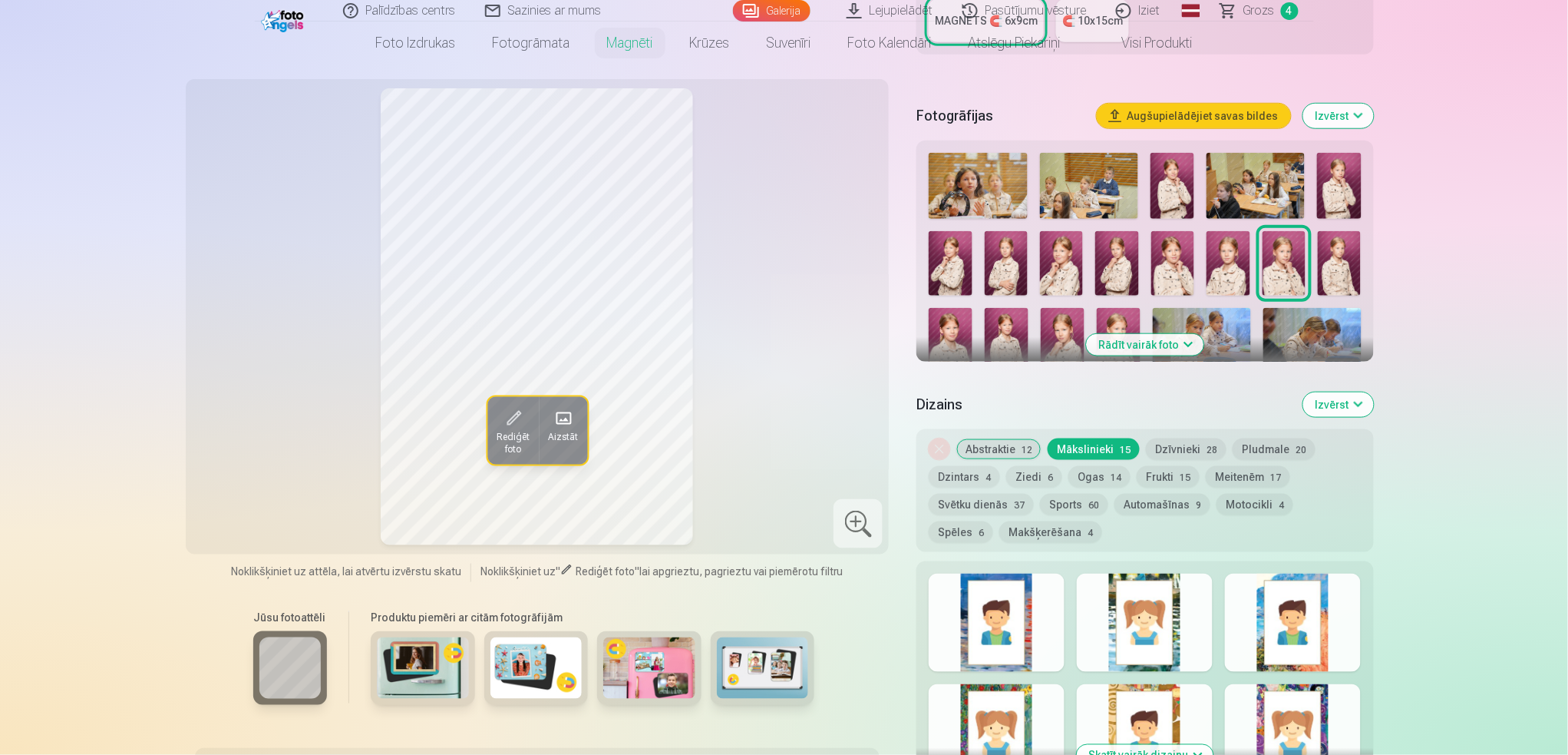
click at [1157, 466] on button "Frukti 15" at bounding box center [1167, 477] width 63 height 21
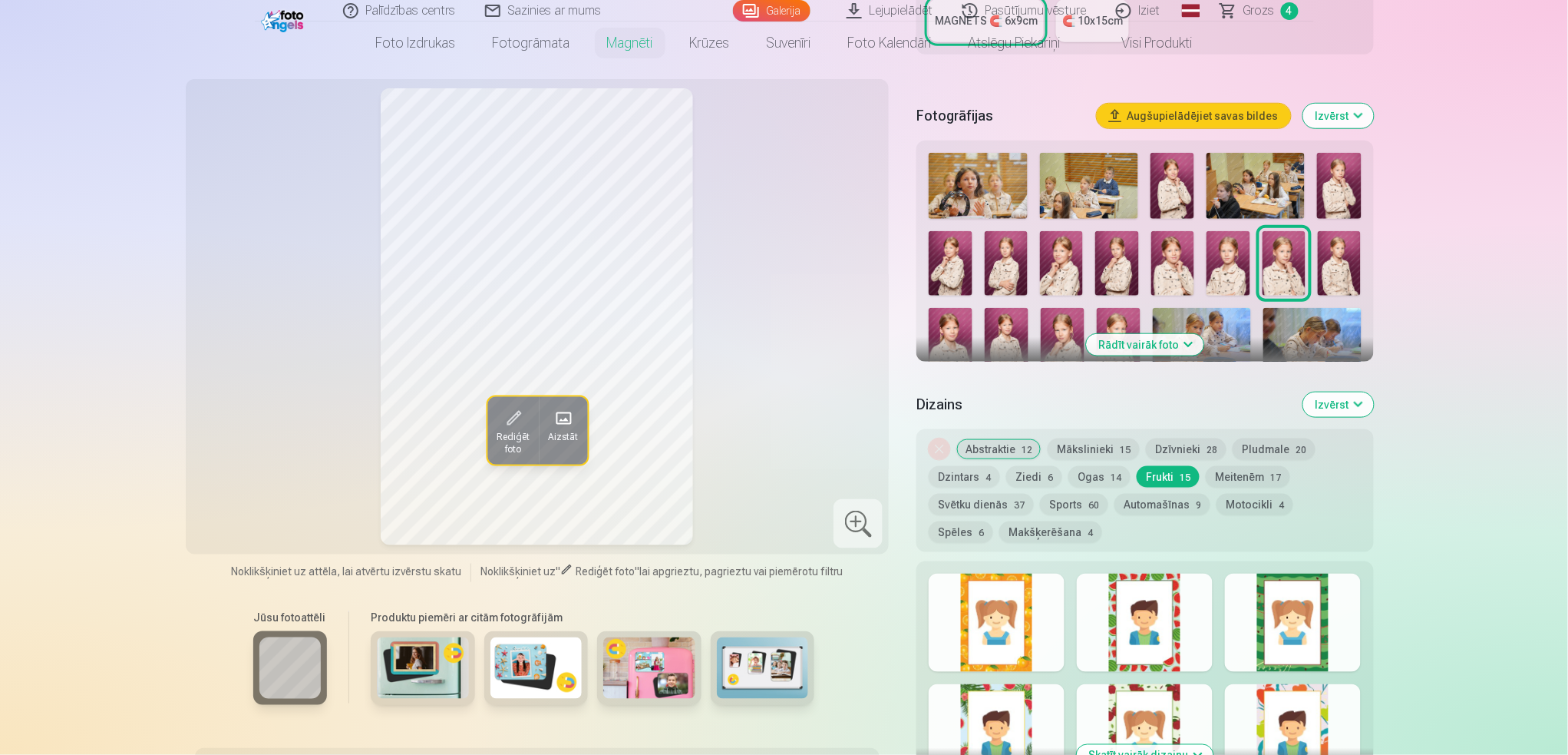
click at [1175, 438] on button "Dzīvnieki 28" at bounding box center [1186, 449] width 80 height 21
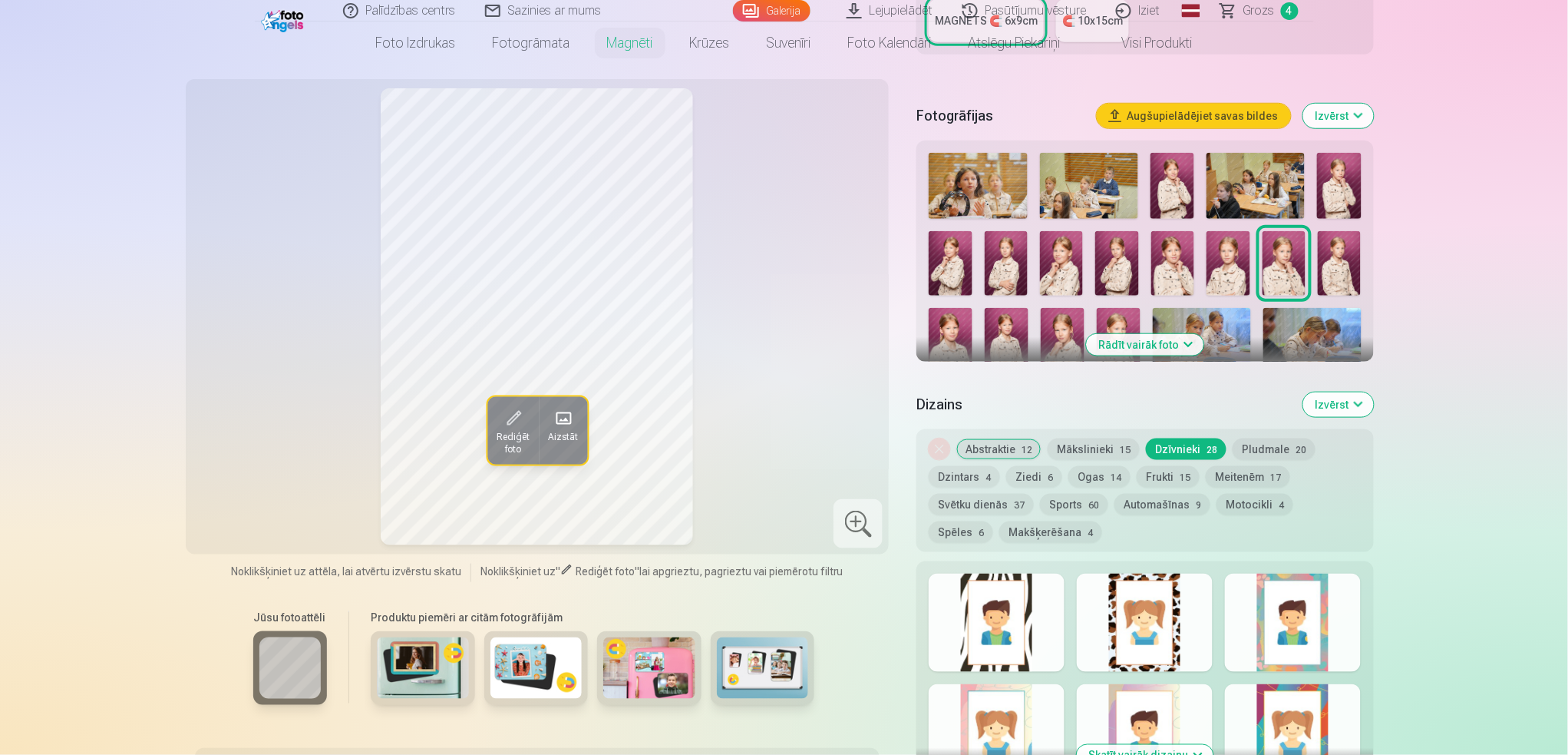
click at [1175, 438] on button "Pludmale 20" at bounding box center [1274, 449] width 83 height 21
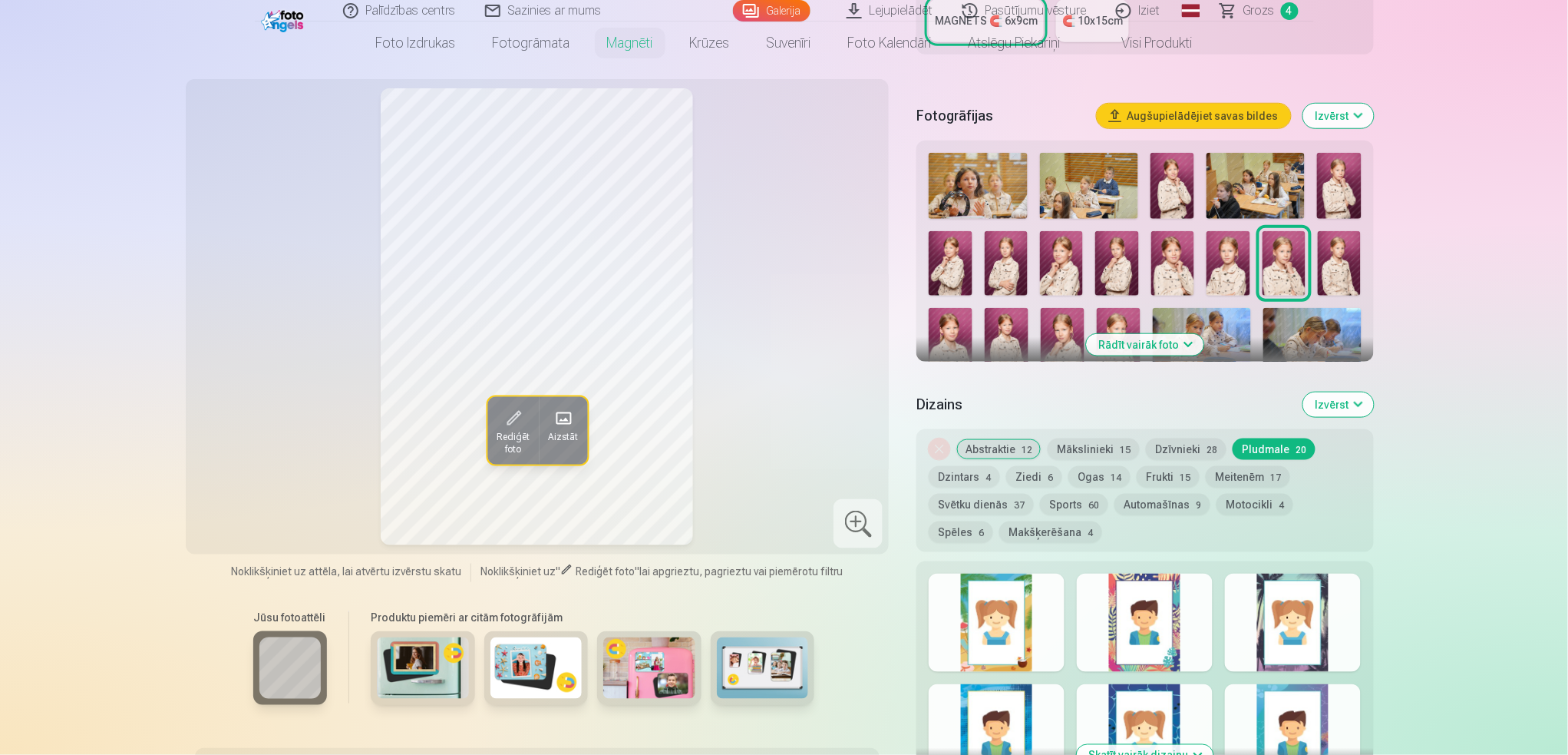
click at [955, 466] on button "Dzintars 4" at bounding box center [965, 477] width 71 height 21
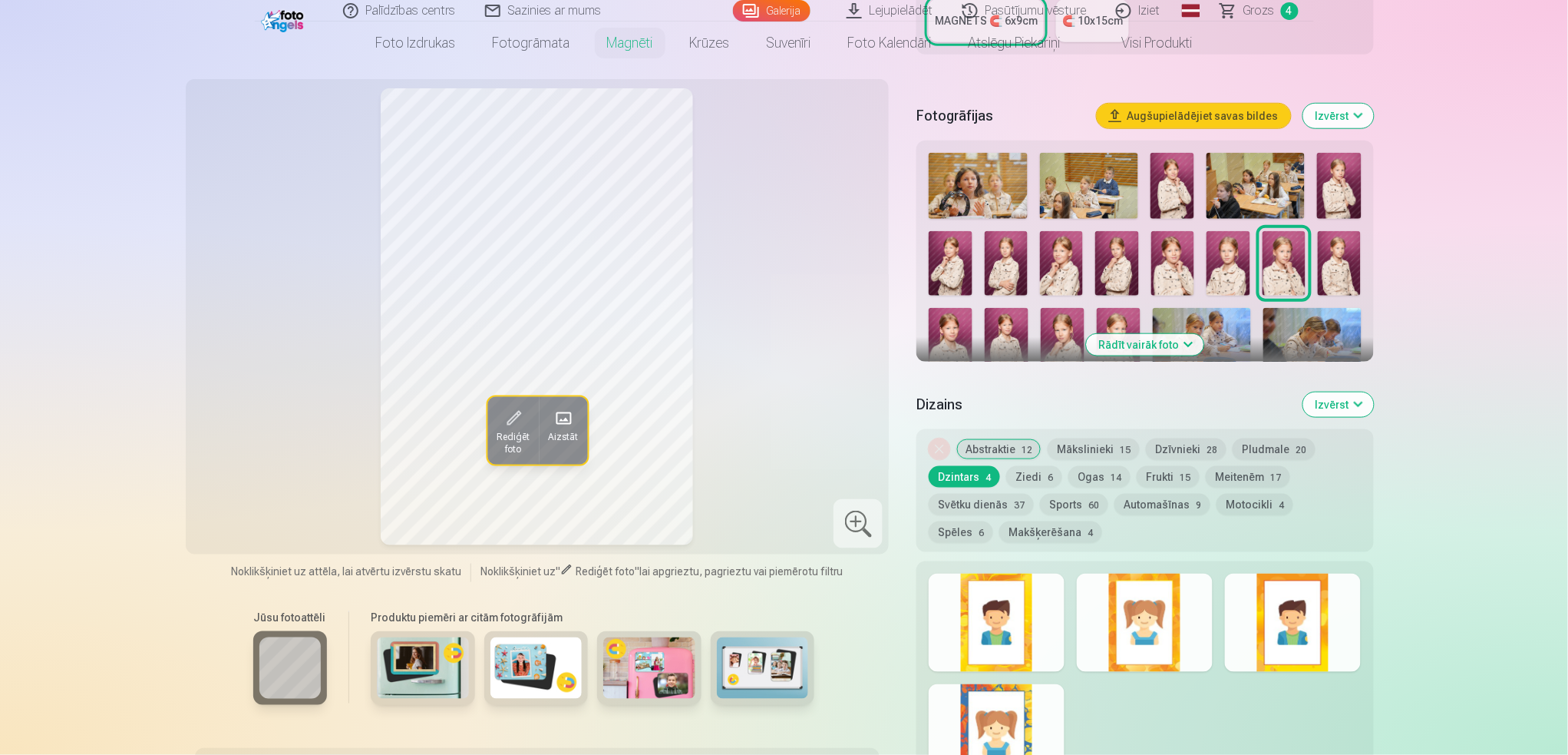
click at [991, 438] on button "Abstraktie 12" at bounding box center [998, 449] width 85 height 21
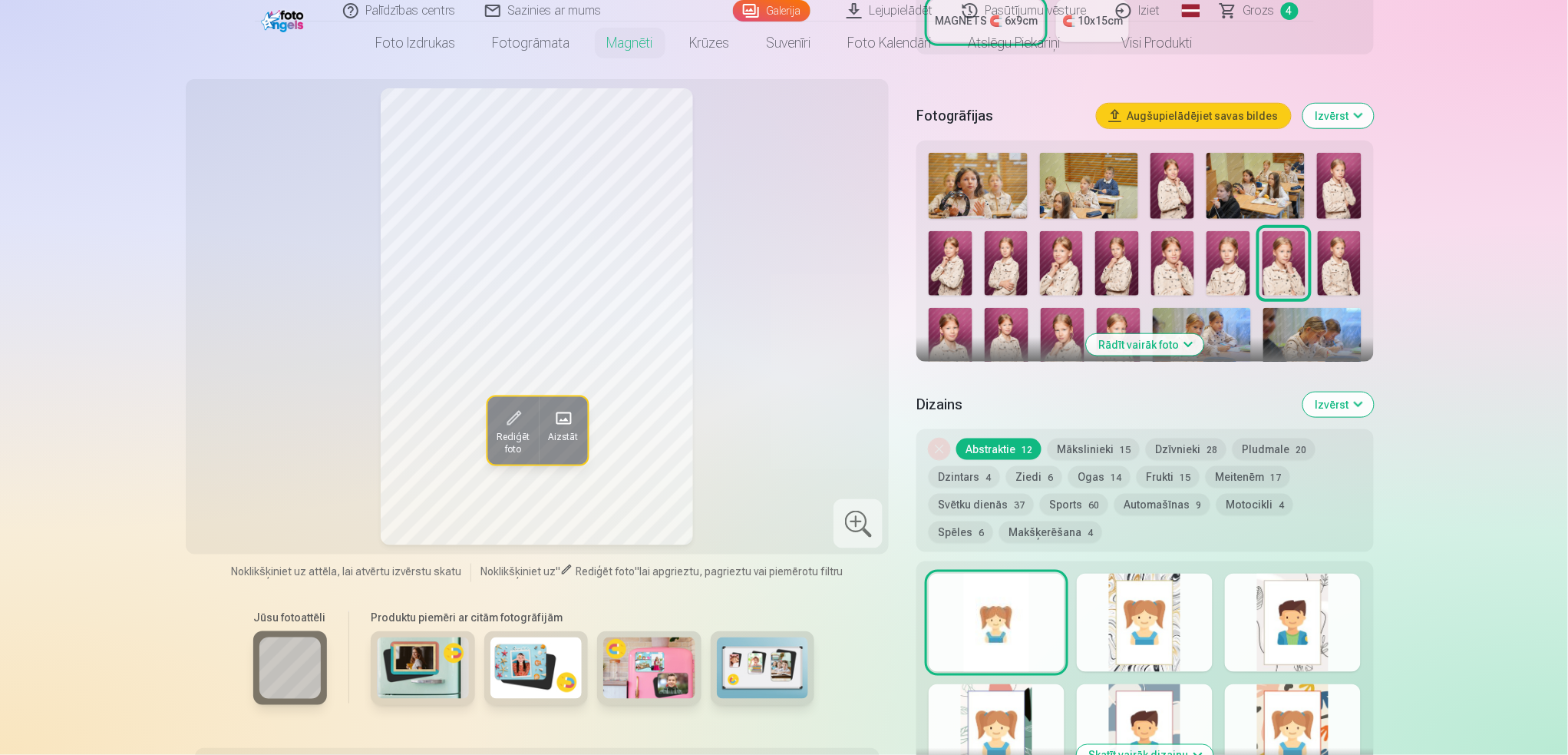
click at [1146, 566] on div at bounding box center [1144, 622] width 135 height 98
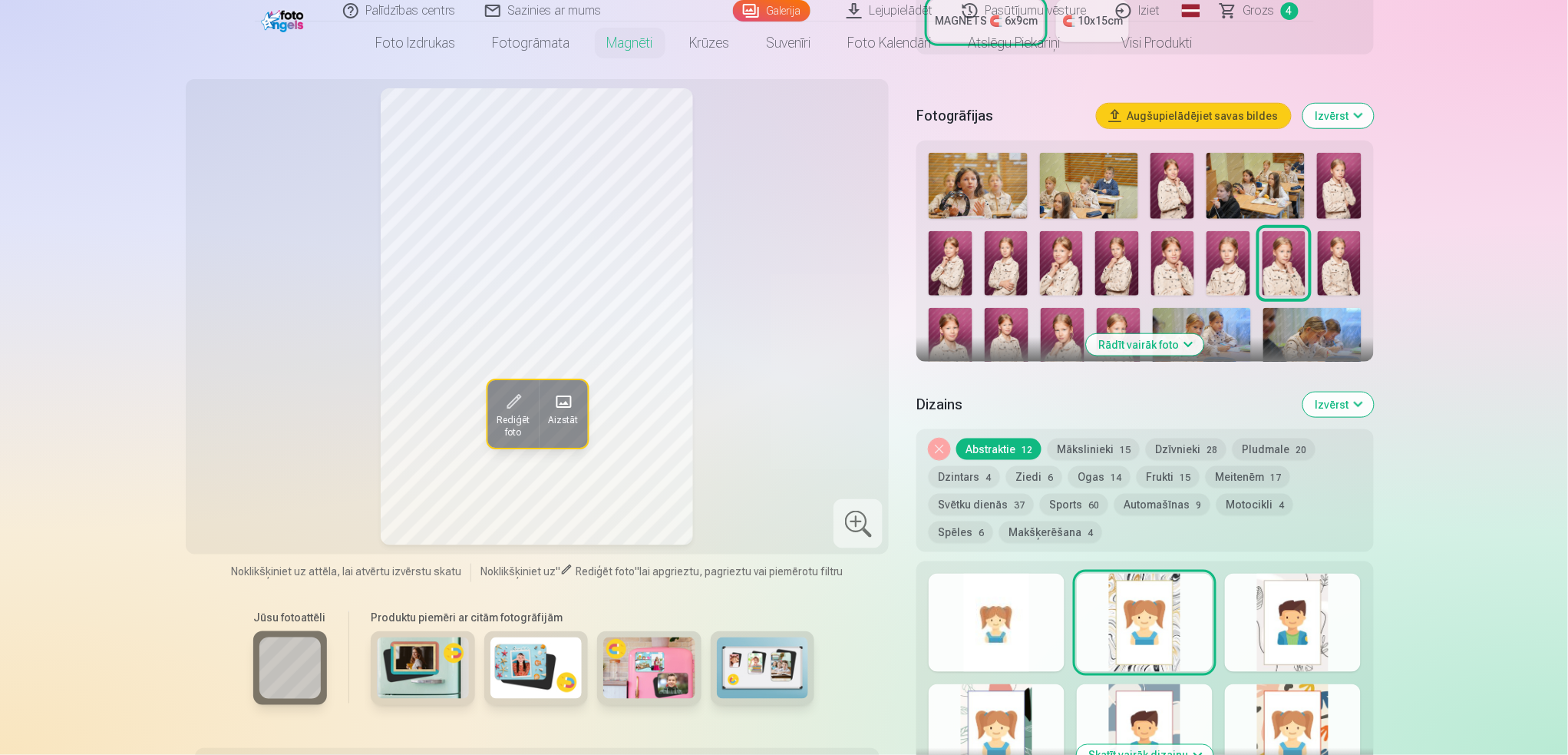
click at [1175, 566] on div at bounding box center [1293, 622] width 135 height 98
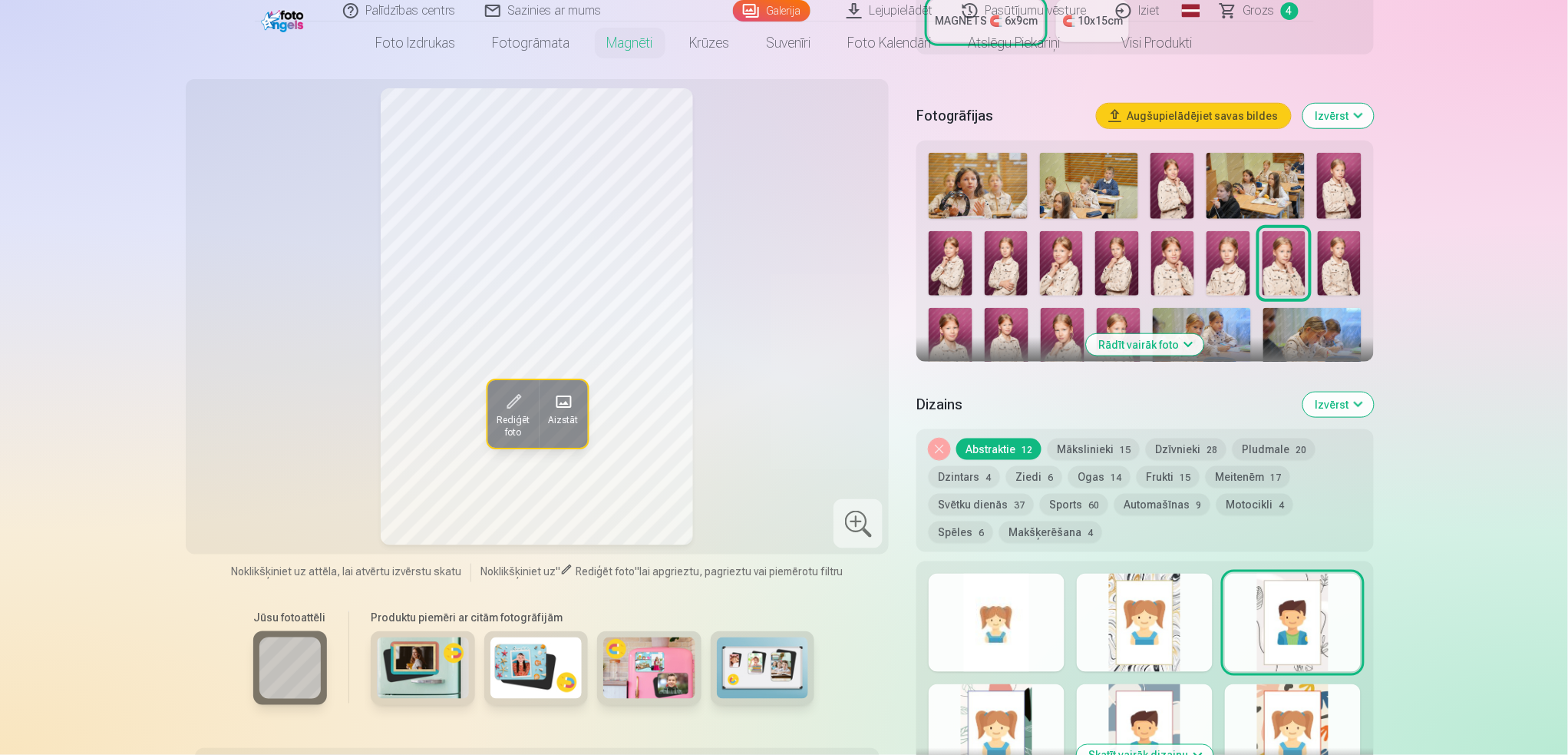
click at [996, 566] on div at bounding box center [996, 733] width 135 height 98
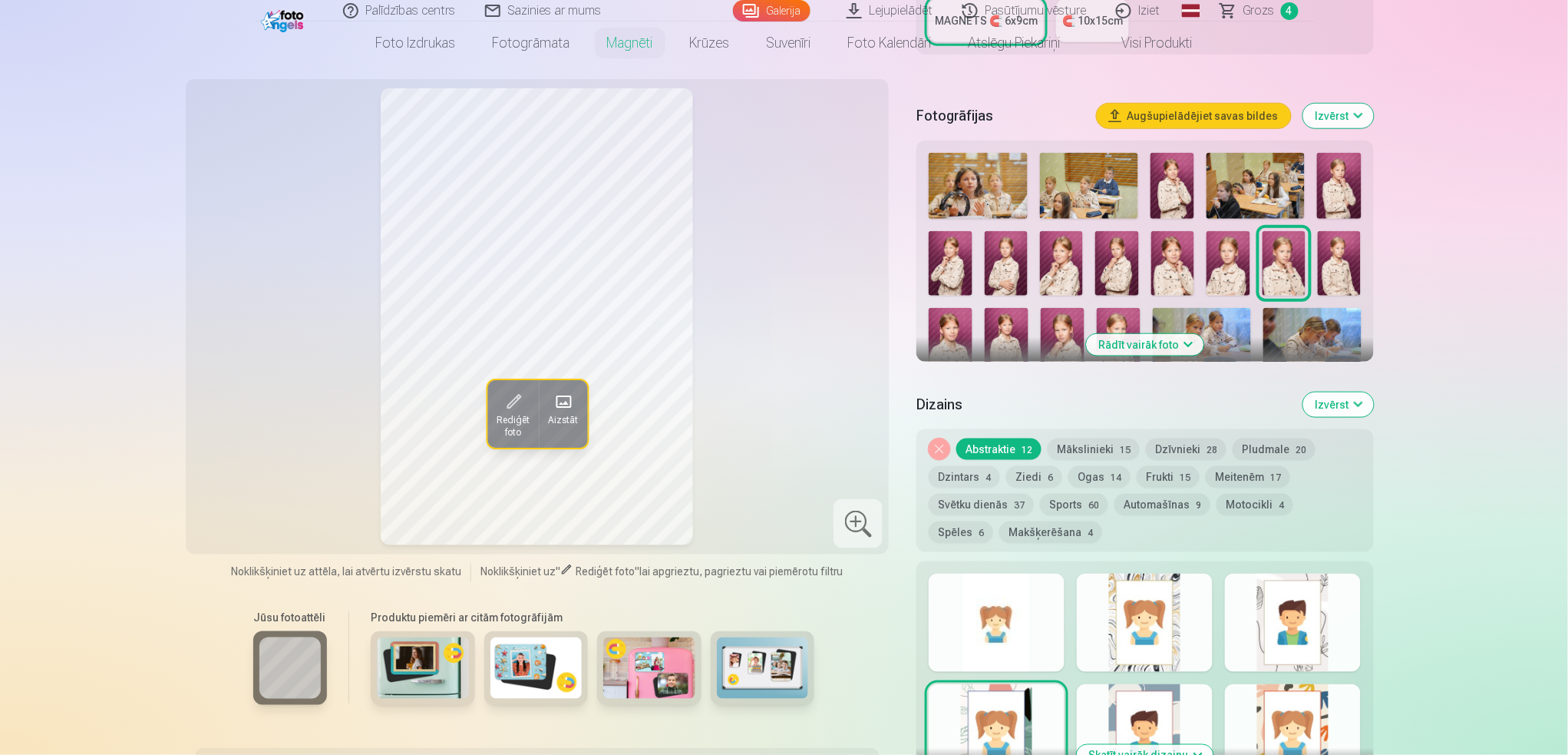
click at [1109, 438] on button "Mākslinieki 15" at bounding box center [1094, 449] width 92 height 21
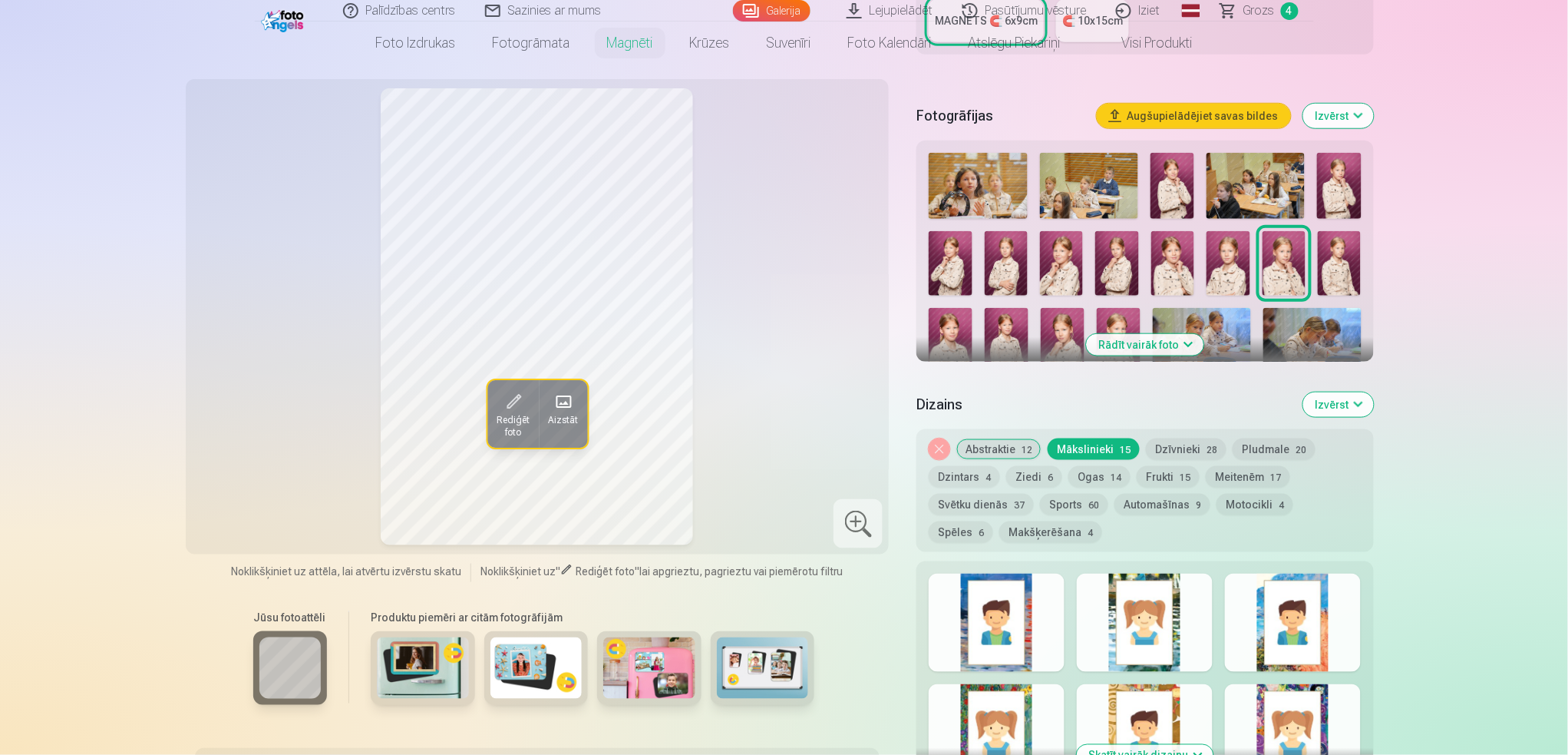
click at [1138, 566] on div at bounding box center [1144, 622] width 135 height 98
click at [1175, 566] on div at bounding box center [1293, 622] width 135 height 98
click at [1151, 496] on button "Automašīnas 9" at bounding box center [1163, 505] width 96 height 21
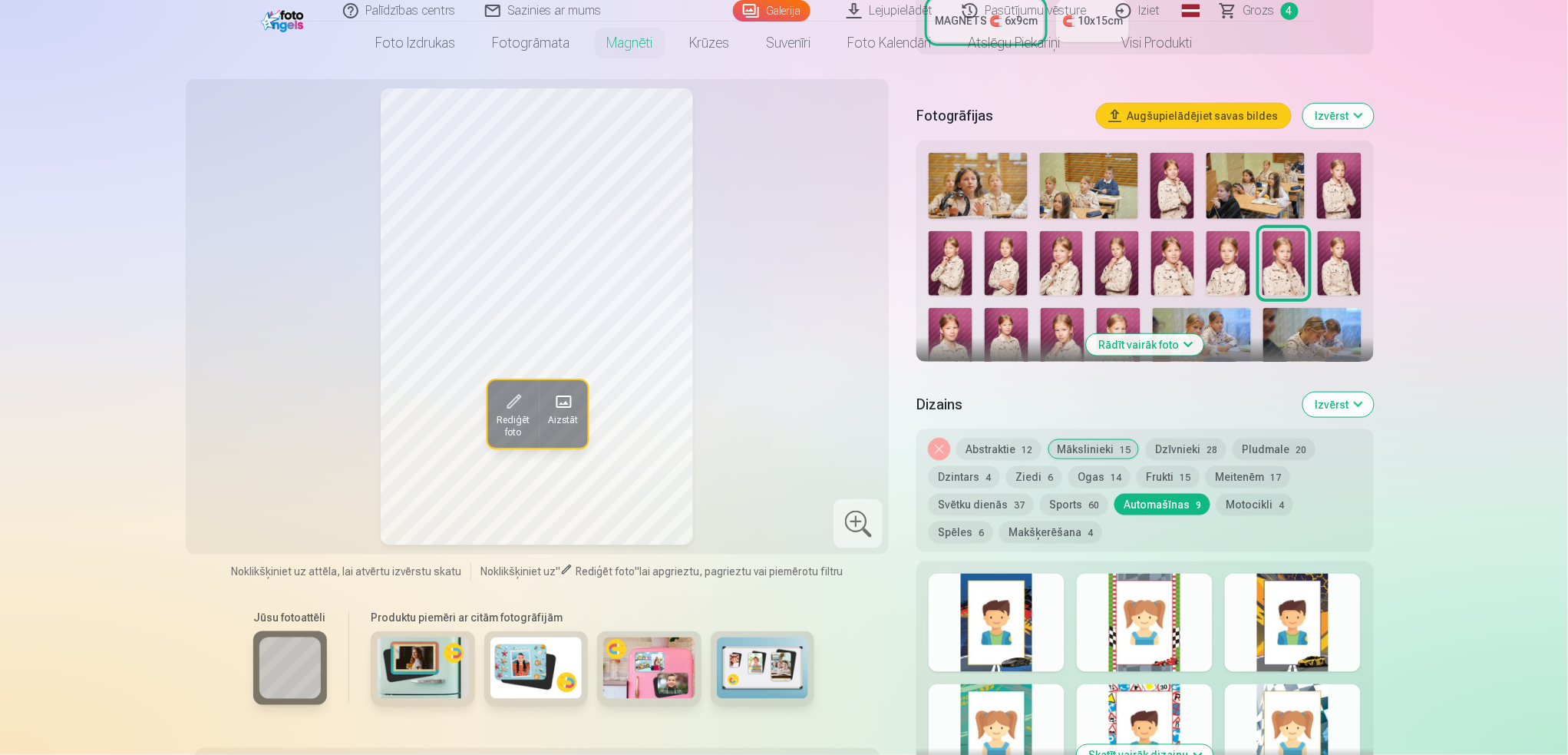
click at [1149, 566] on div at bounding box center [1144, 622] width 135 height 98
click at [1175, 494] on button "Motocikli 4" at bounding box center [1255, 505] width 77 height 21
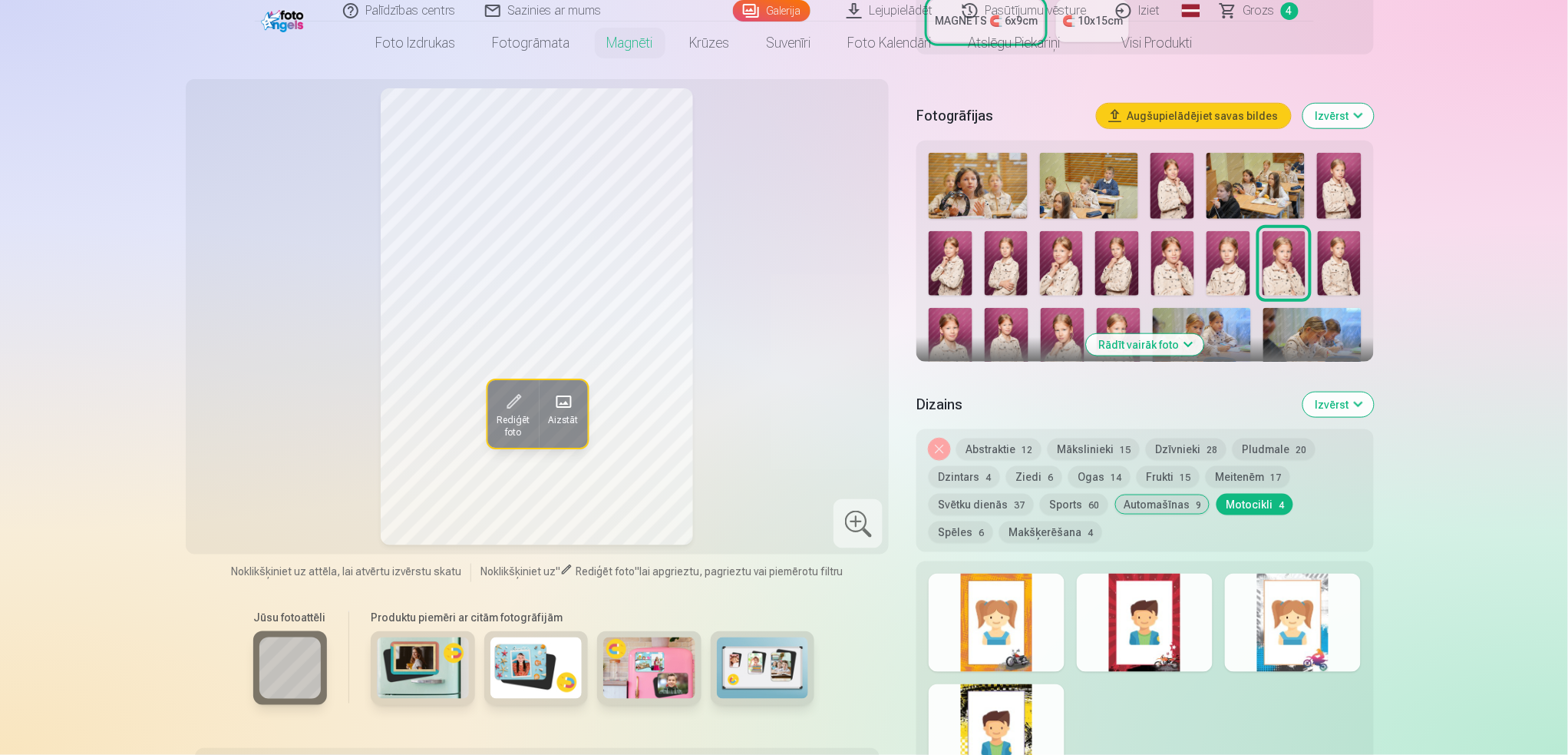
click at [1175, 466] on button "Meitenēm 17" at bounding box center [1248, 477] width 84 height 21
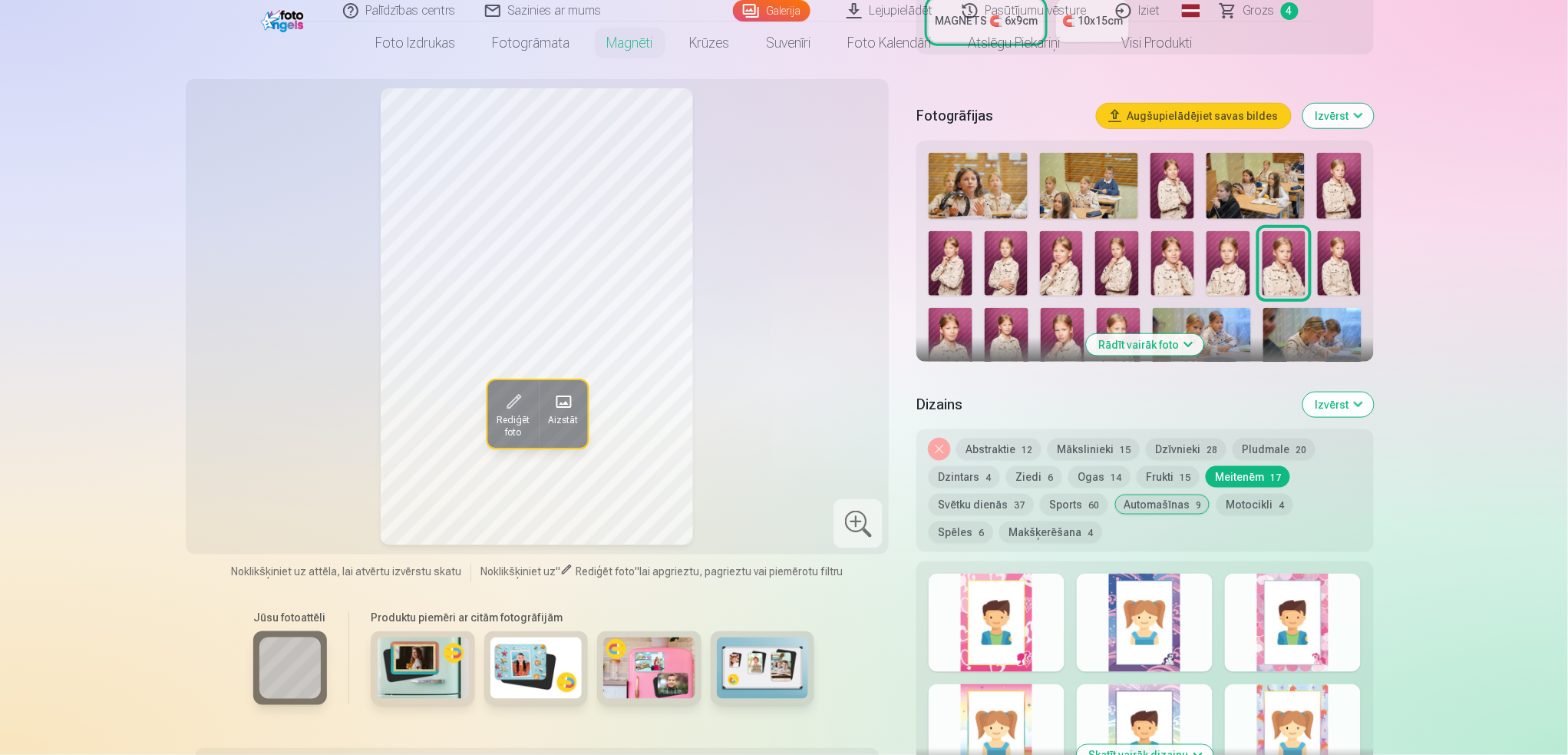
click at [1017, 466] on button "Ziedi 6" at bounding box center [1035, 477] width 56 height 21
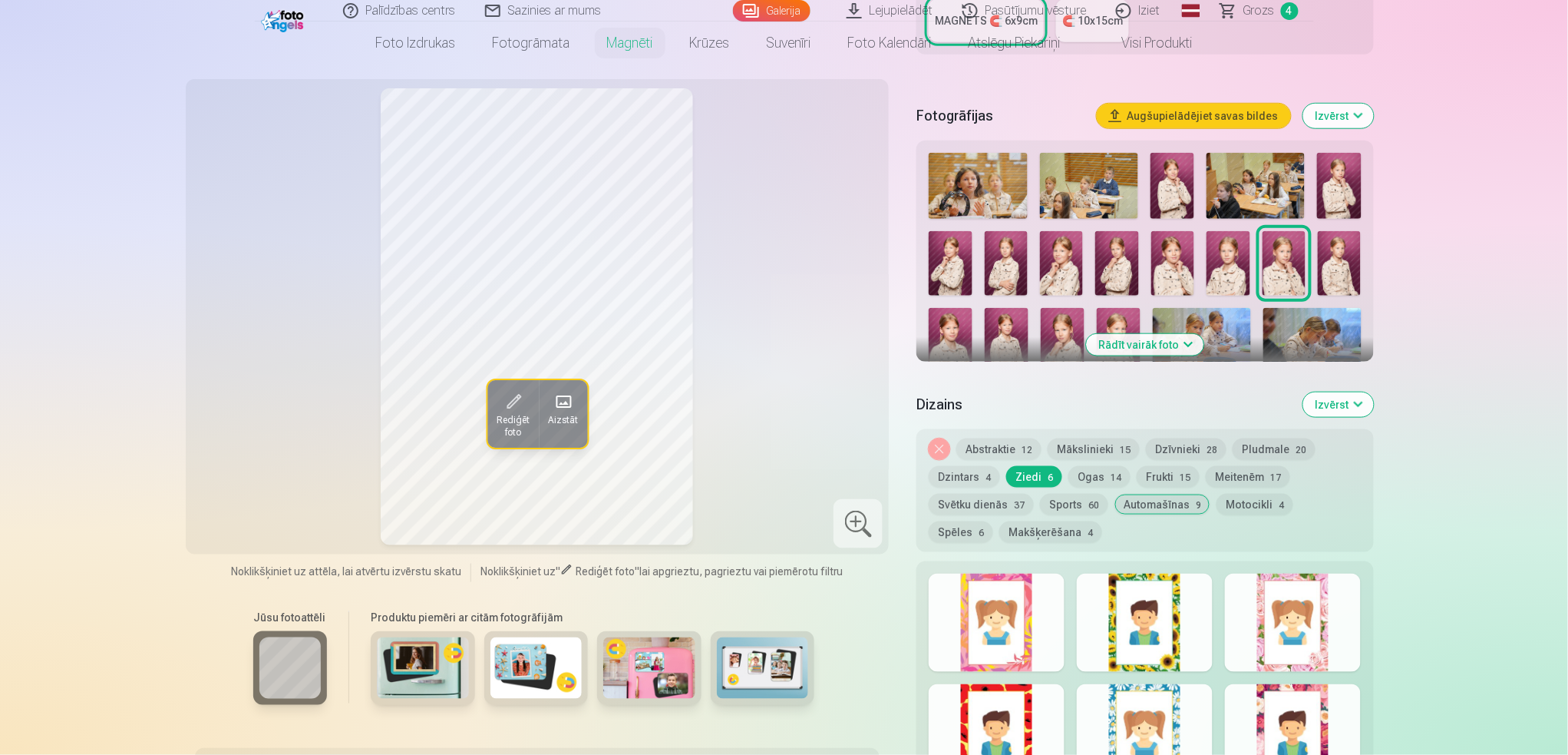
click at [1175, 466] on button "Meitenēm 17" at bounding box center [1248, 477] width 84 height 21
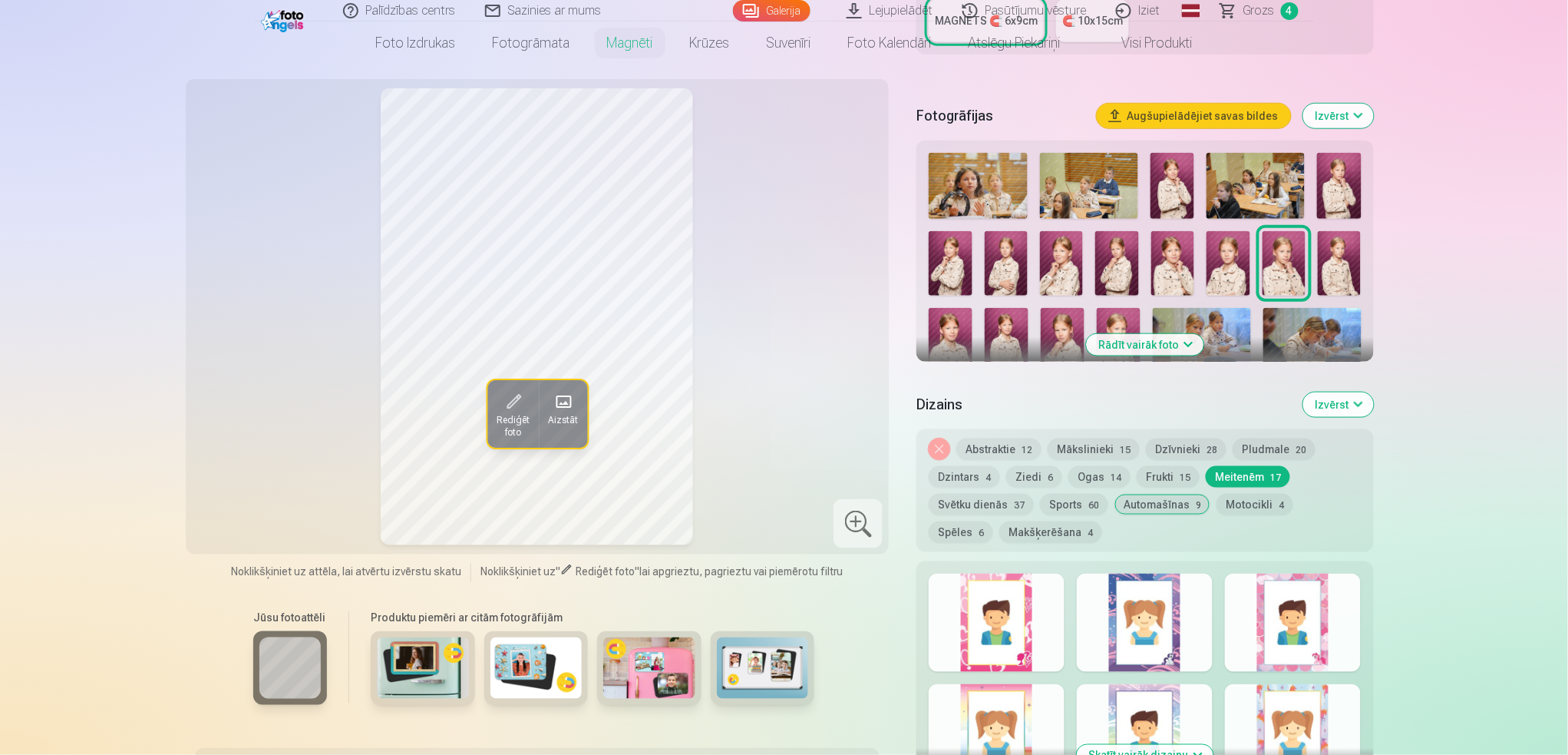
click at [1154, 566] on div at bounding box center [1144, 622] width 135 height 98
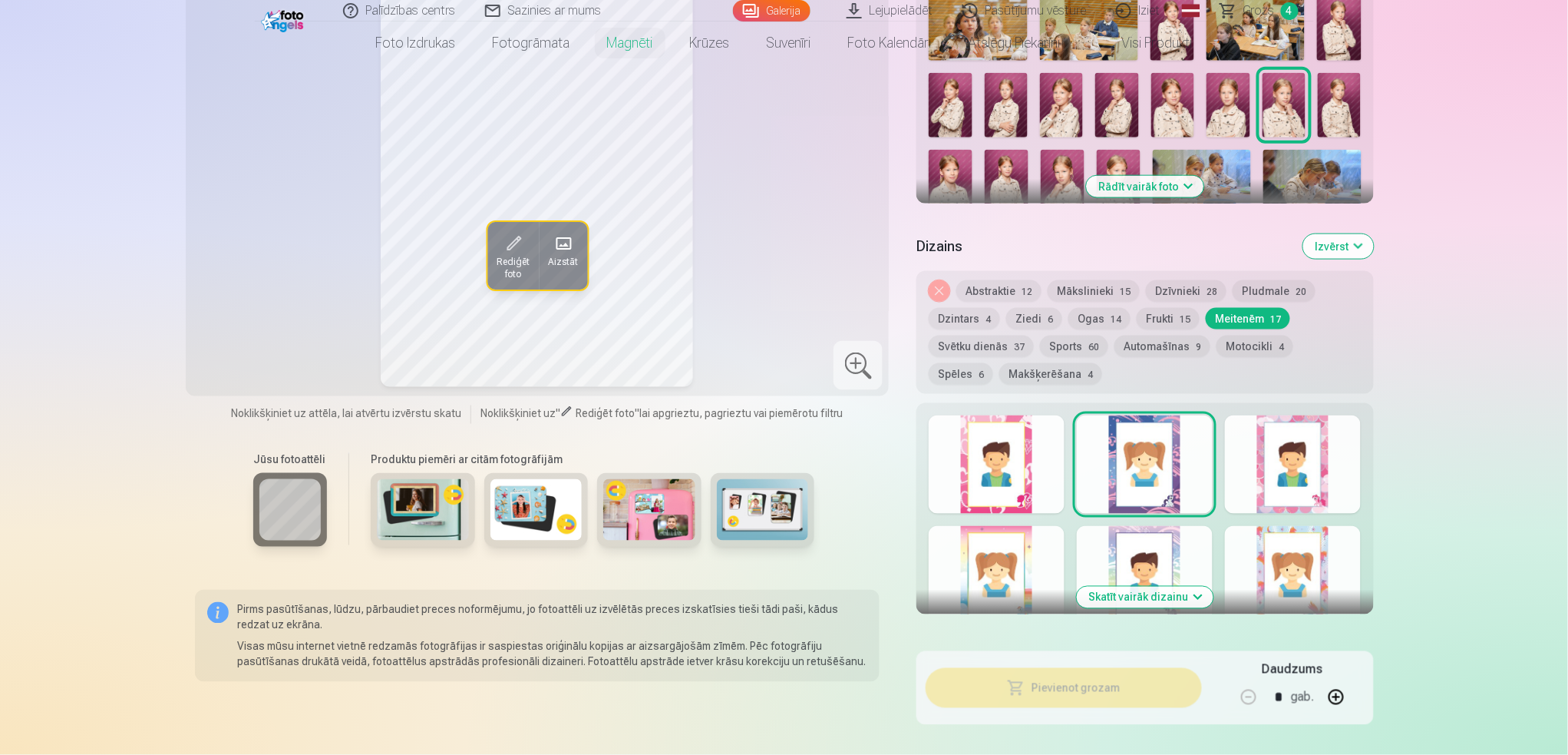
scroll to position [615, 0]
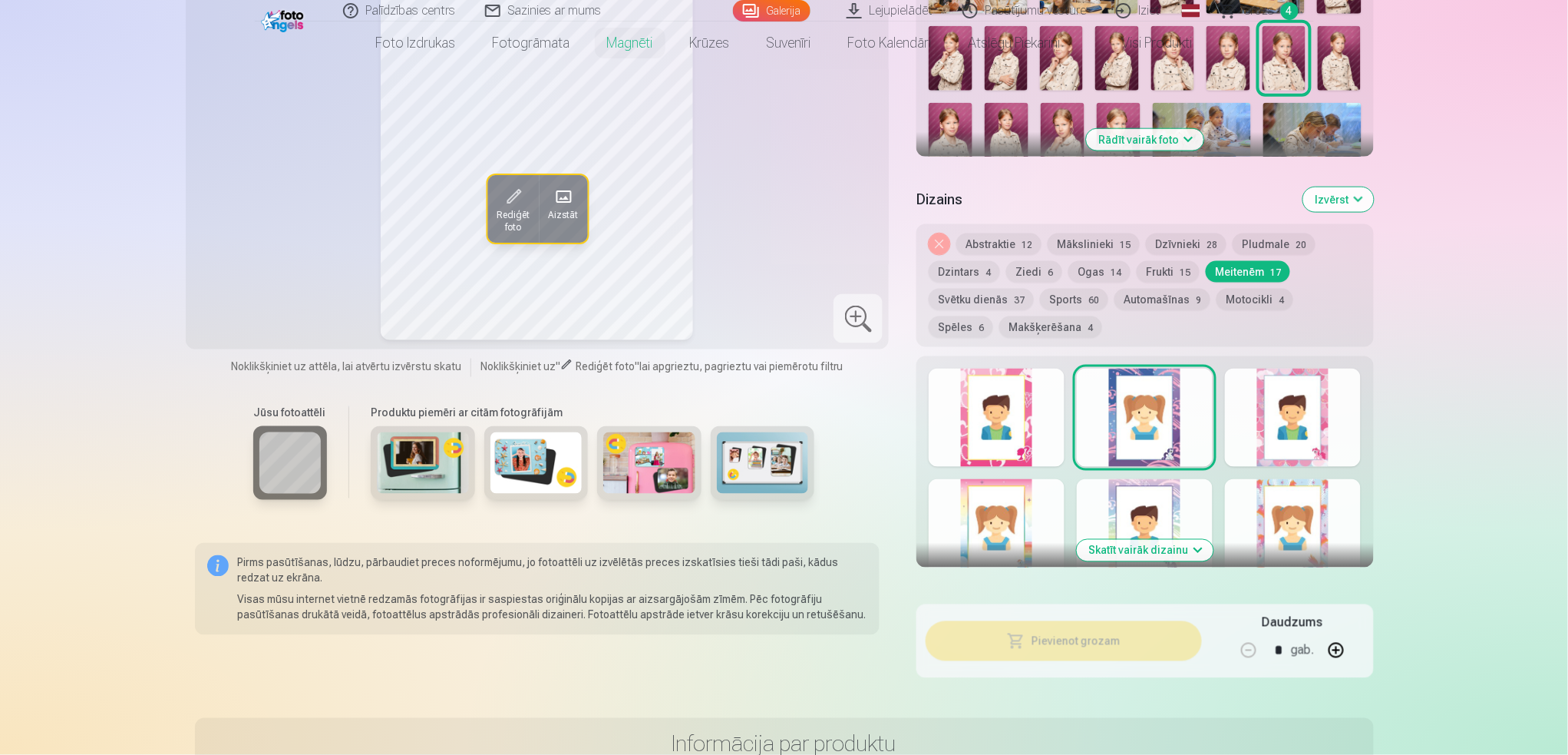
click at [1145, 491] on div at bounding box center [1144, 528] width 135 height 98
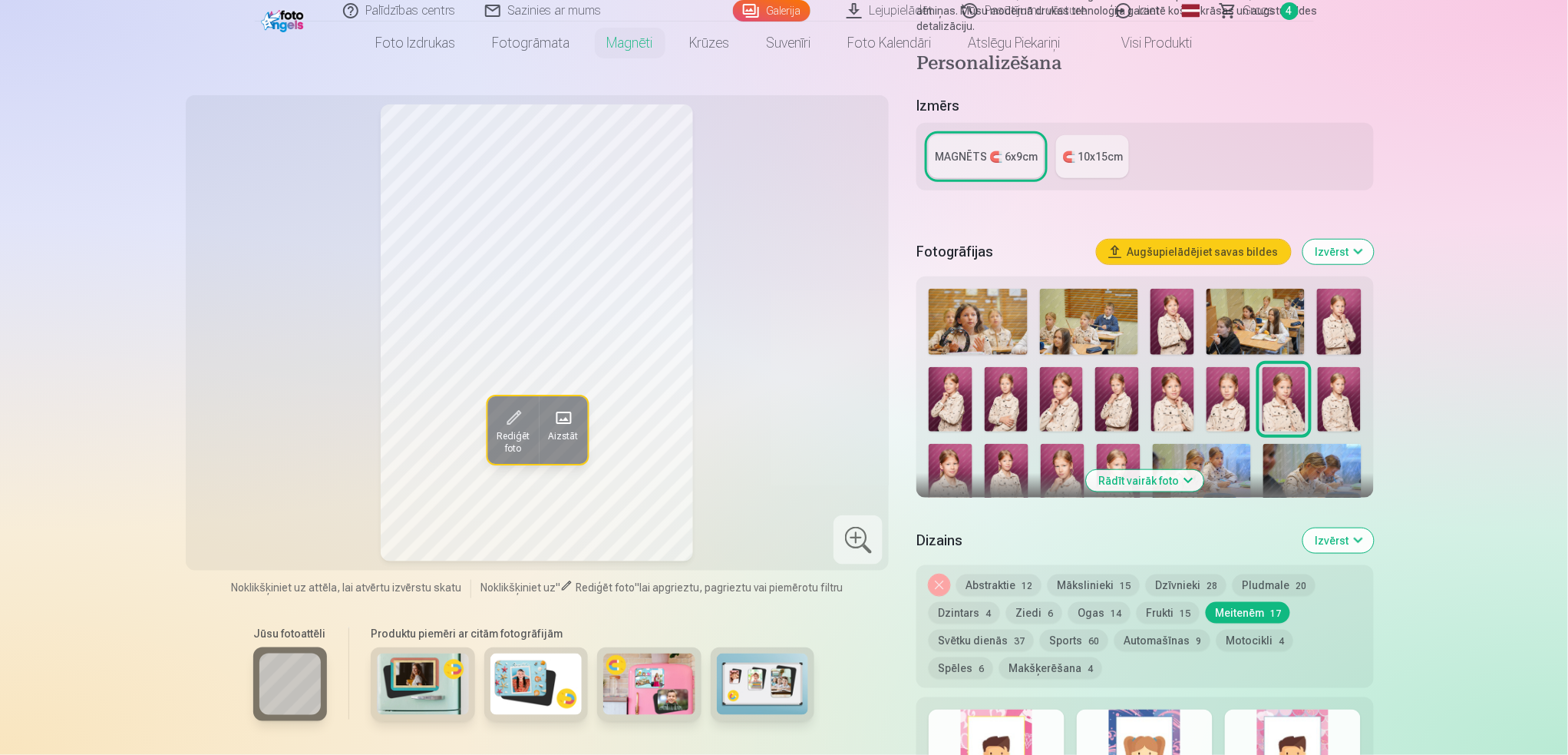
scroll to position [205, 0]
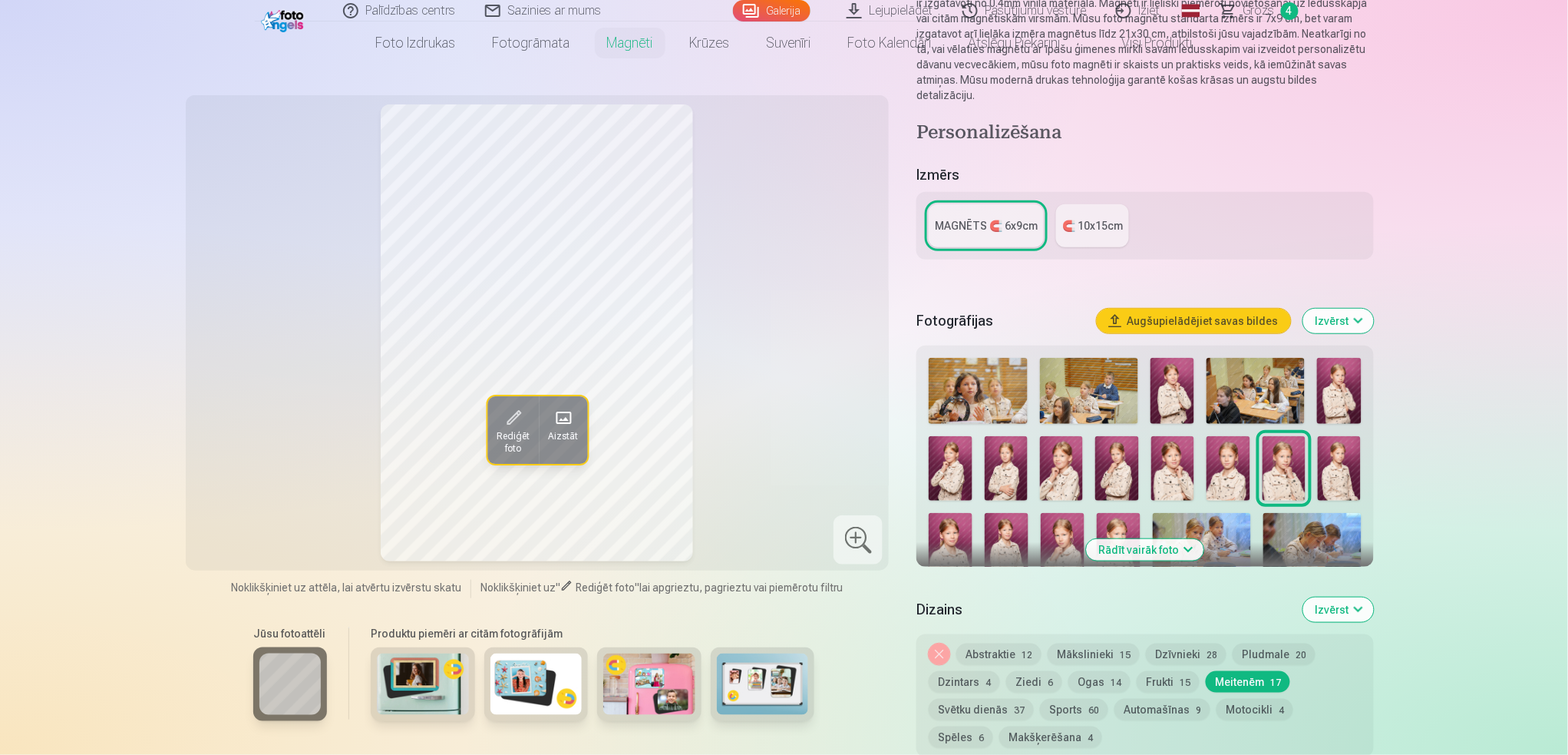
click at [1003, 218] on div "MAGNĒTS 🧲 6x9cm" at bounding box center [986, 225] width 103 height 15
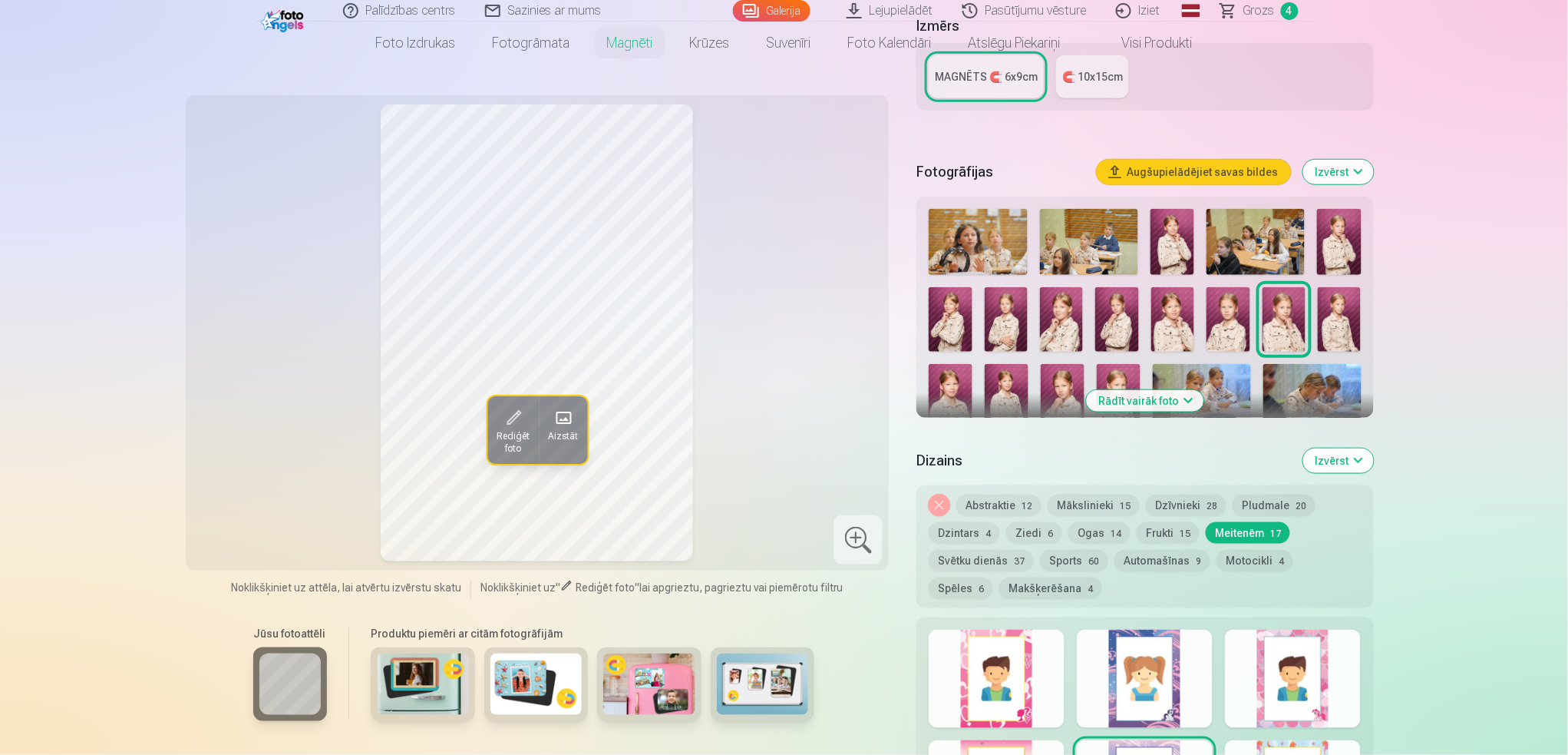
scroll to position [0, 0]
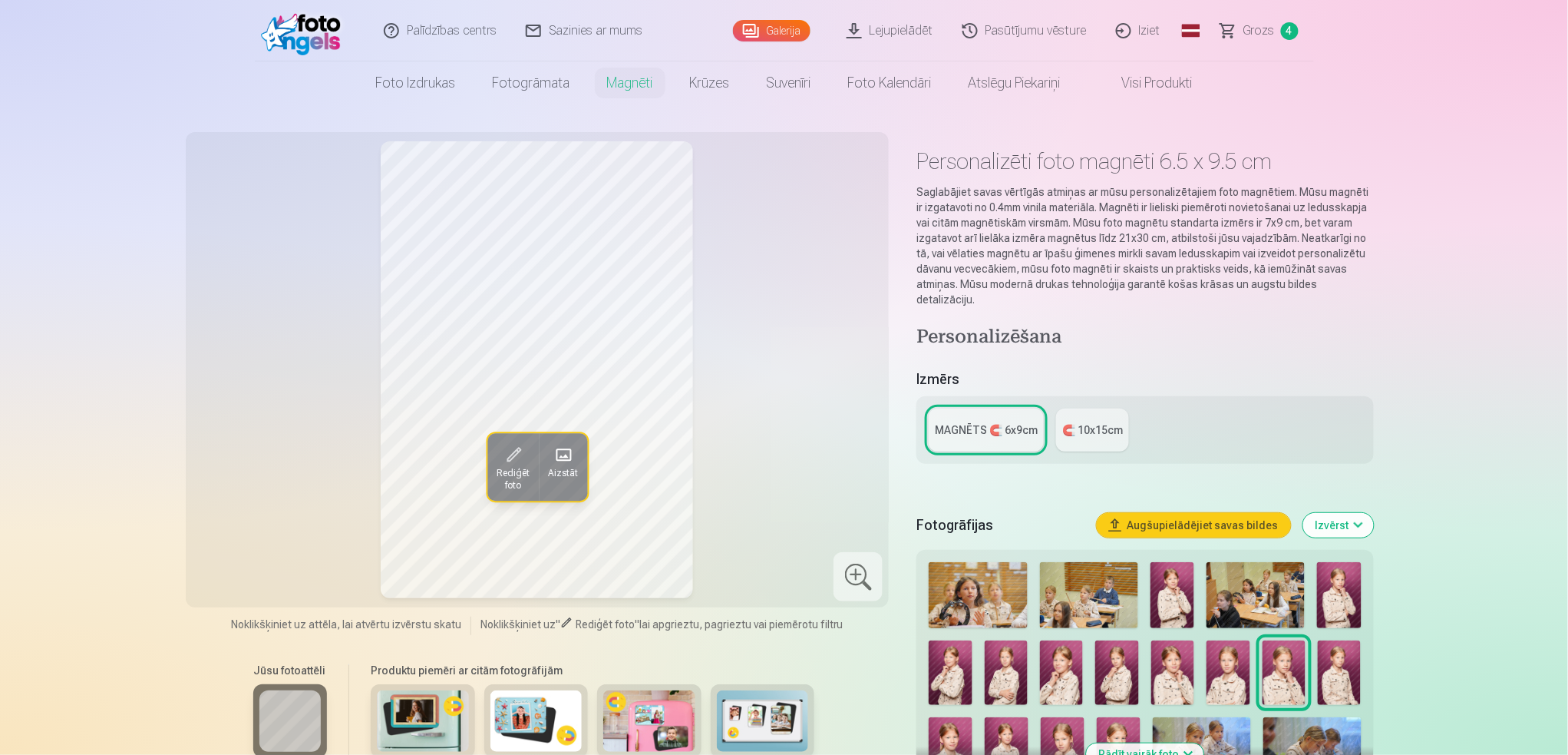
click at [1175, 513] on button "Augšupielādējiet savas bildes" at bounding box center [1194, 525] width 194 height 24
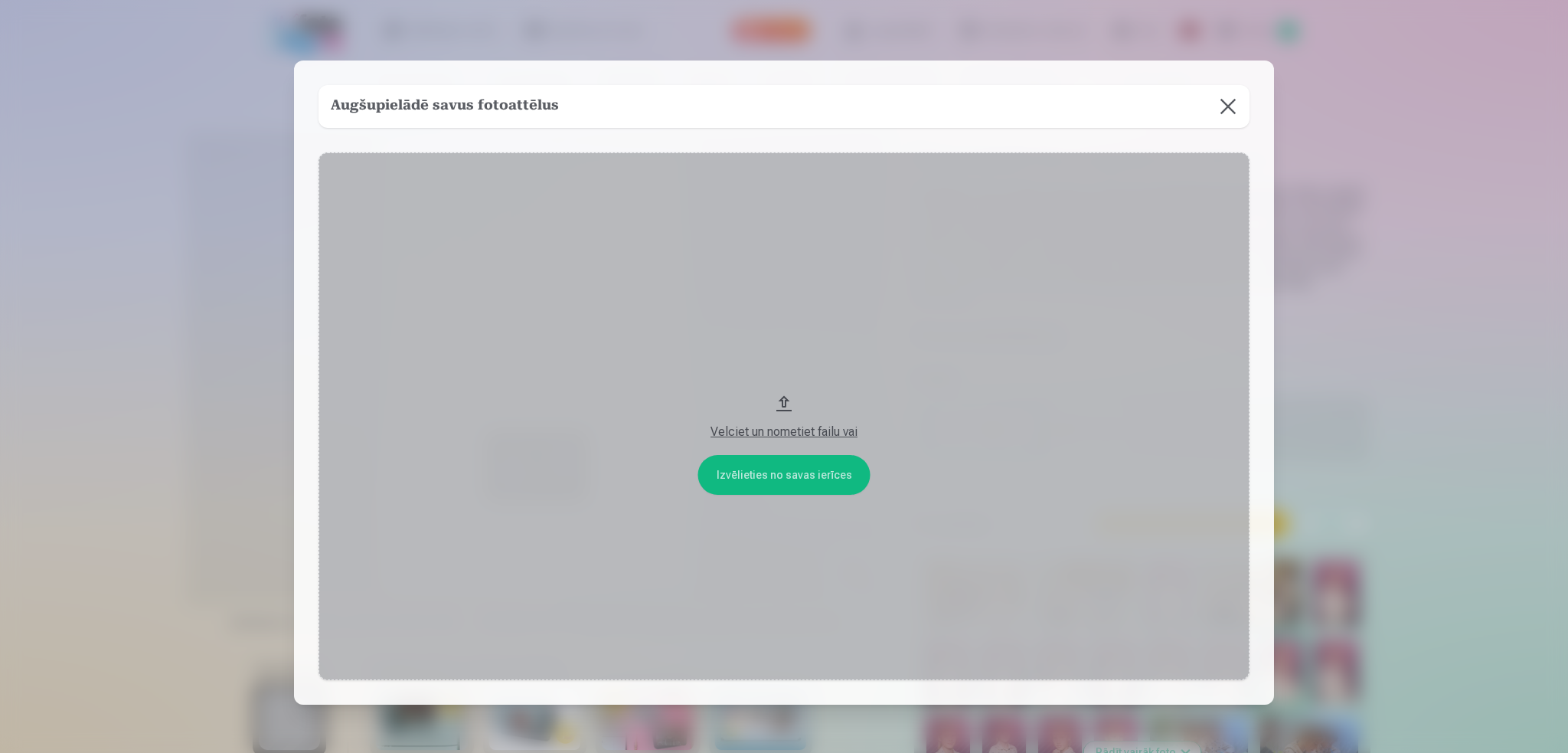
click at [1172, 114] on button at bounding box center [1228, 106] width 43 height 43
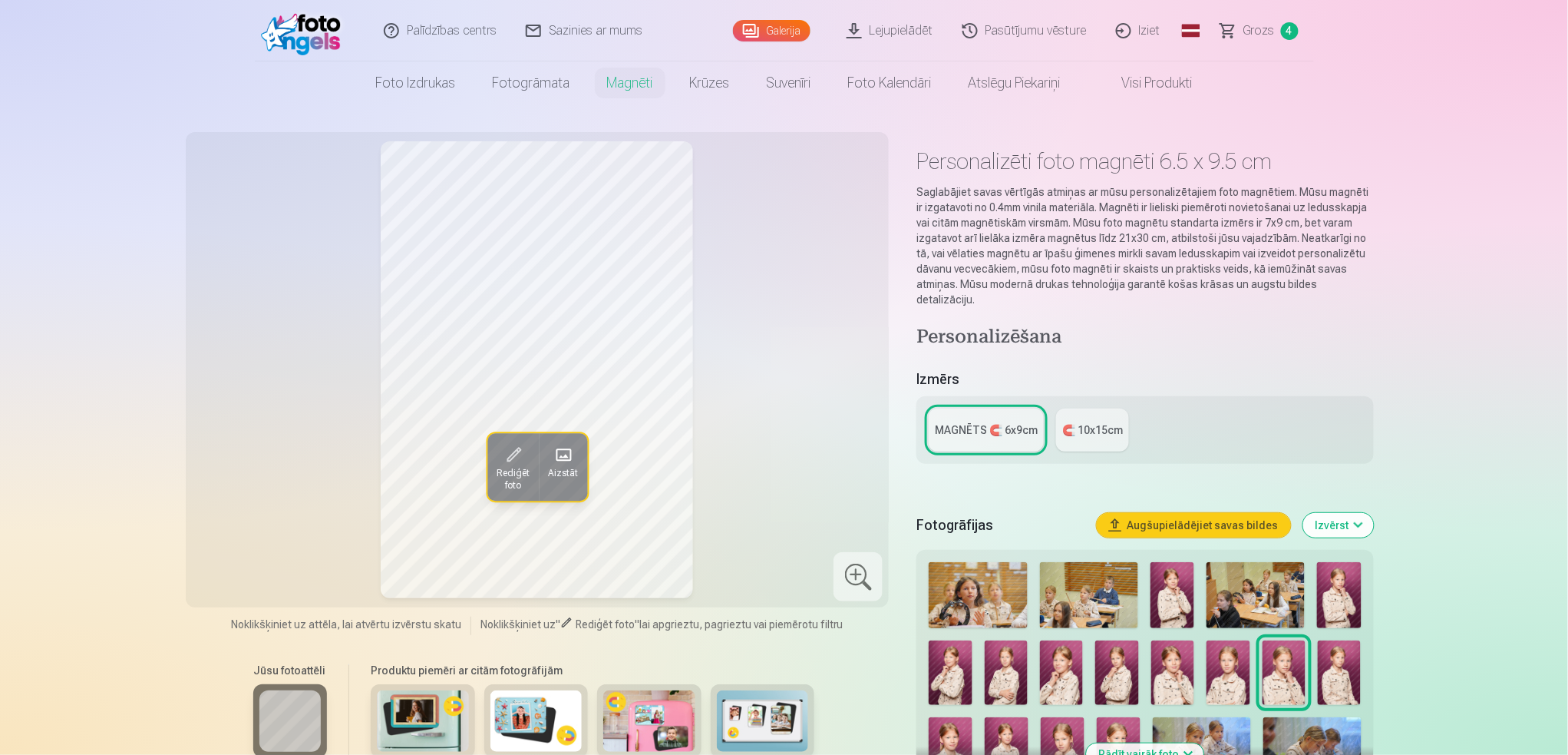
click at [973, 429] on link "MAGNĒTS 🧲 6x9cm" at bounding box center [986, 430] width 115 height 43
click at [856, 566] on div at bounding box center [858, 577] width 49 height 50
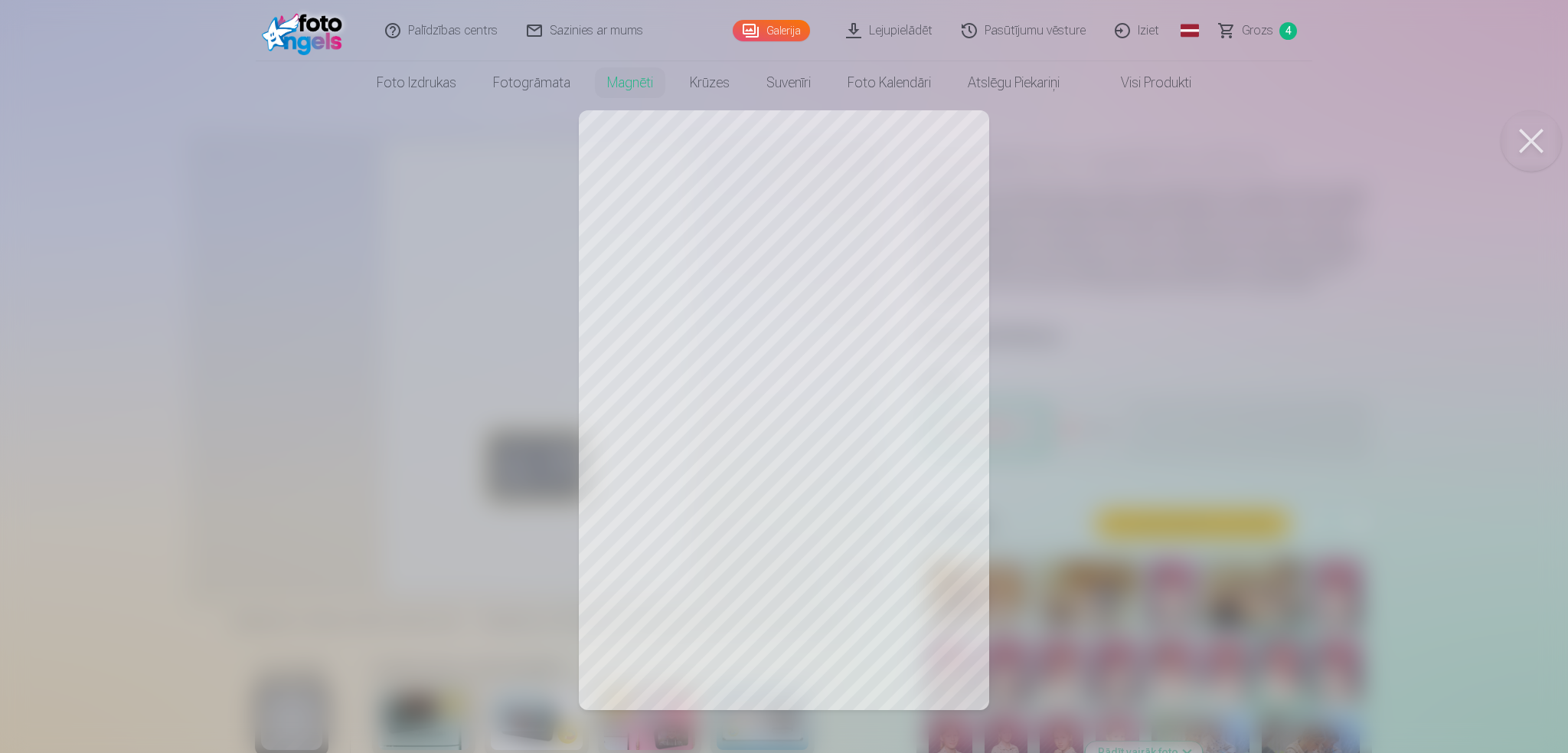
click at [1172, 149] on button at bounding box center [1532, 141] width 61 height 62
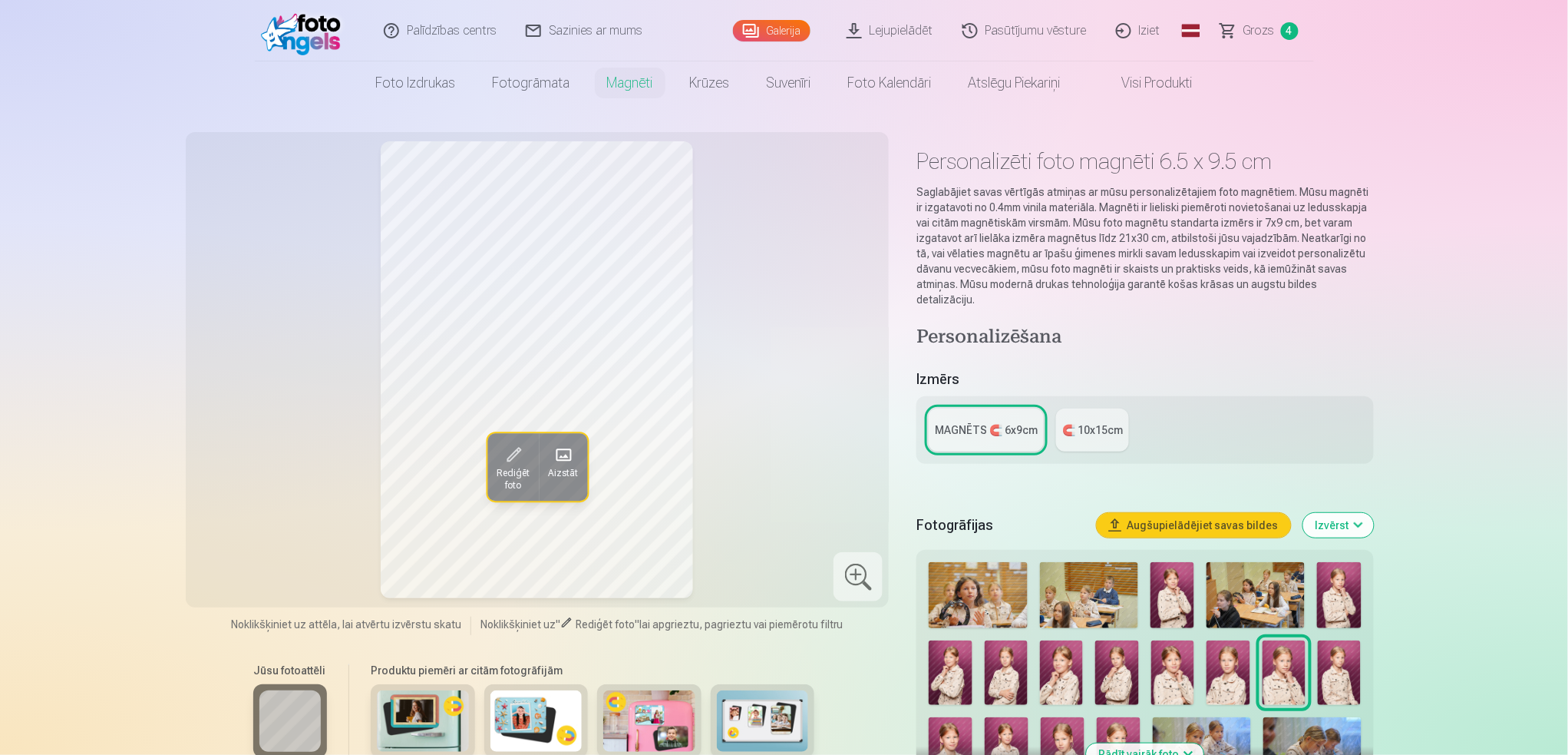
click at [1175, 513] on button "Izvērst" at bounding box center [1339, 525] width 71 height 24
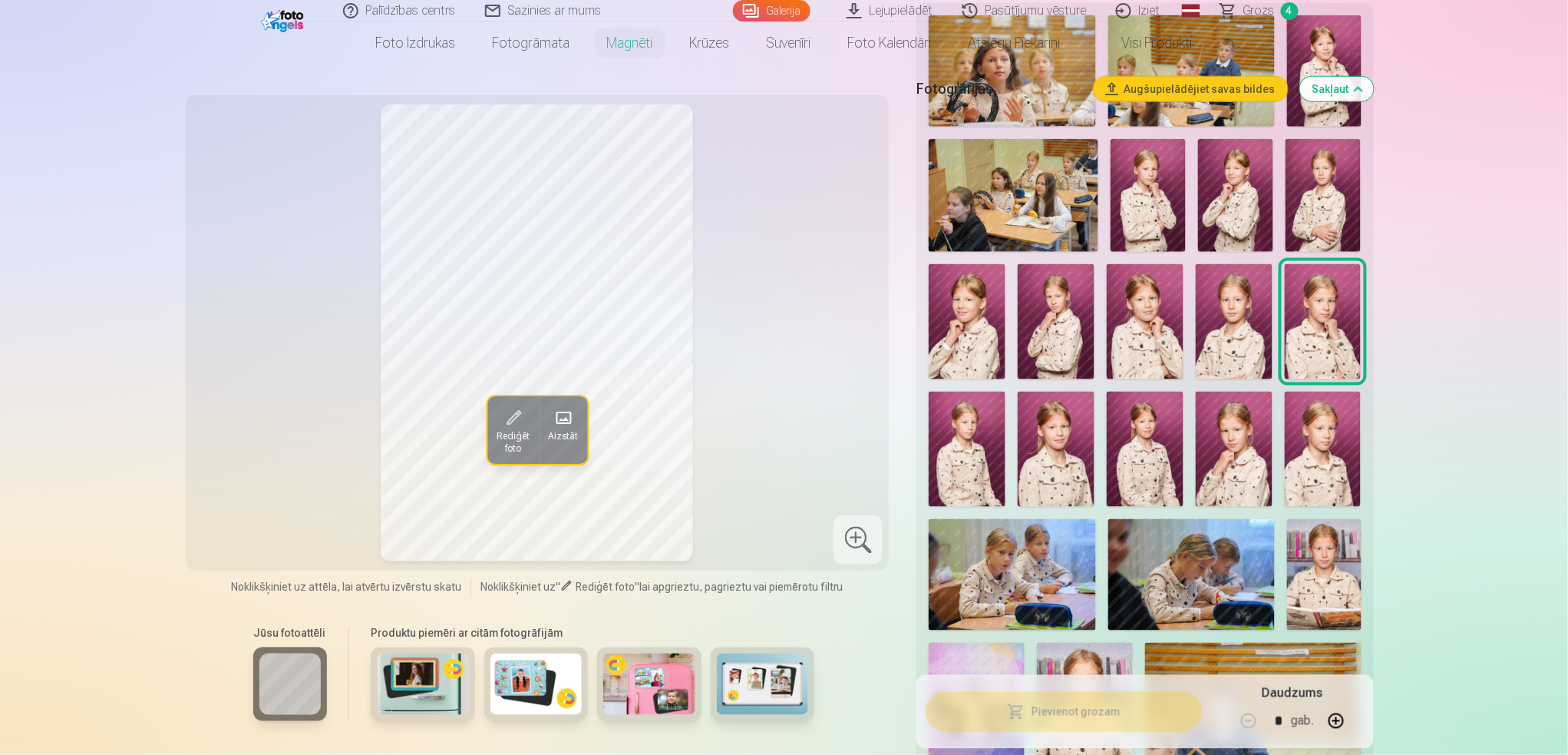
scroll to position [511, 0]
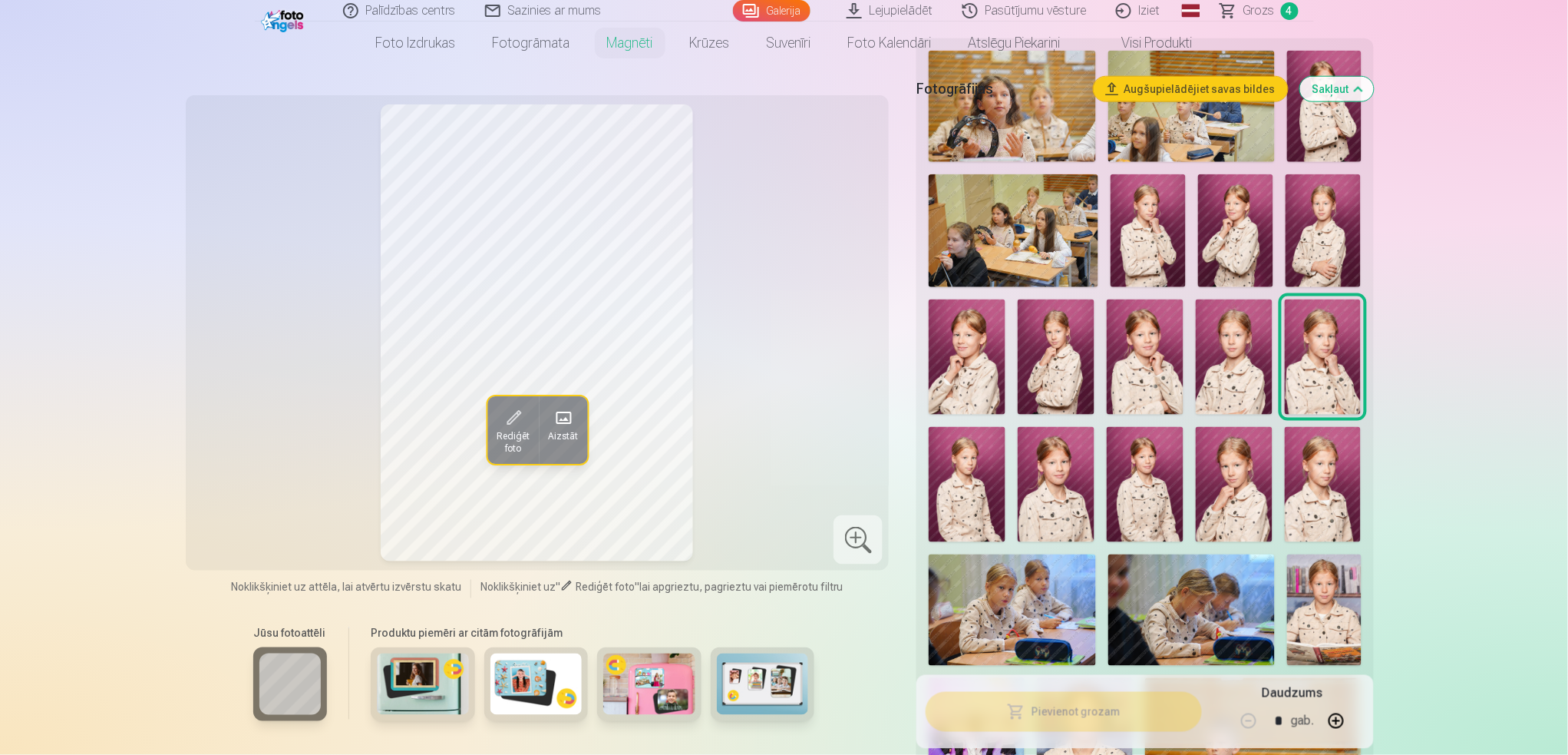
click at [1175, 332] on img at bounding box center [1323, 357] width 77 height 115
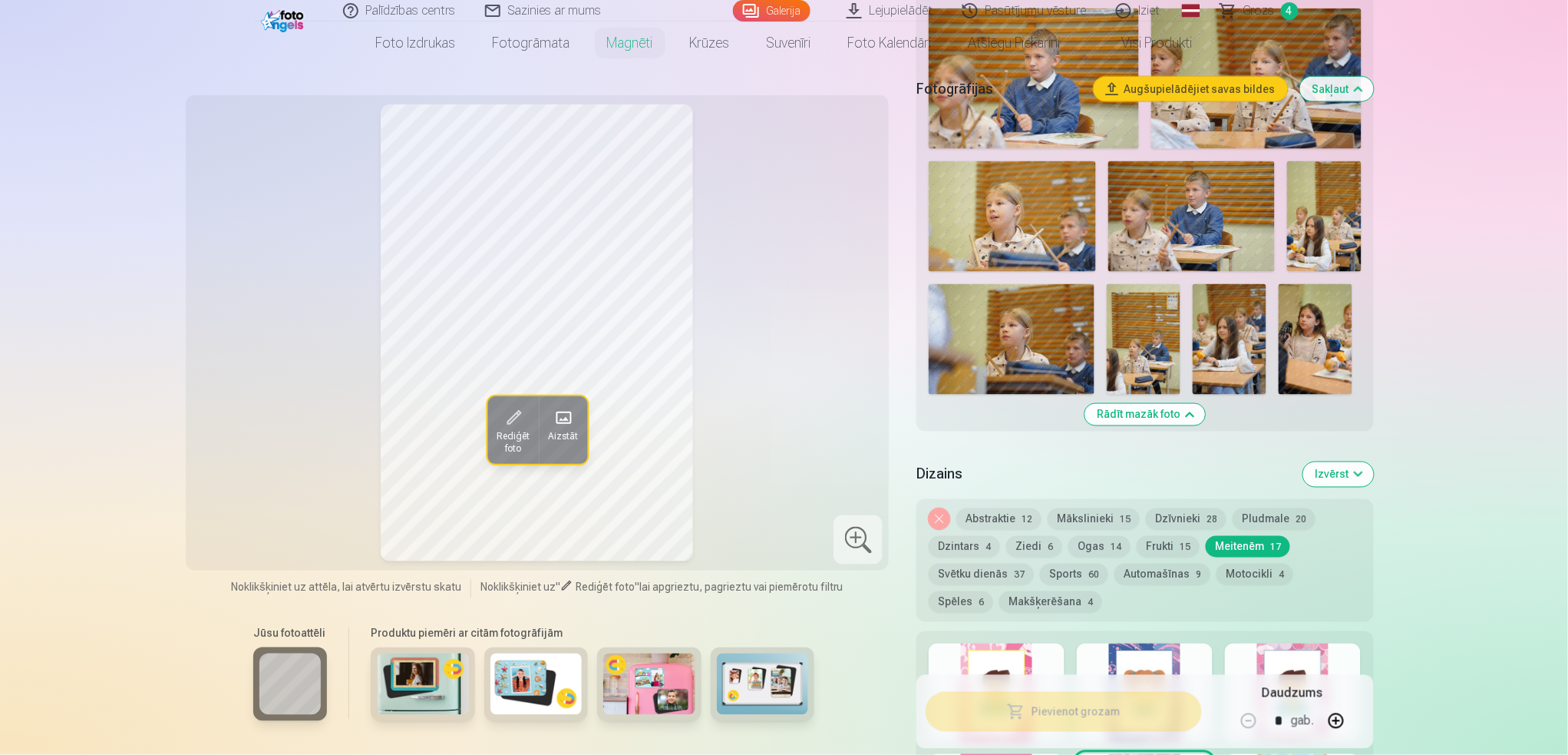
scroll to position [3072, 0]
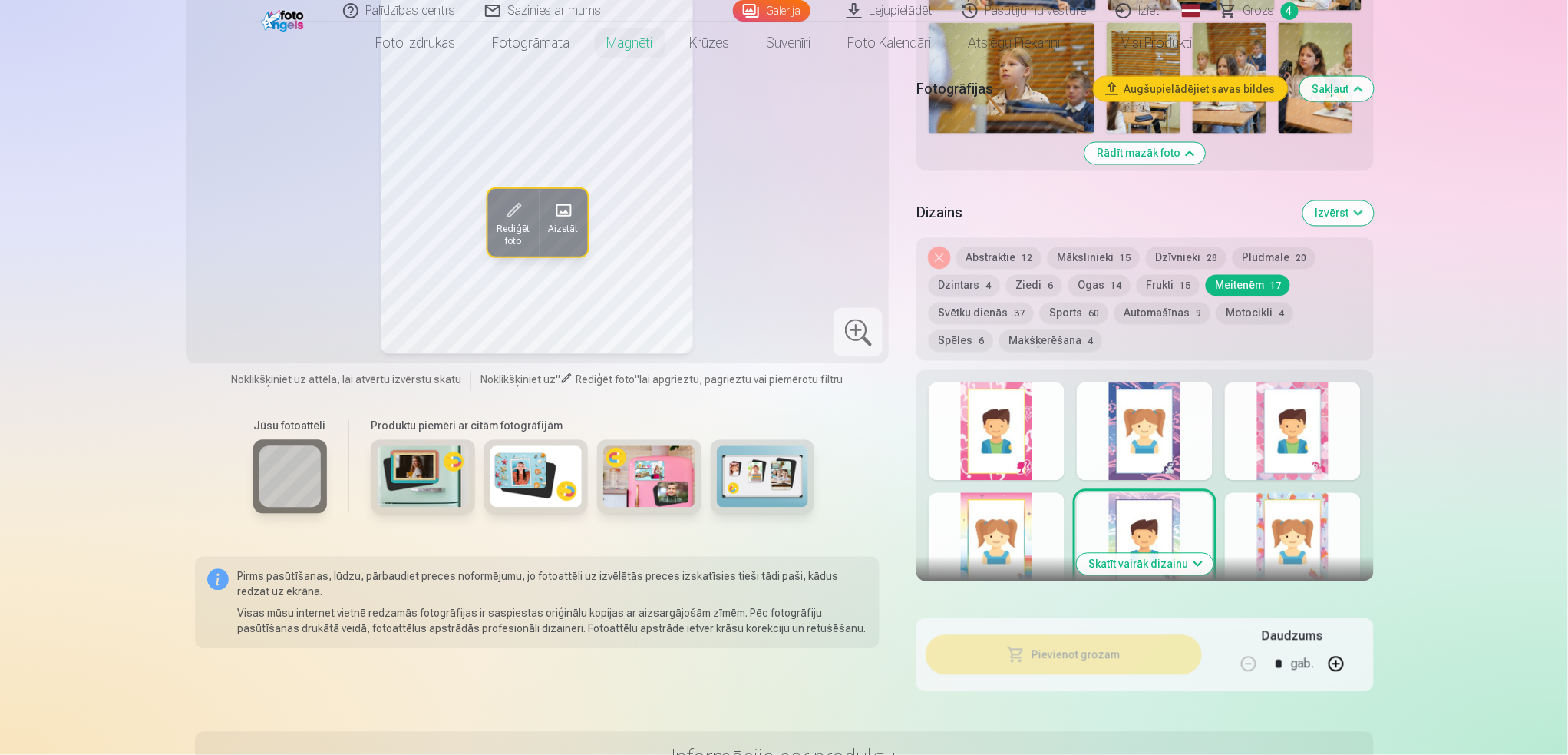
click at [1175, 566] on button "button" at bounding box center [1335, 663] width 36 height 36
click at [1175, 566] on button "button" at bounding box center [1249, 663] width 36 height 36
type input "*"
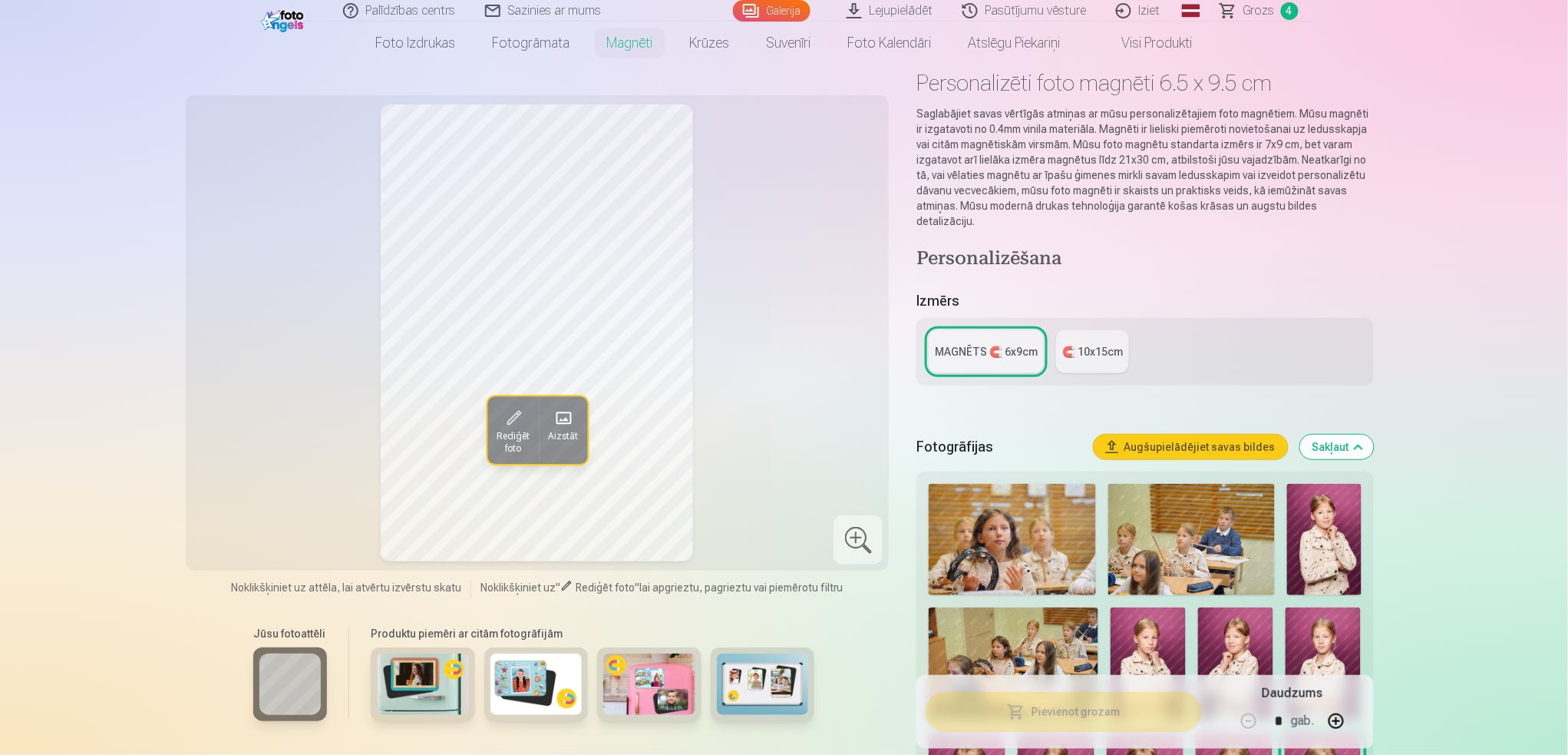
scroll to position [0, 0]
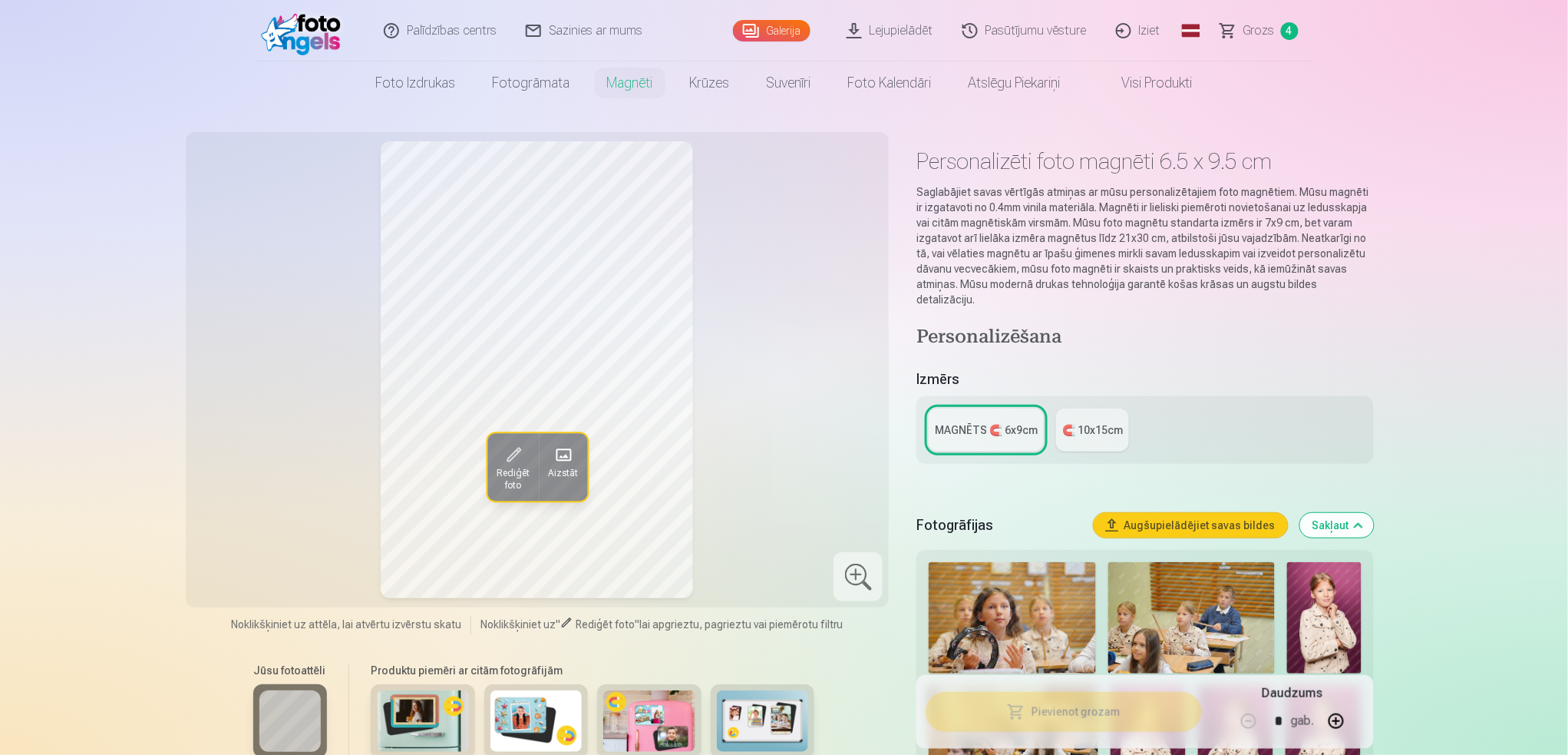
click at [1175, 31] on span "Grozs" at bounding box center [1260, 31] width 32 height 19
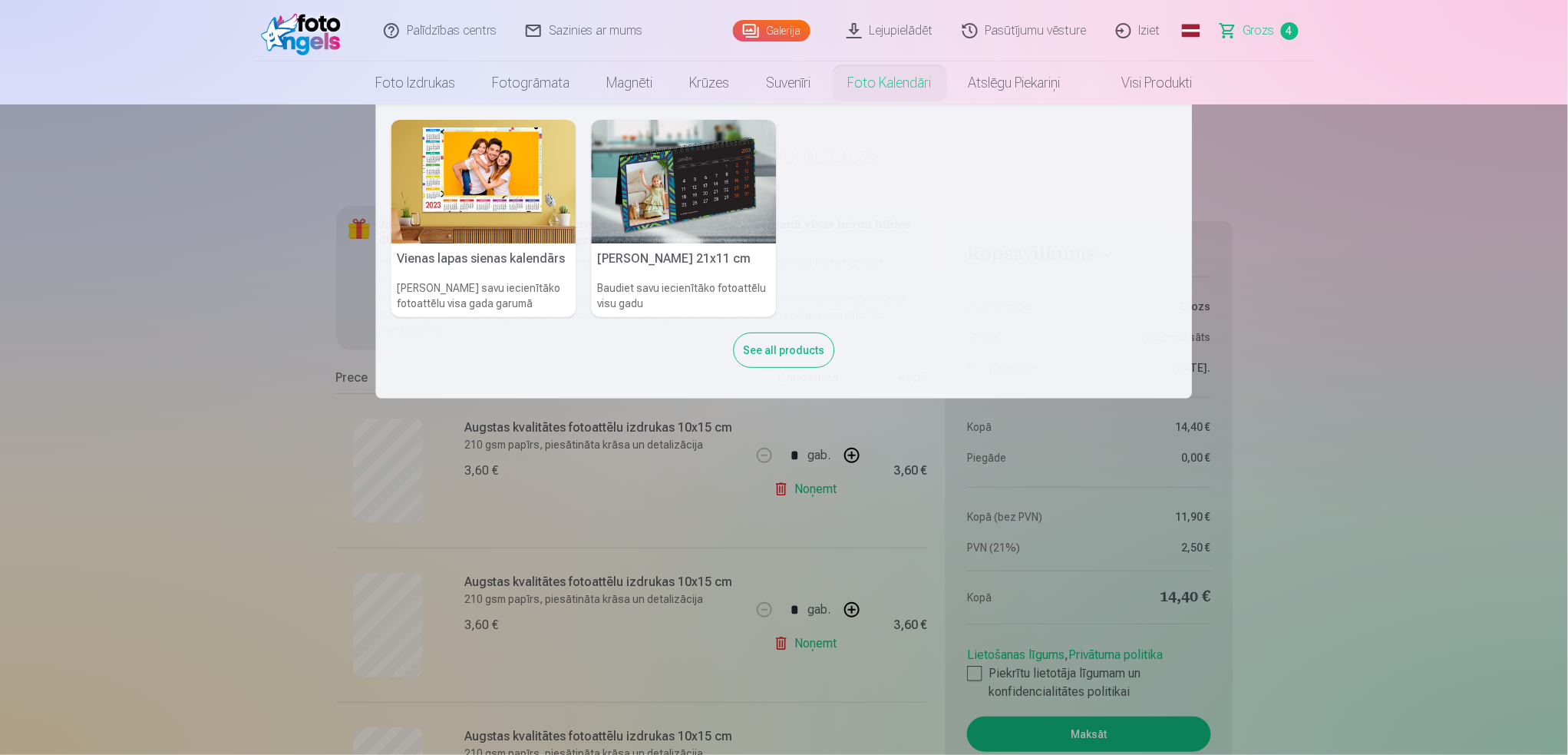
click at [890, 95] on link "Foto kalendāri" at bounding box center [890, 83] width 120 height 43
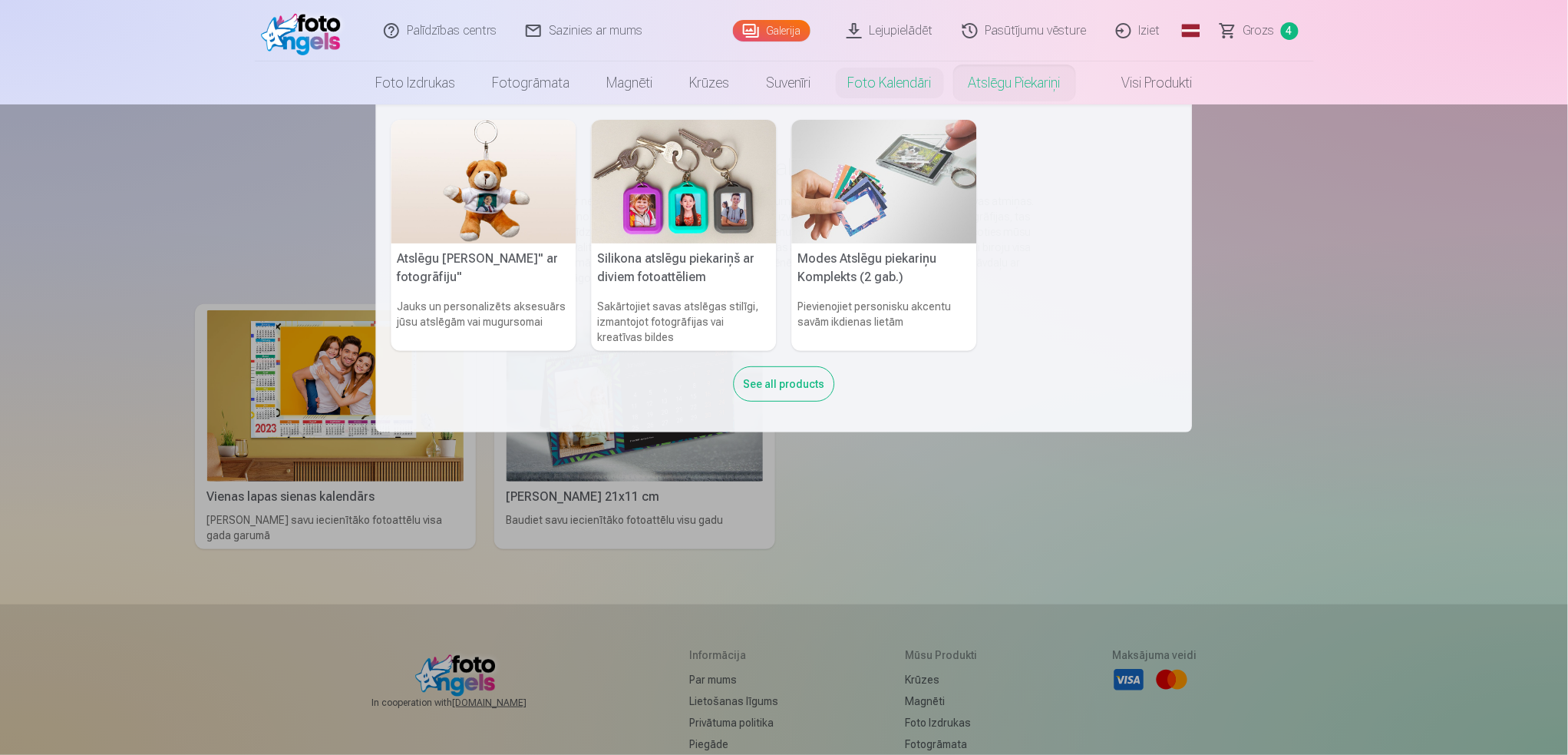
click at [1035, 89] on link "Atslēgu piekariņi" at bounding box center [1015, 83] width 129 height 43
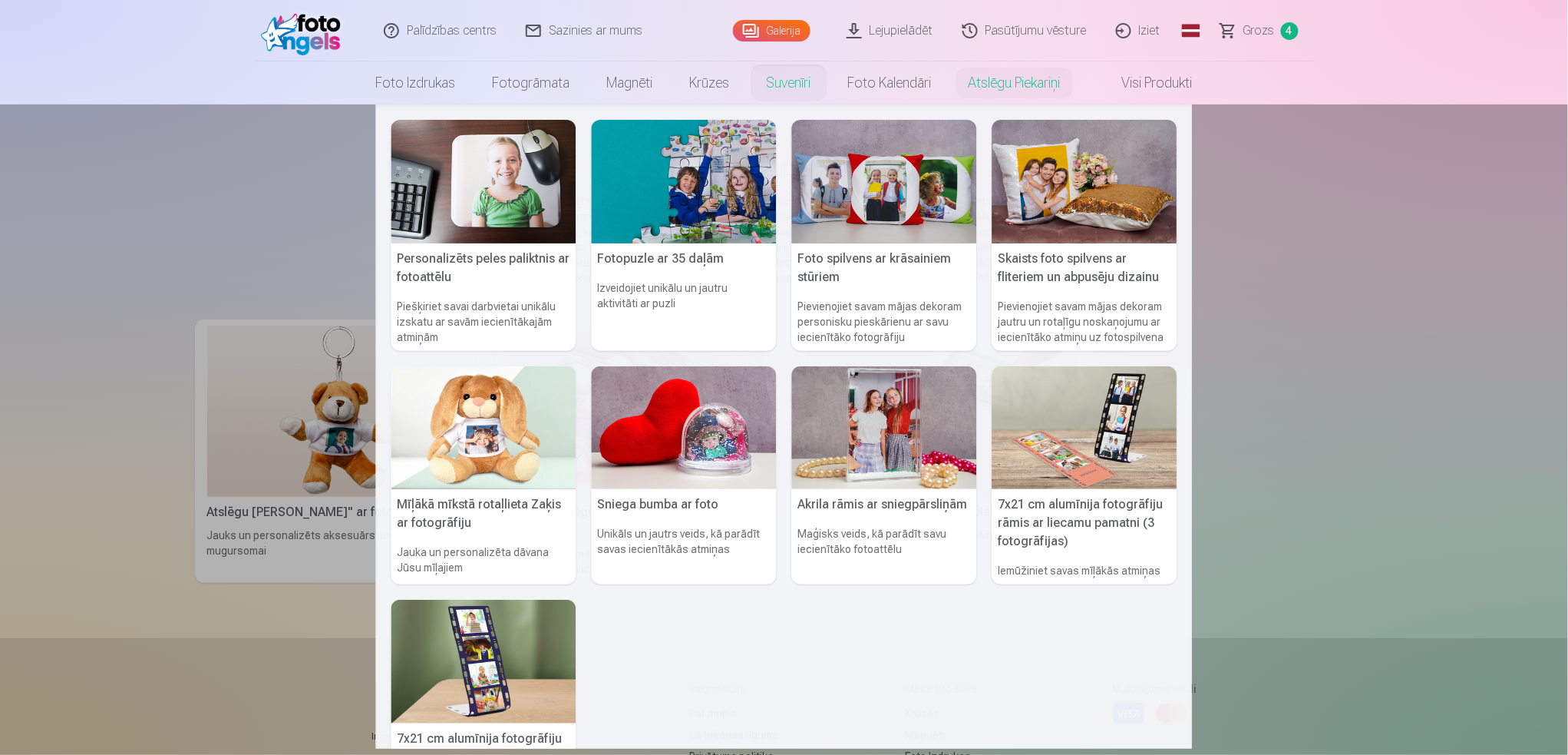
click at [779, 84] on link "Suvenīri" at bounding box center [788, 83] width 81 height 43
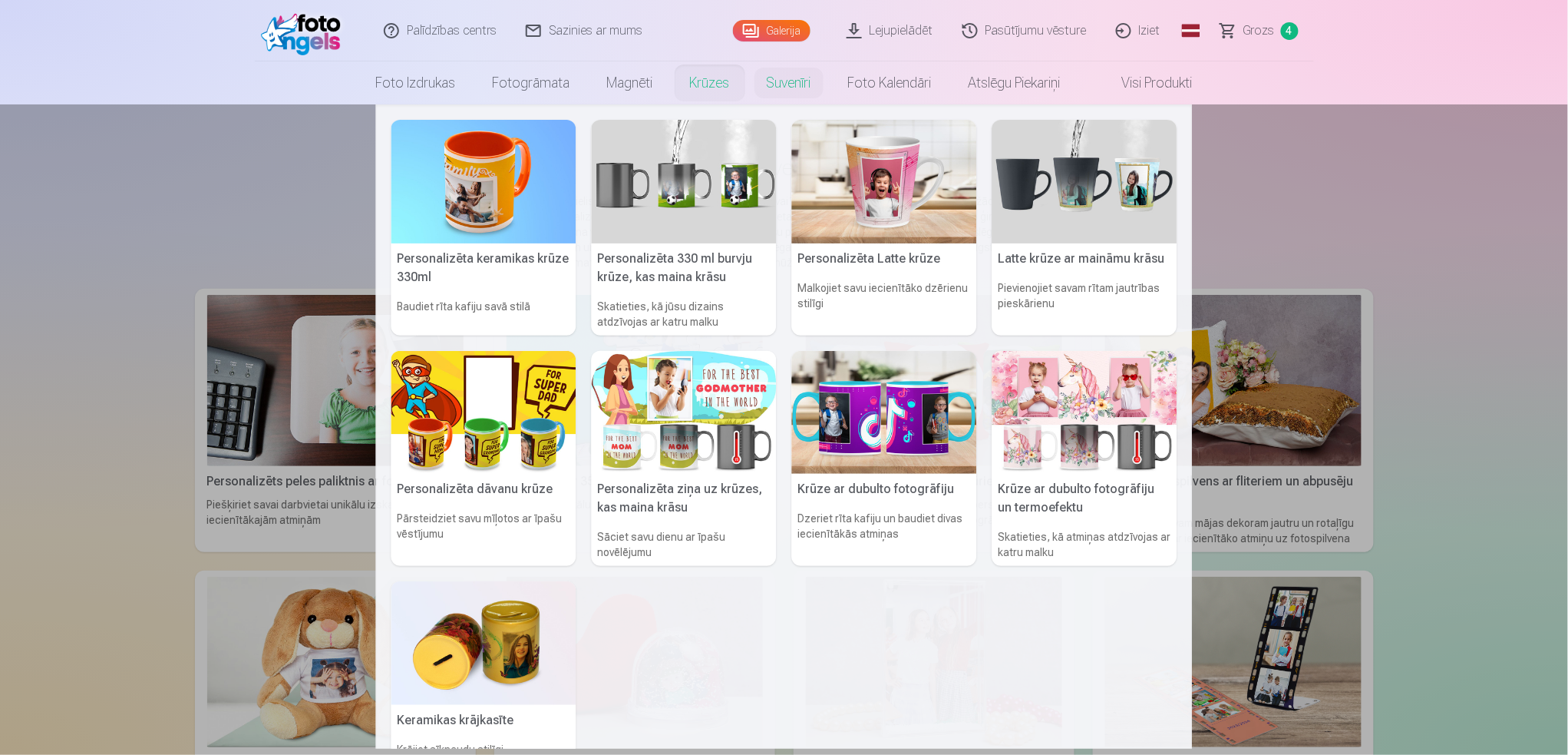
click at [694, 76] on link "Krūzes" at bounding box center [710, 83] width 77 height 43
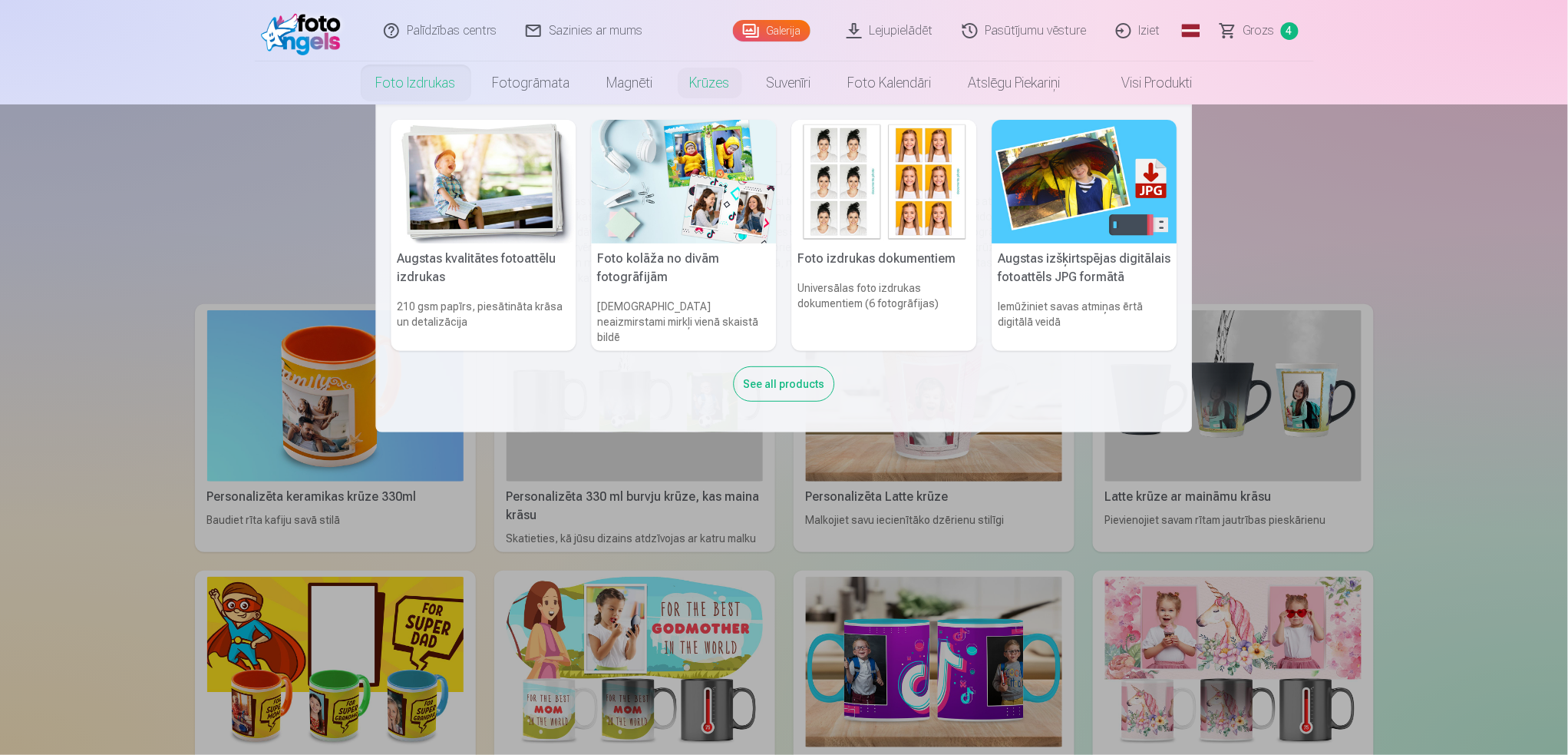
click at [409, 74] on link "Foto izdrukas" at bounding box center [416, 83] width 117 height 43
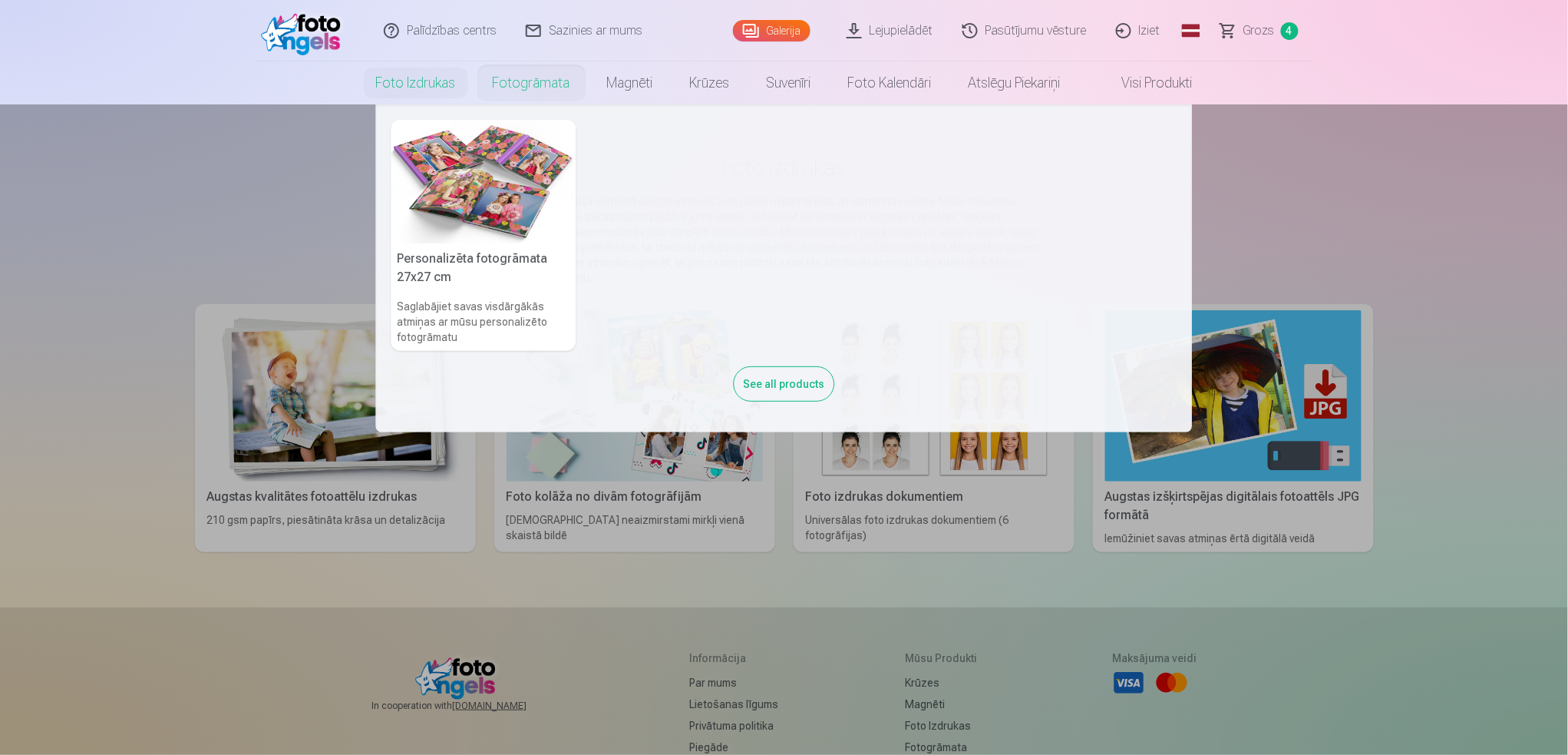
click at [513, 88] on link "Fotogrāmata" at bounding box center [531, 83] width 114 height 43
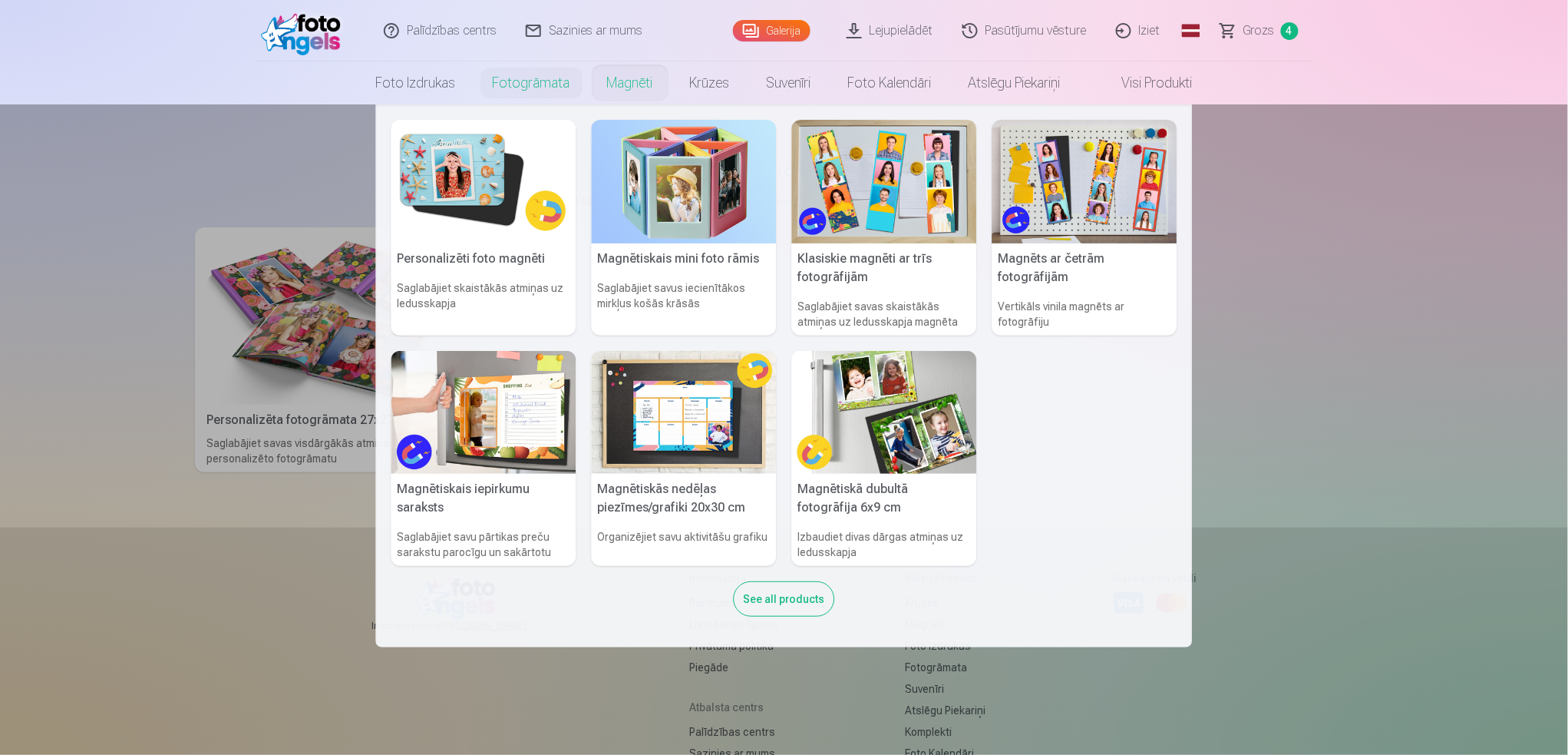
click at [663, 86] on link "Magnēti" at bounding box center [629, 83] width 83 height 43
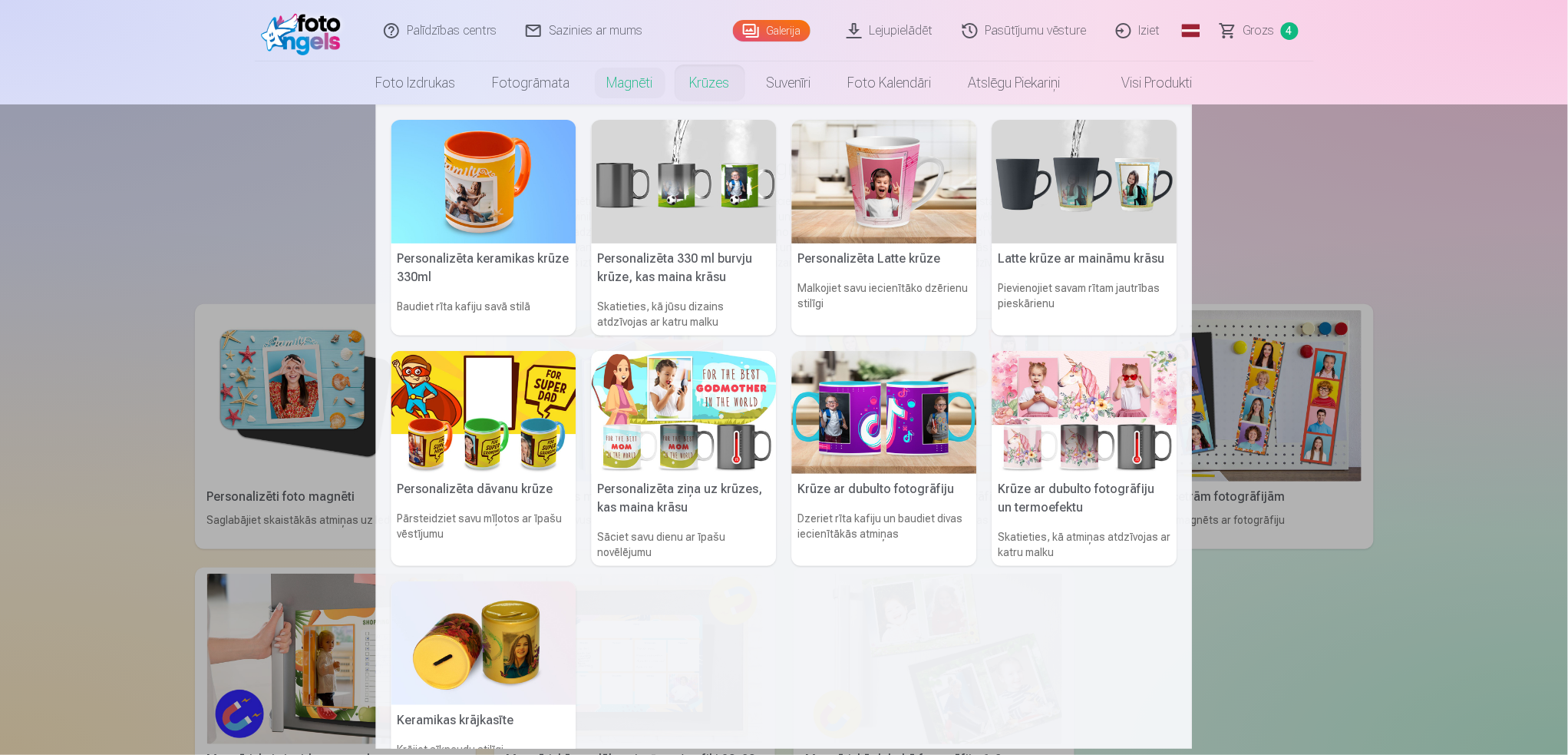
click at [721, 91] on link "Krūzes" at bounding box center [710, 83] width 77 height 43
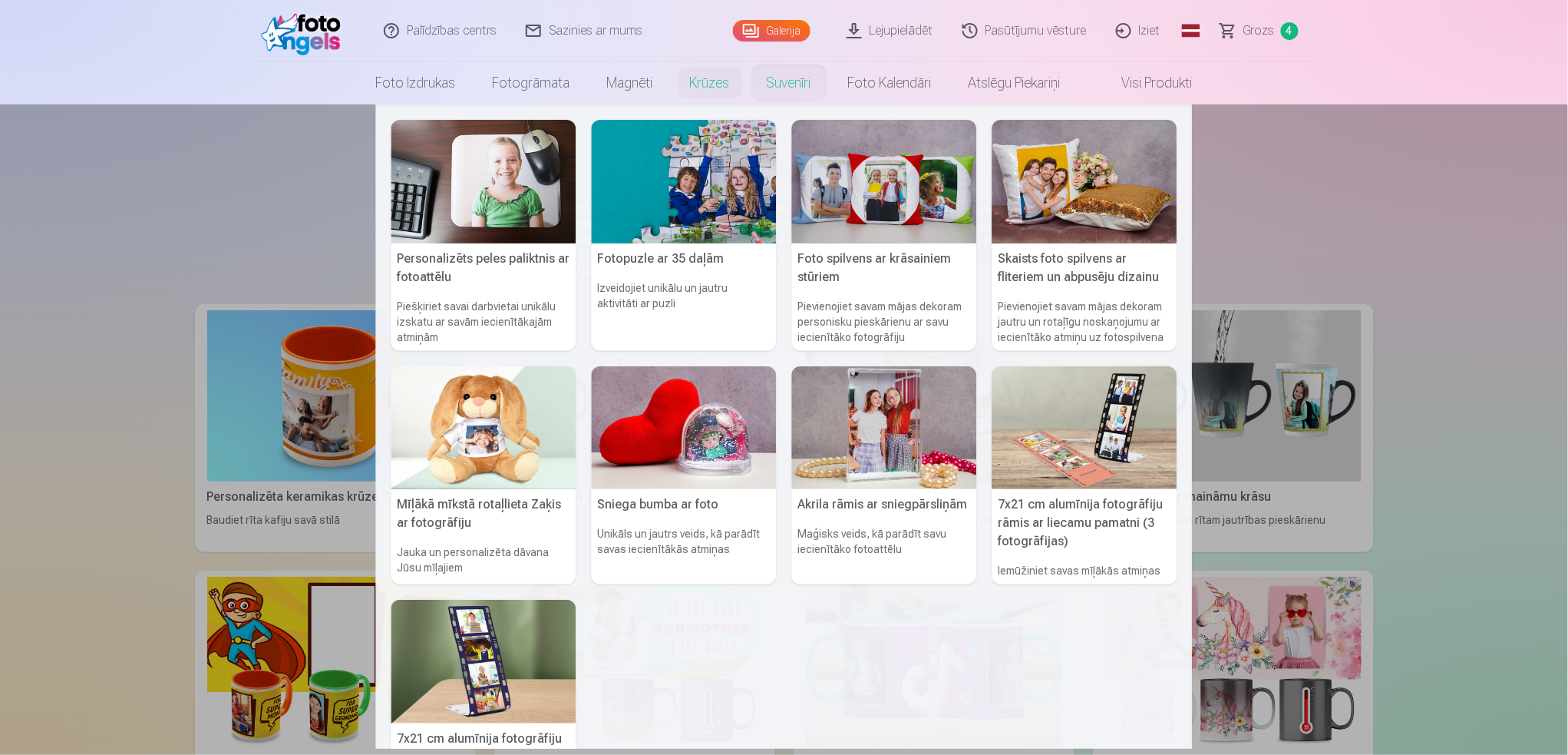
click at [782, 88] on link "Suvenīri" at bounding box center [788, 83] width 81 height 43
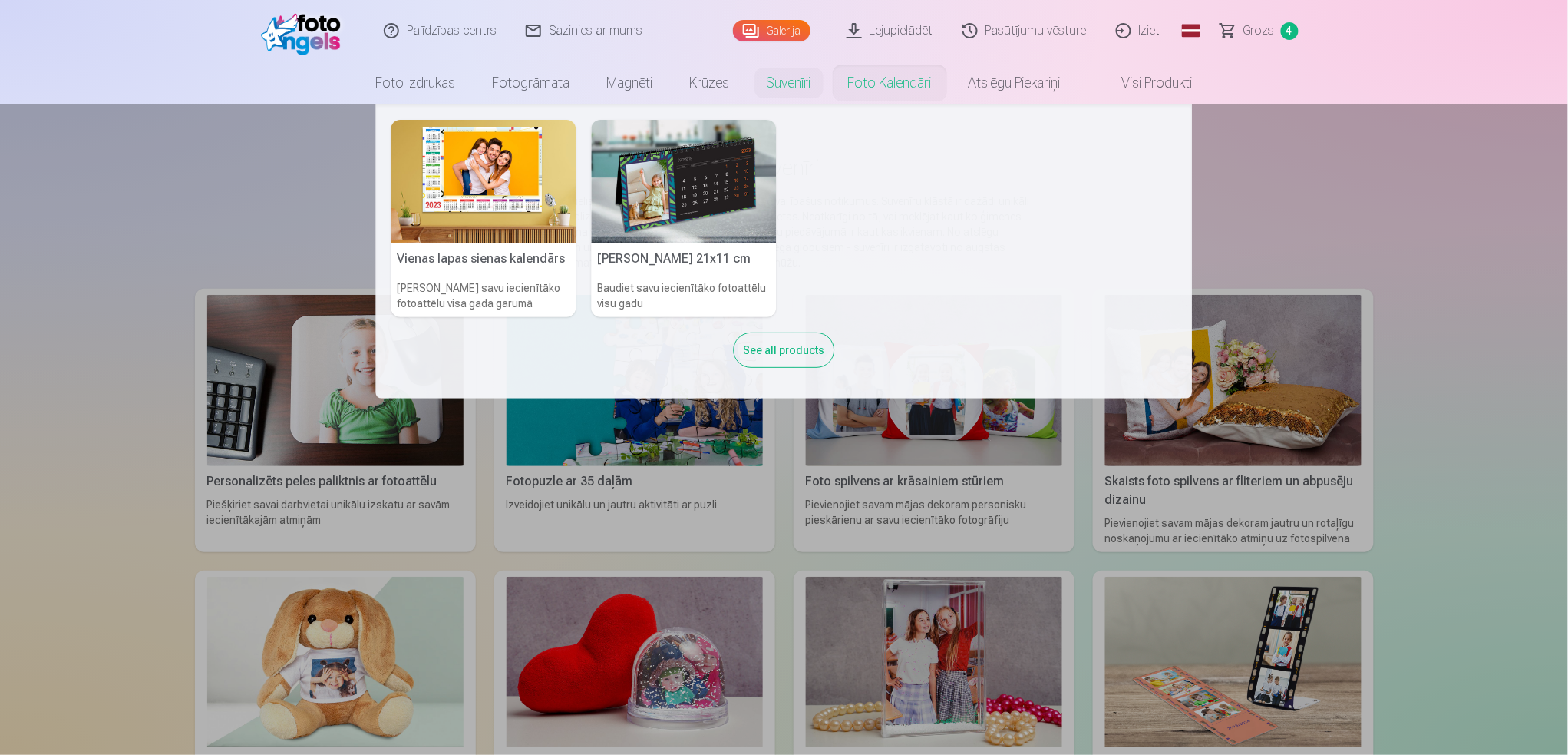
click at [912, 88] on link "Foto kalendāri" at bounding box center [890, 83] width 120 height 43
